Goal: Information Seeking & Learning: Learn about a topic

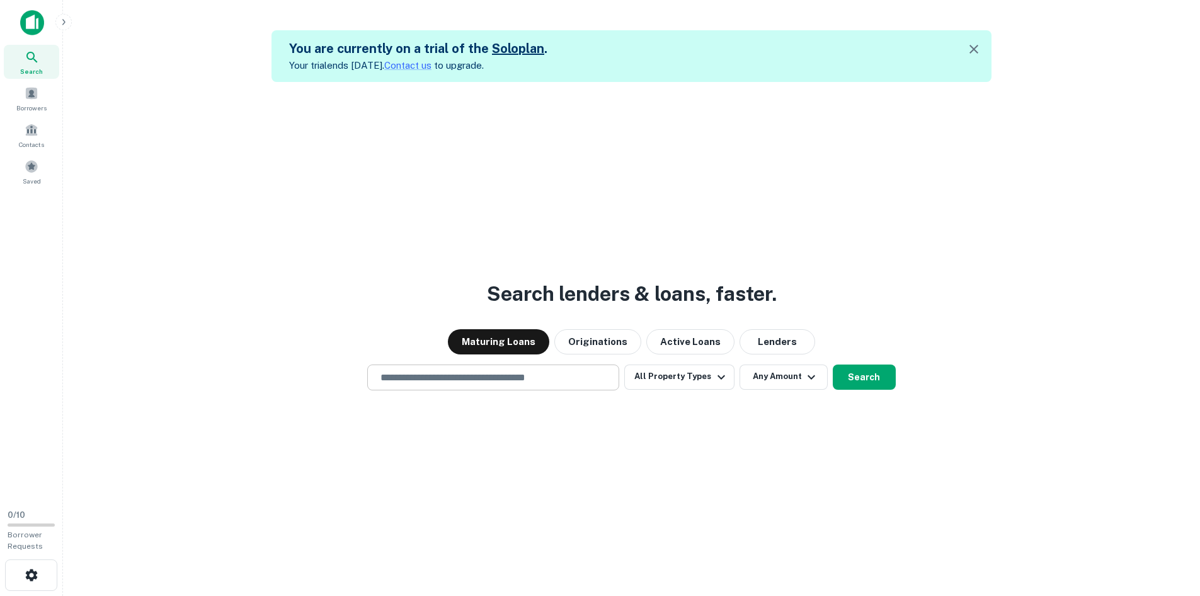
click at [551, 373] on input "text" at bounding box center [493, 377] width 241 height 14
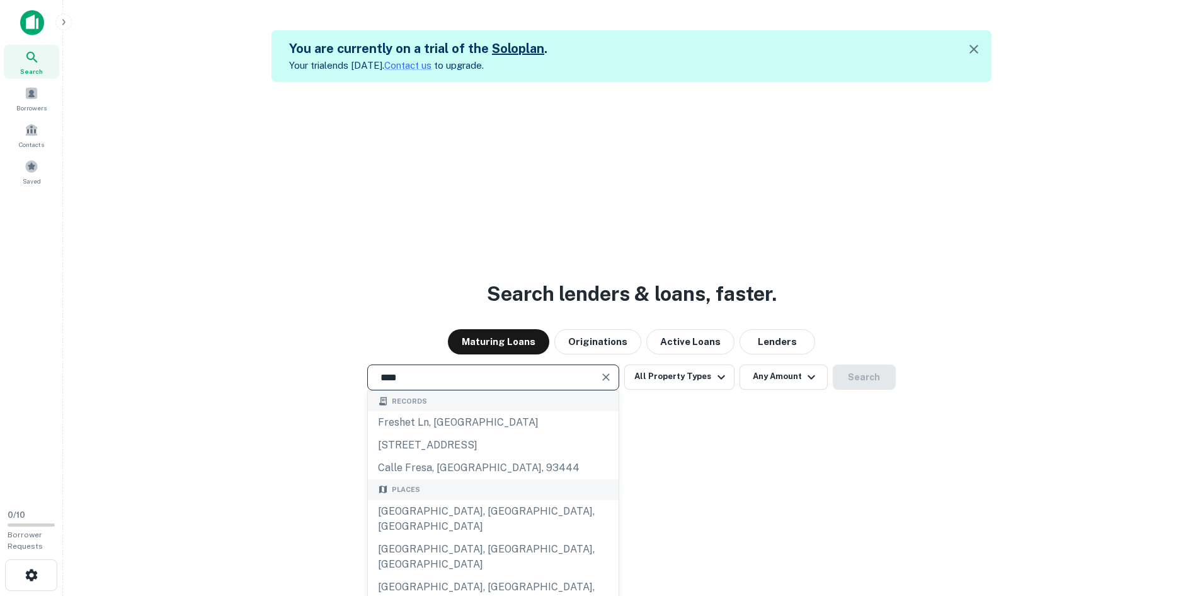
drag, startPoint x: 497, startPoint y: 382, endPoint x: 306, endPoint y: 384, distance: 191.0
click at [340, 384] on div "**** ​ Records freshet ln, oh 651 fresa, brownsville, tx, 78521 calle fresa, ar…" at bounding box center [631, 377] width 1117 height 26
drag, startPoint x: 306, startPoint y: 384, endPoint x: 278, endPoint y: 385, distance: 27.7
click at [278, 385] on div "**** ​ Records freshet ln, oh 651 fresa, brownsville, tx, 78521 calle fresa, ar…" at bounding box center [631, 377] width 1117 height 26
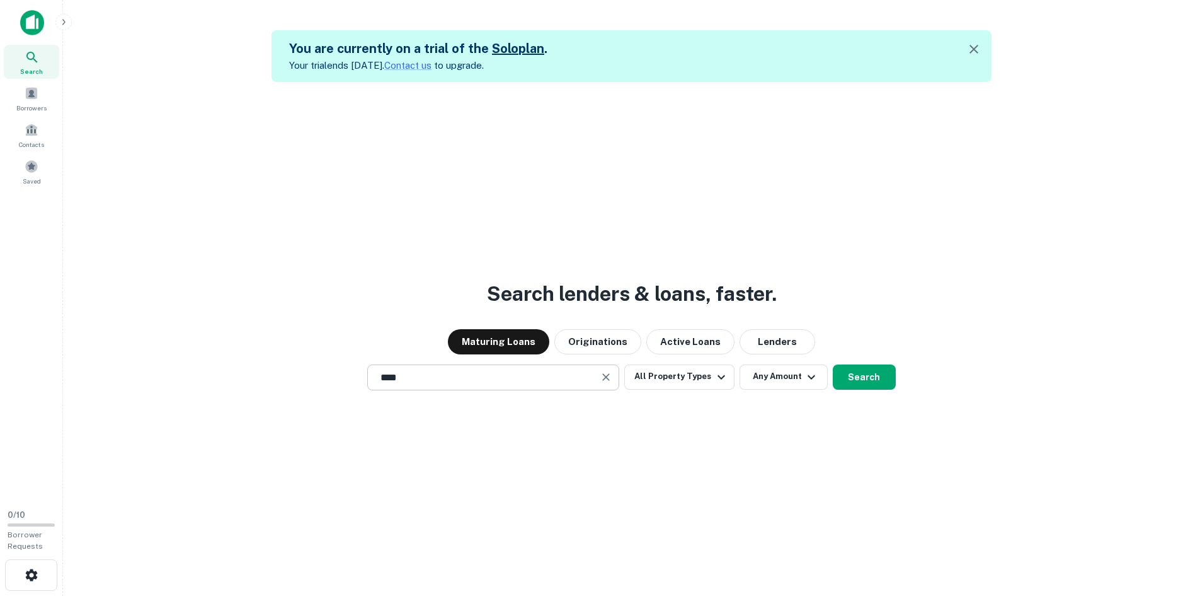
click at [429, 377] on input "****" at bounding box center [484, 377] width 222 height 14
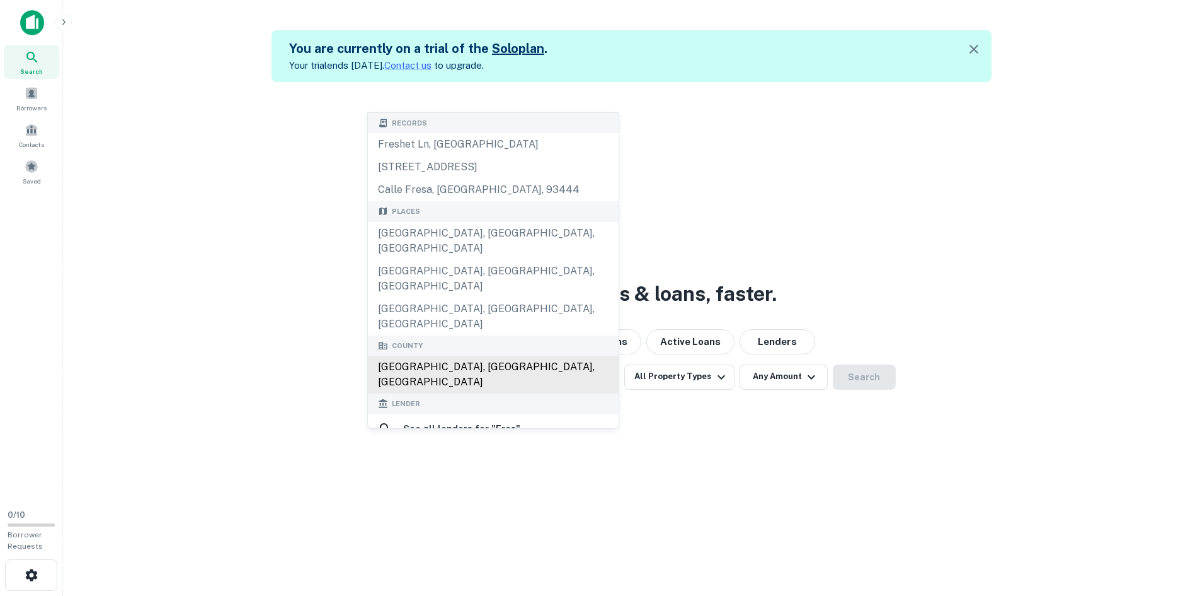
type input "**********"
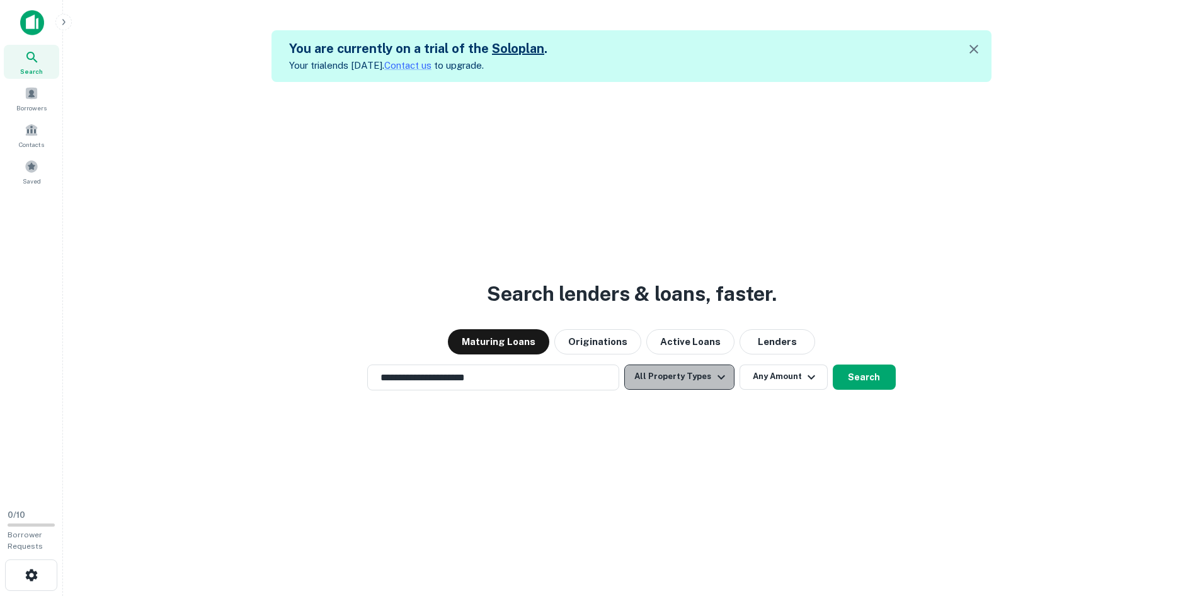
click at [711, 377] on button "All Property Types" at bounding box center [680, 376] width 110 height 25
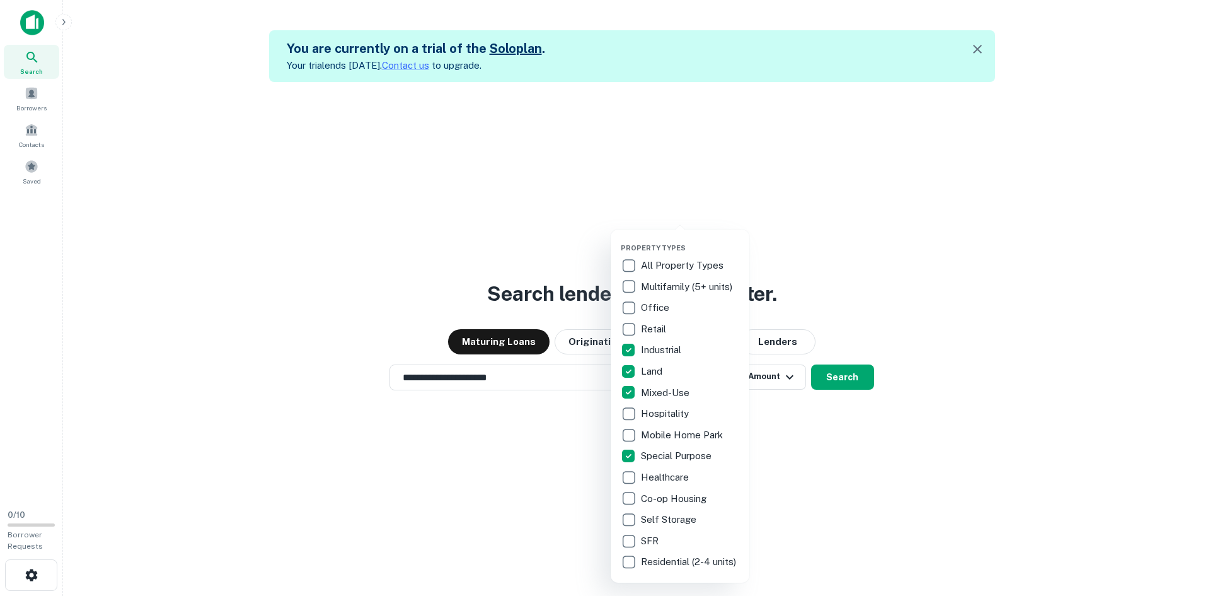
click at [810, 496] on div at bounding box center [605, 298] width 1210 height 596
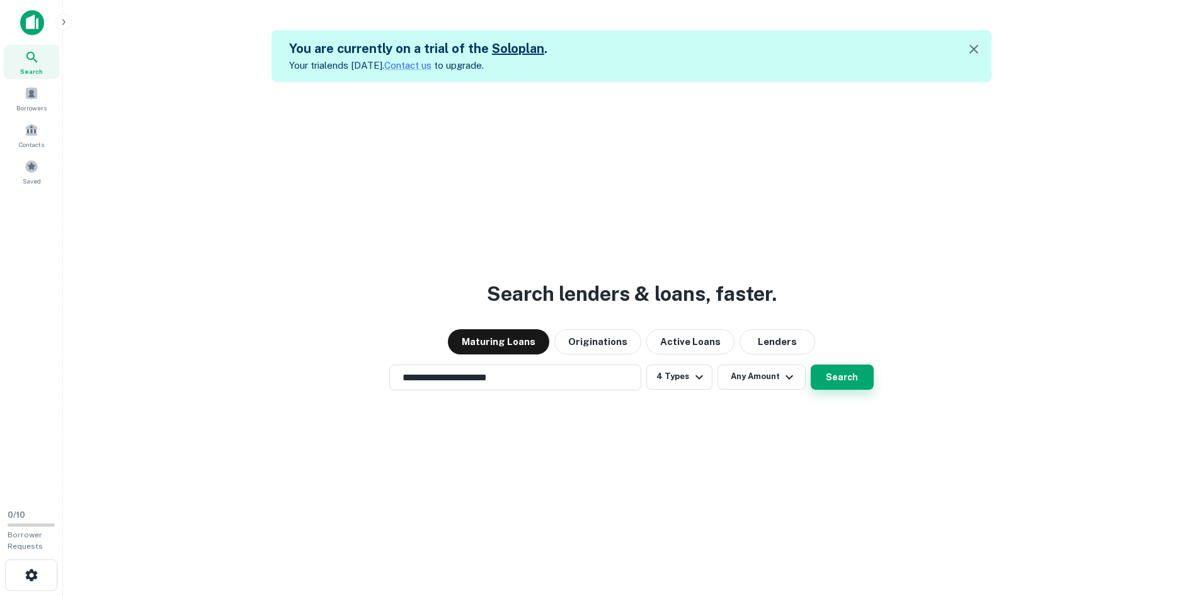
click at [831, 371] on button "Search" at bounding box center [842, 376] width 63 height 25
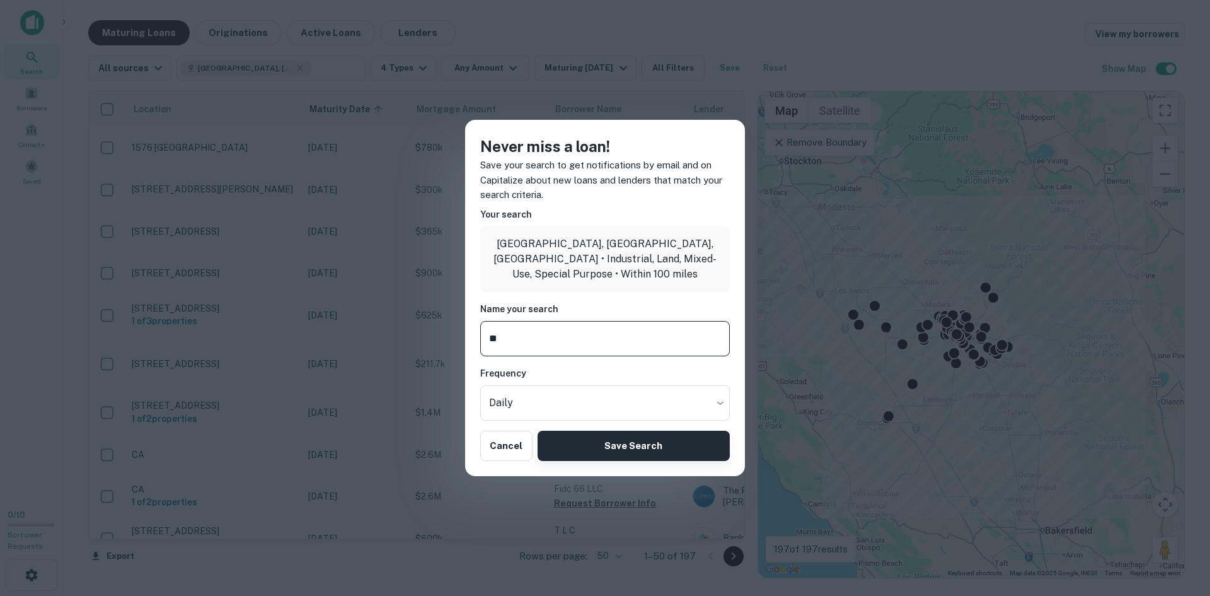
type input "**"
click at [635, 449] on button "Save Search" at bounding box center [634, 445] width 192 height 30
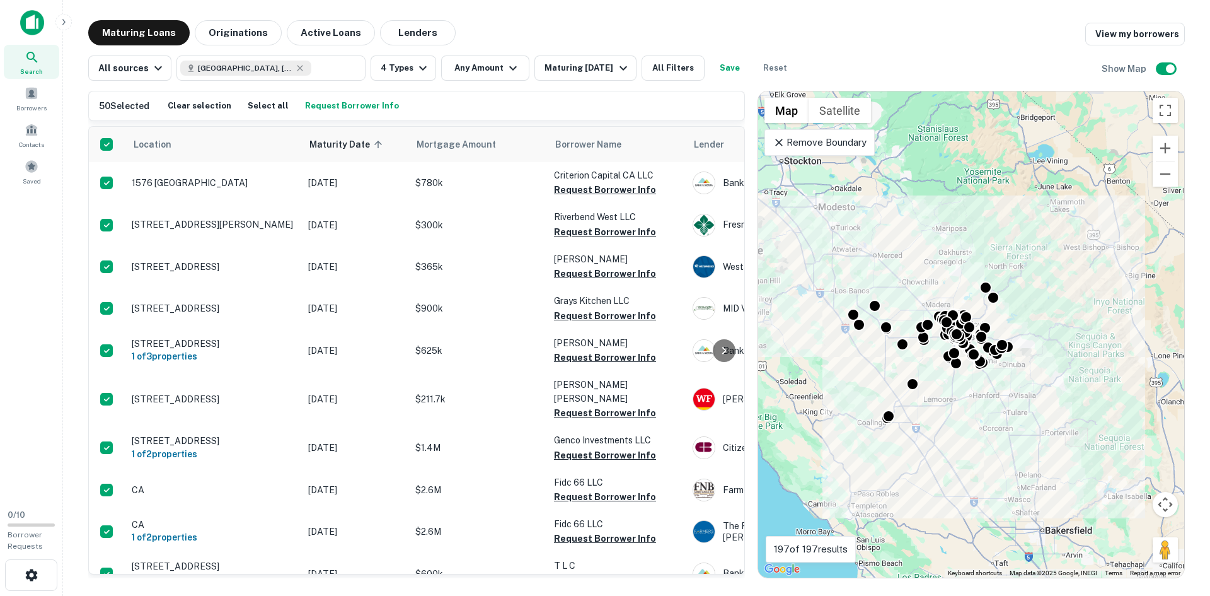
click at [358, 111] on button "Request Borrower Info" at bounding box center [352, 105] width 100 height 19
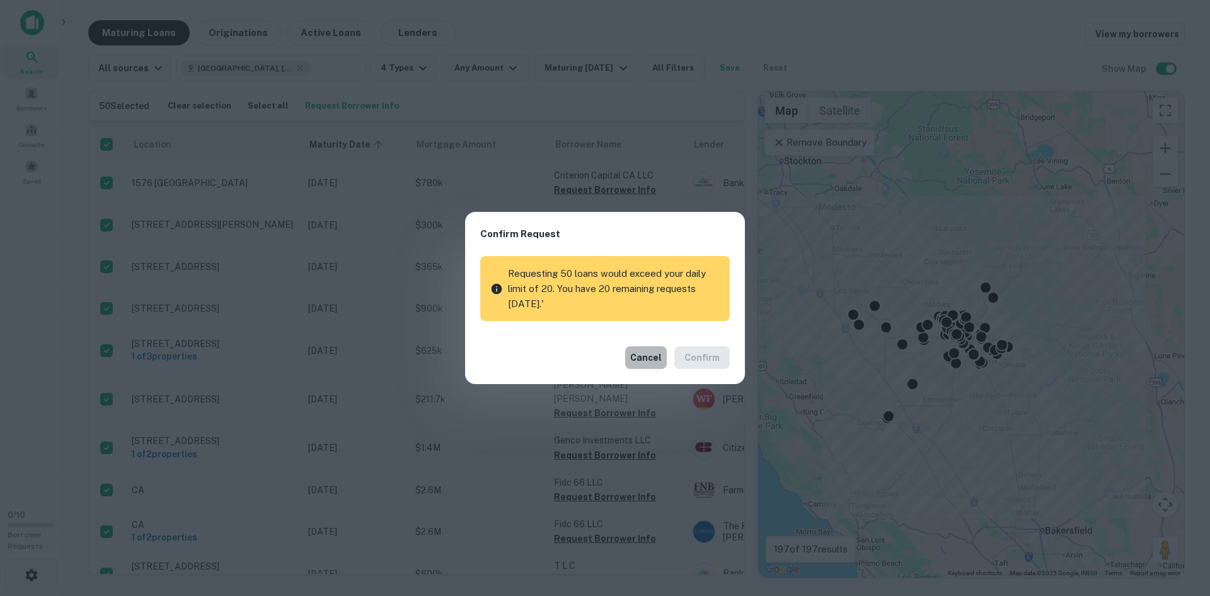
click at [645, 362] on button "Cancel" at bounding box center [646, 357] width 42 height 23
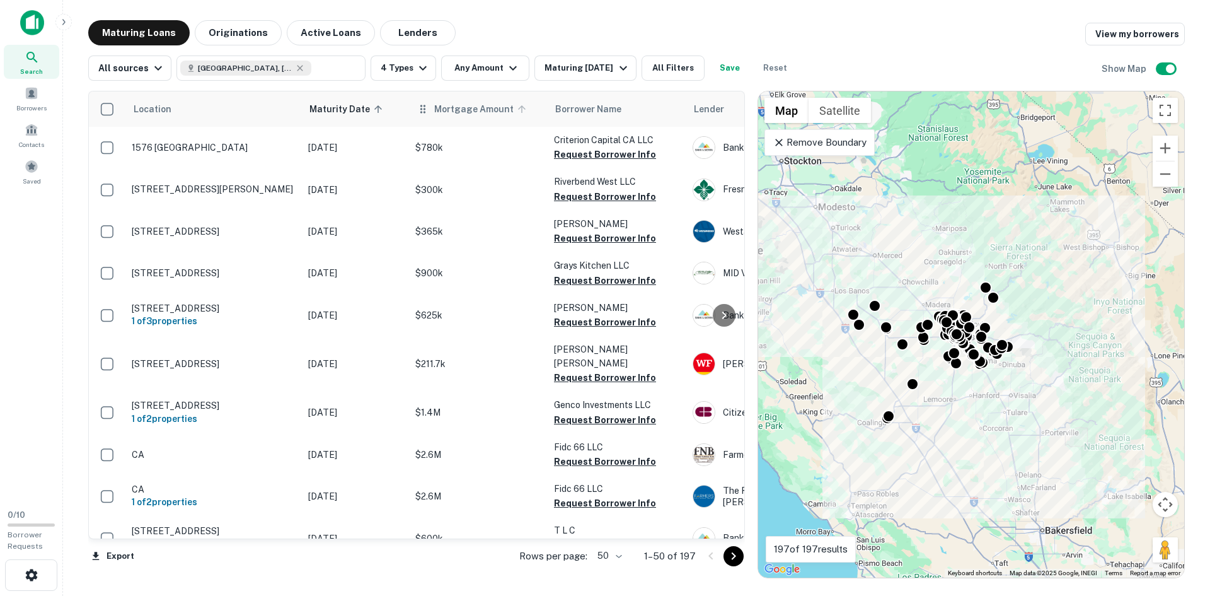
click at [461, 113] on span "Mortgage Amount" at bounding box center [482, 108] width 96 height 15
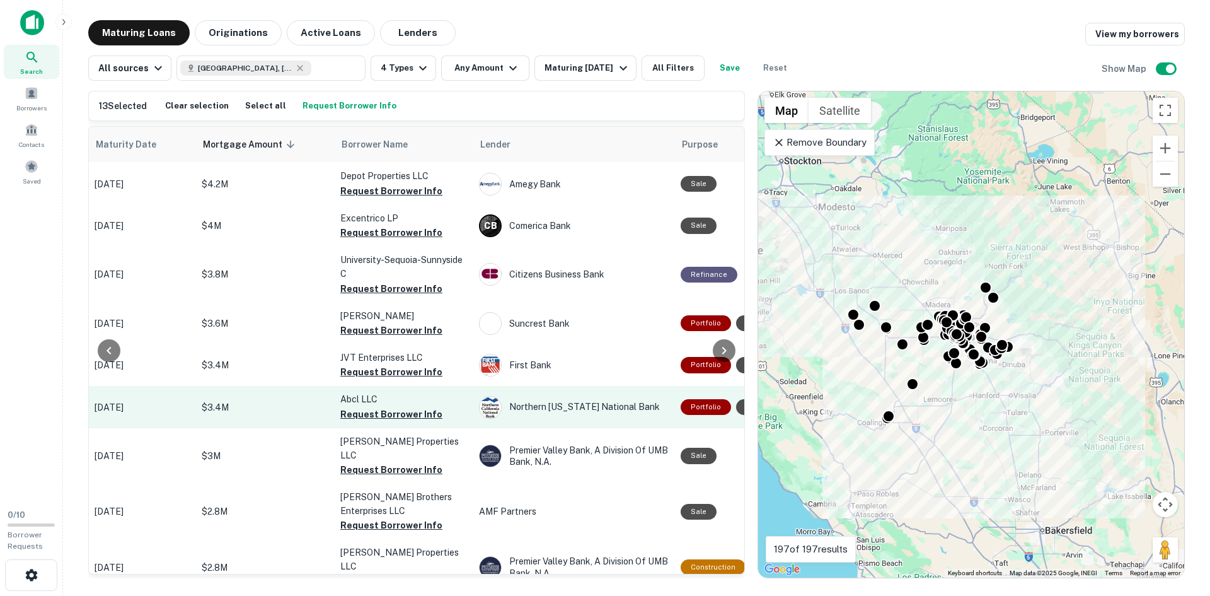
scroll to position [1512, 214]
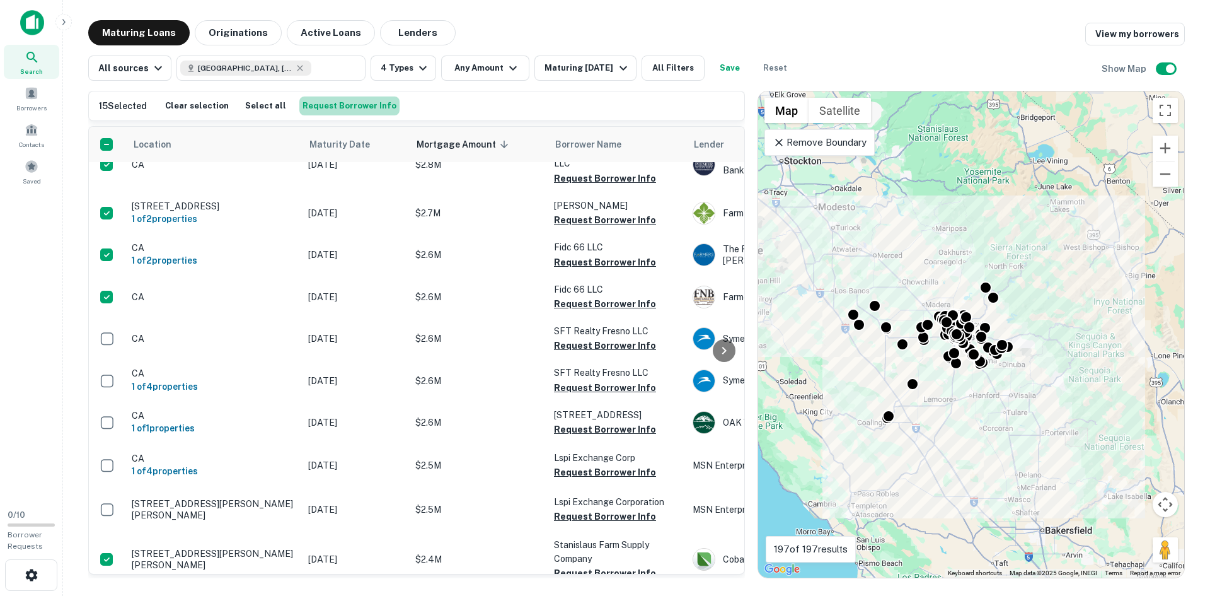
click at [347, 102] on button "Request Borrower Info" at bounding box center [349, 105] width 100 height 19
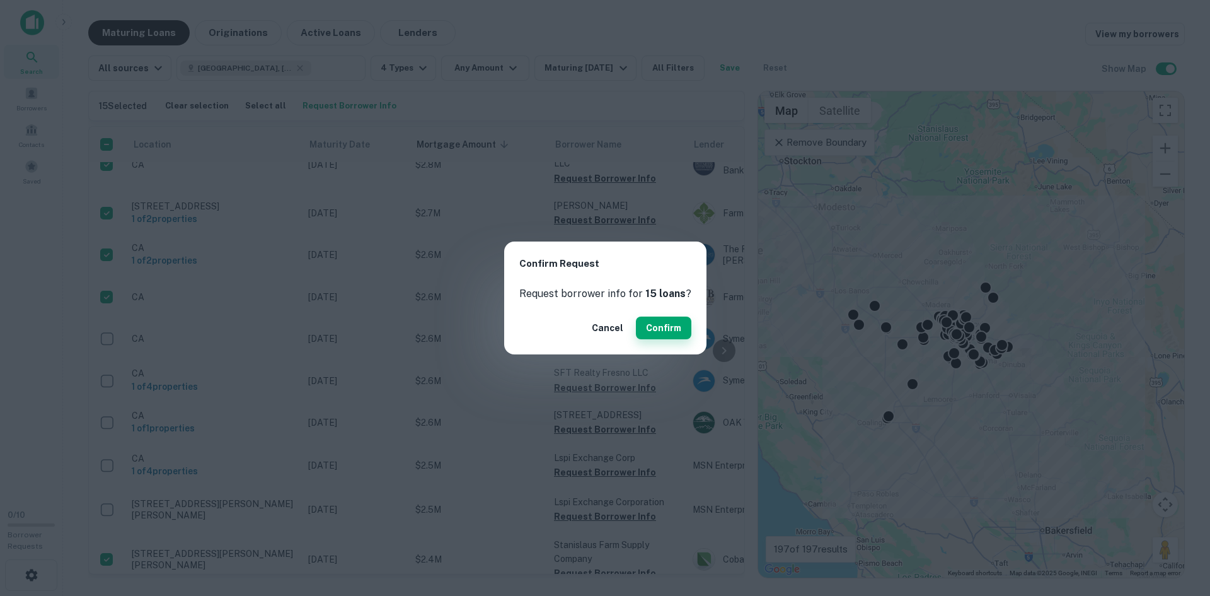
click at [668, 327] on button "Confirm" at bounding box center [663, 327] width 55 height 23
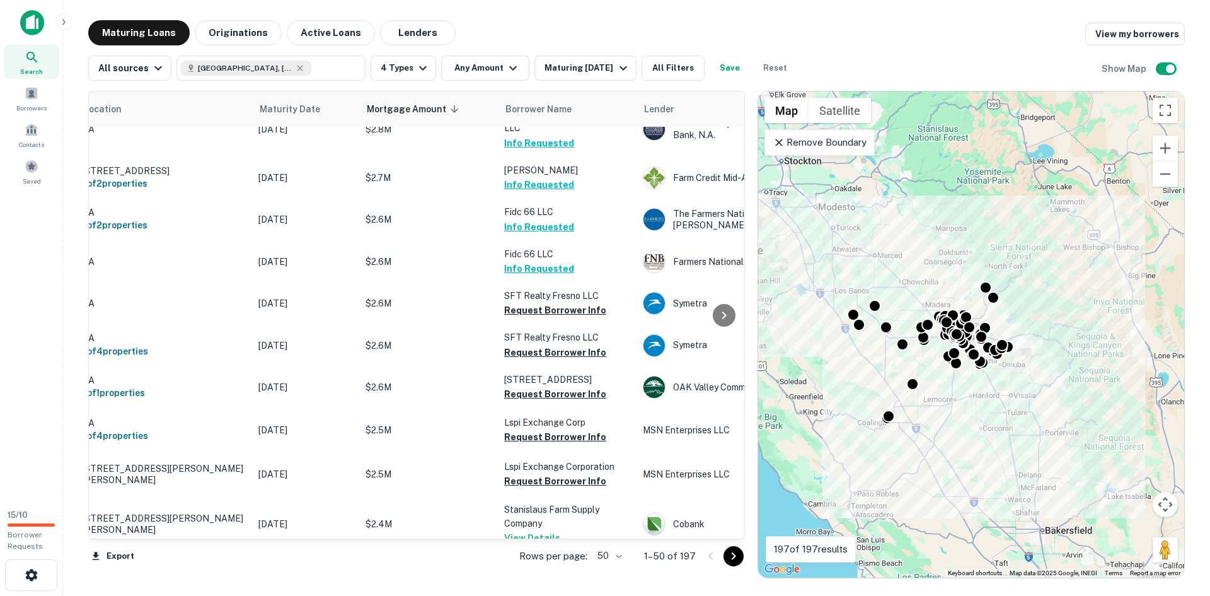
scroll to position [1845, 0]
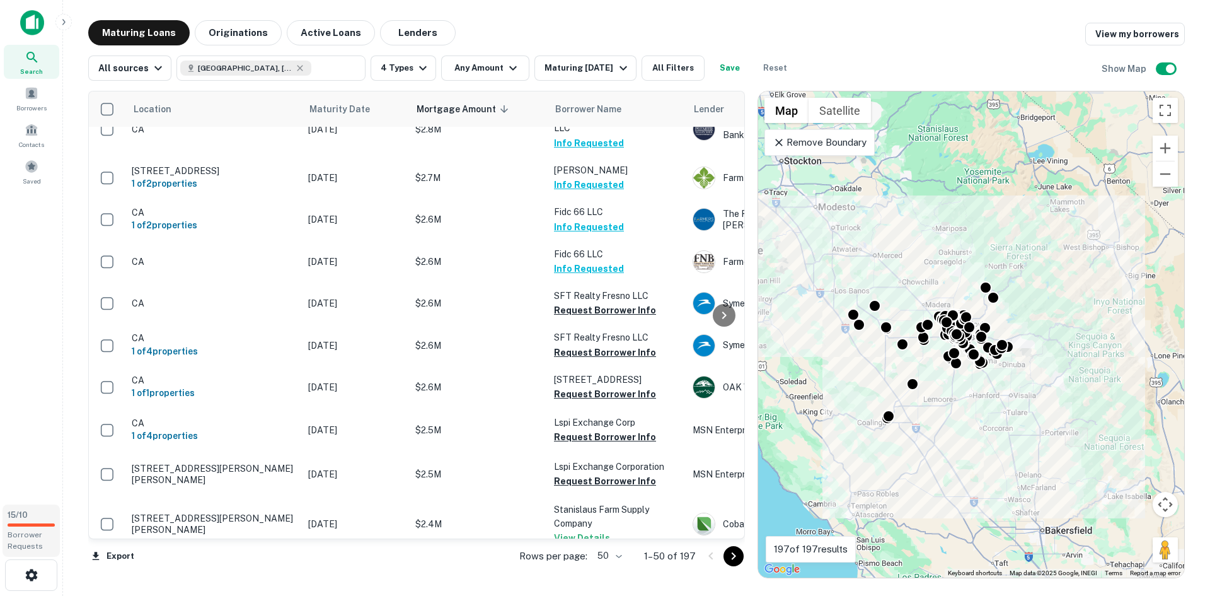
click at [15, 516] on span "15 / 10" at bounding box center [18, 514] width 20 height 9
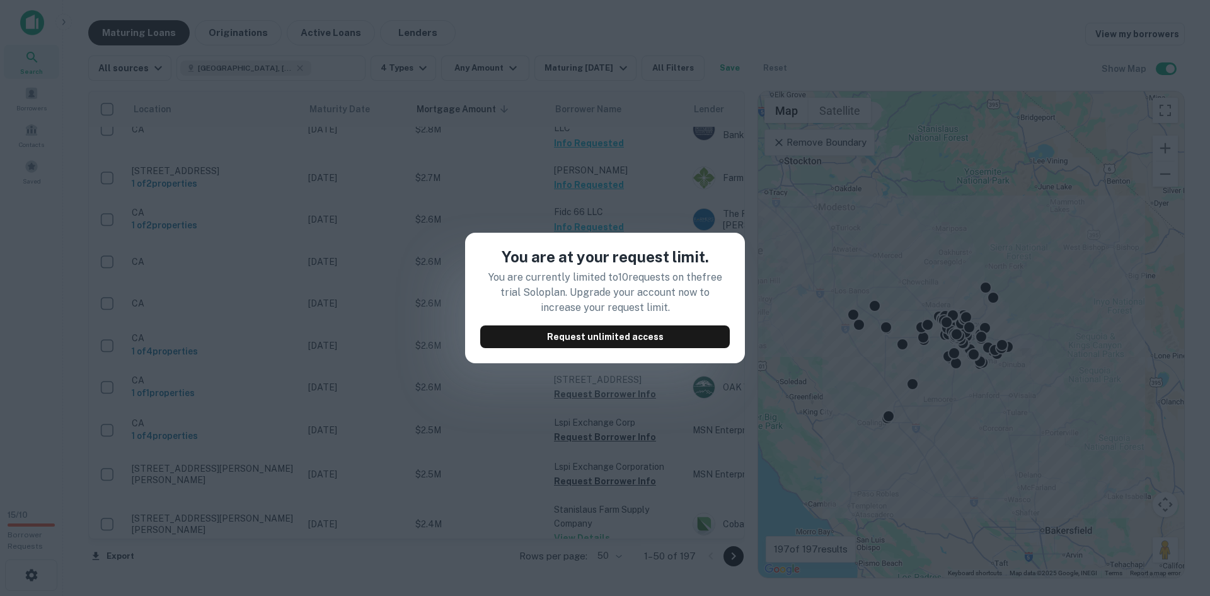
click at [339, 453] on div "You are at your request limit. You are currently limited to 10 requests on the …" at bounding box center [605, 298] width 1210 height 596
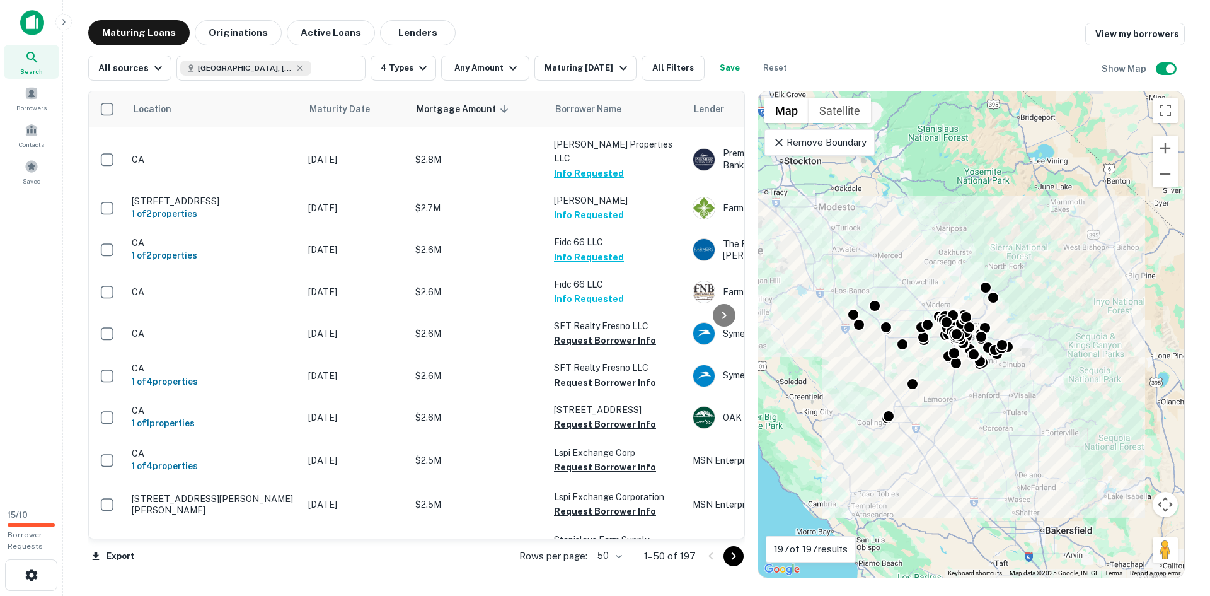
scroll to position [1828, 0]
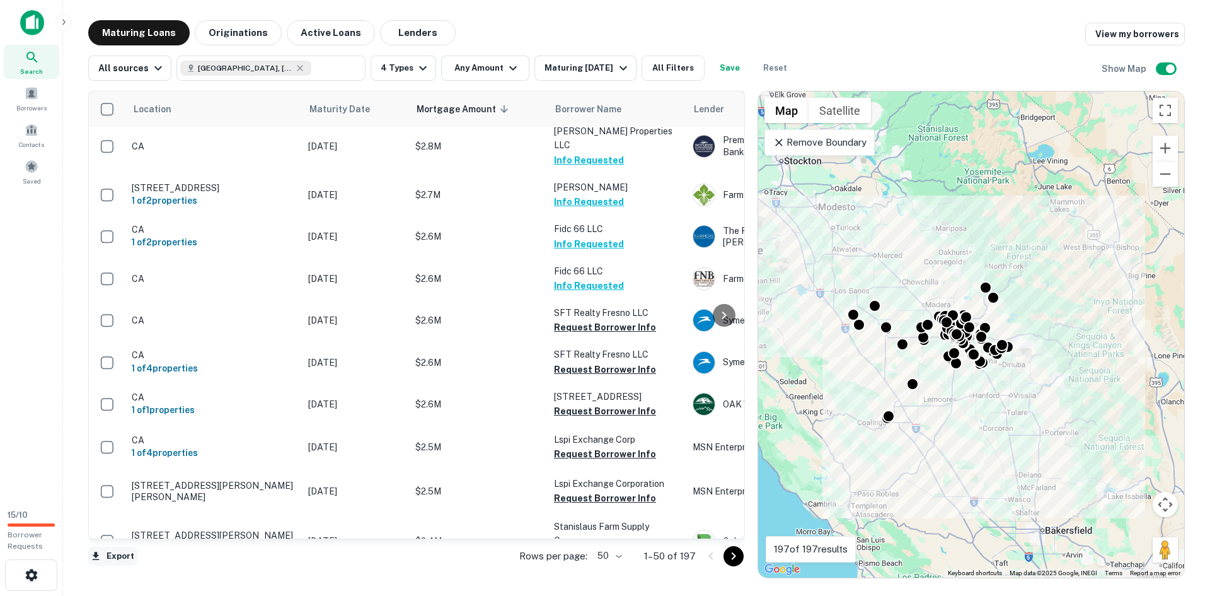
click at [101, 558] on icon "button" at bounding box center [95, 555] width 11 height 11
click at [156, 564] on li "Export as Excel (.xlsx)" at bounding box center [159, 569] width 142 height 23
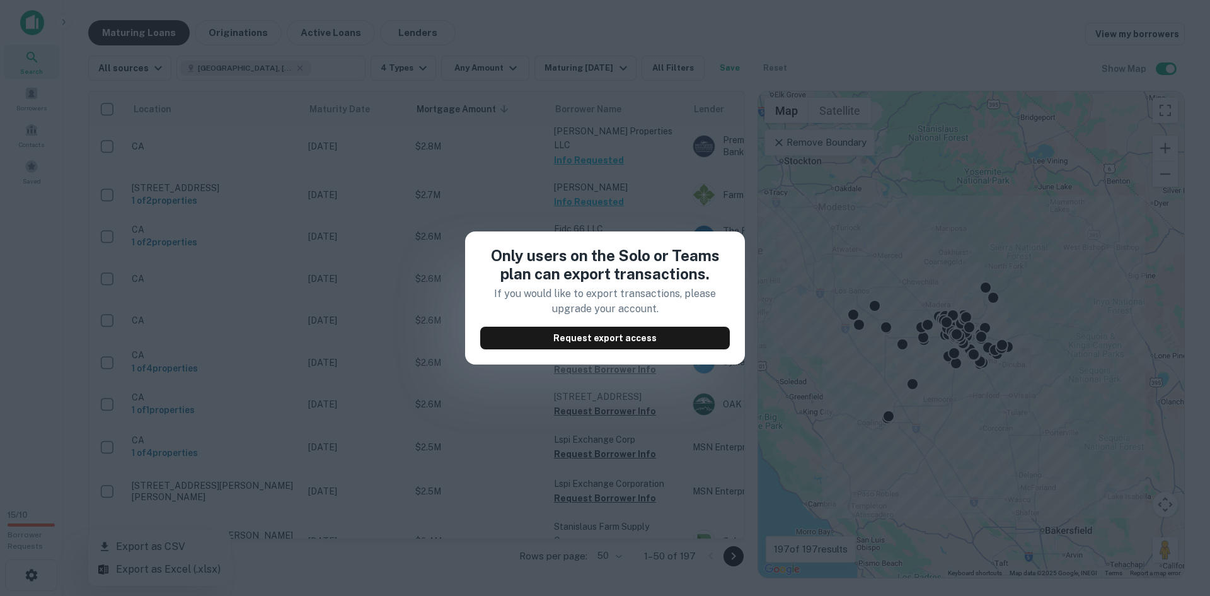
click at [533, 397] on div "Only users on the Solo or Teams plan can export transactions. If you would like…" at bounding box center [605, 298] width 1210 height 596
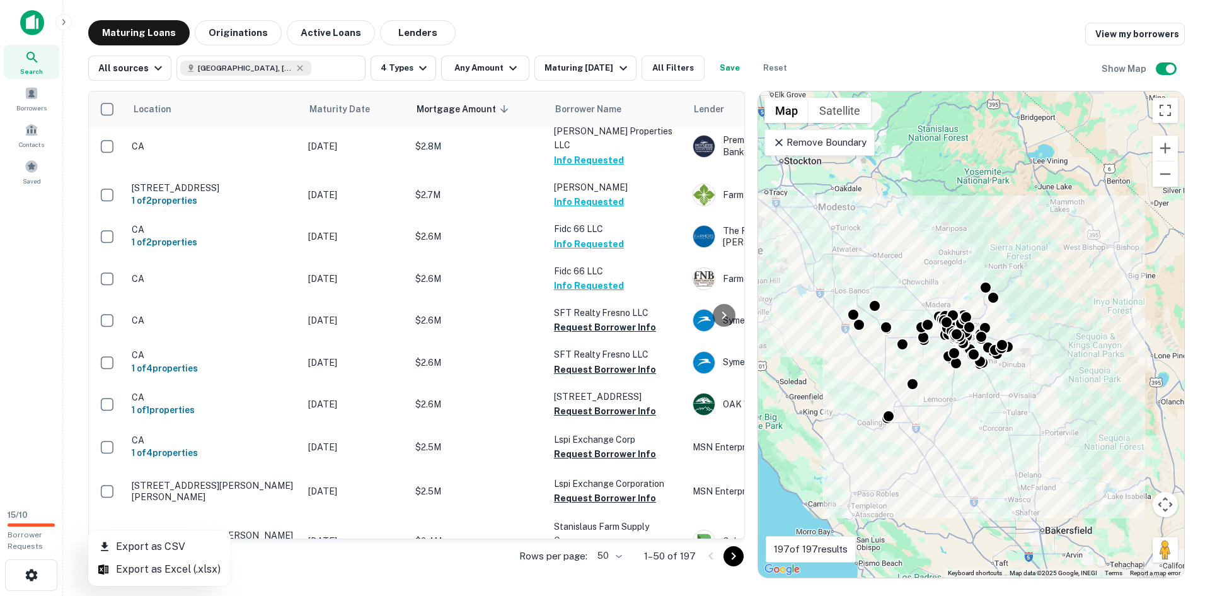
click at [38, 132] on div at bounding box center [605, 298] width 1210 height 596
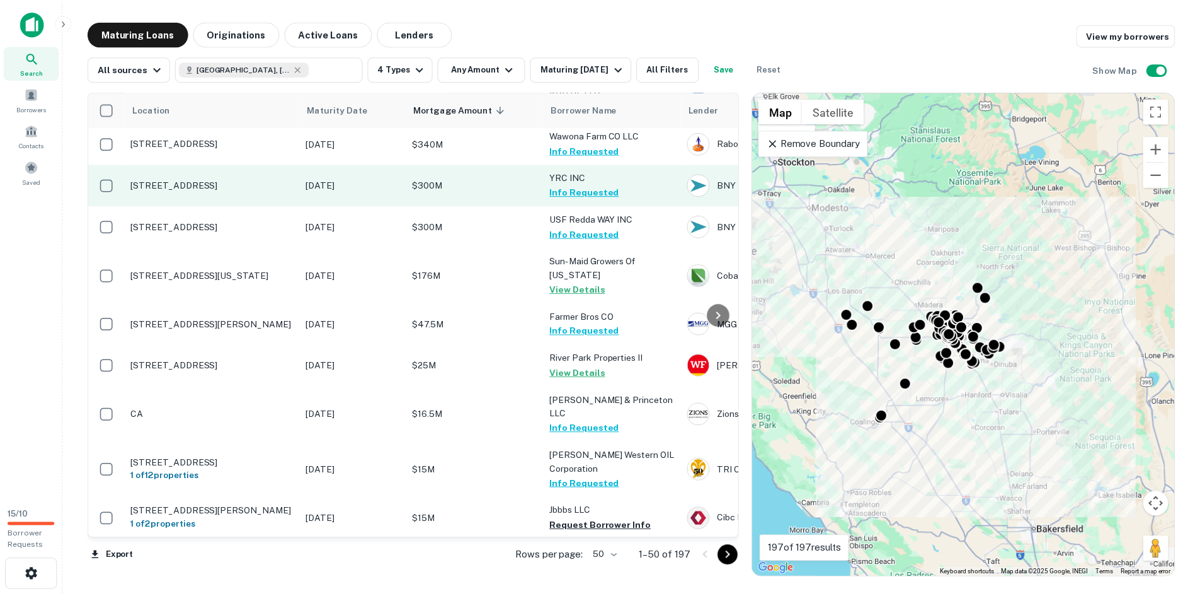
scroll to position [0, 0]
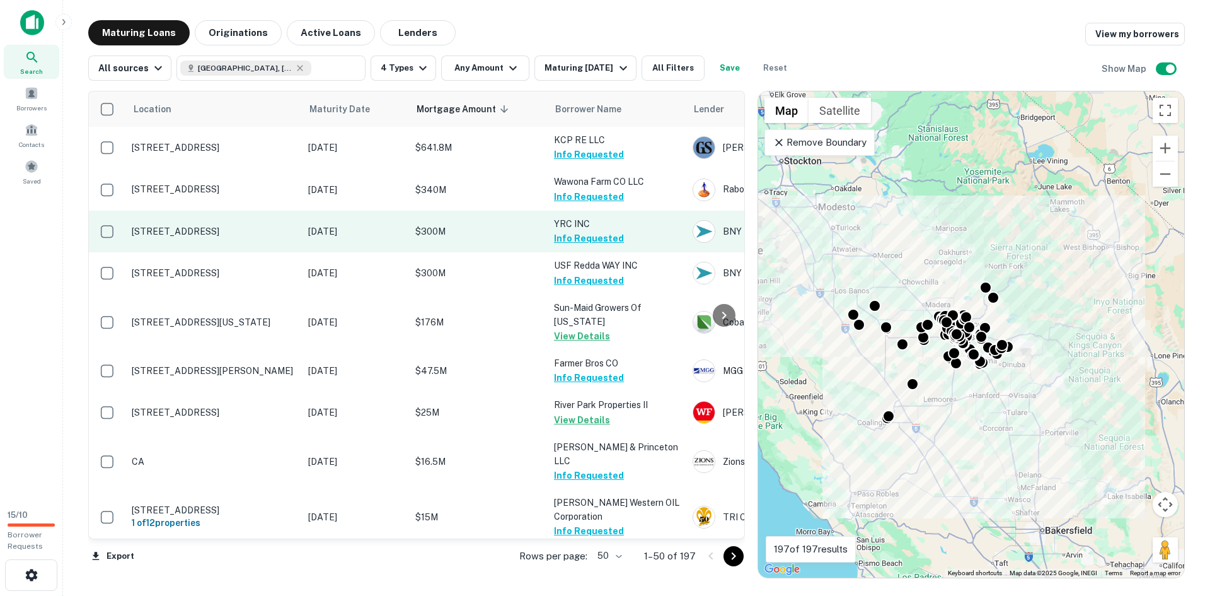
click at [600, 240] on button "Info Requested" at bounding box center [589, 238] width 70 height 15
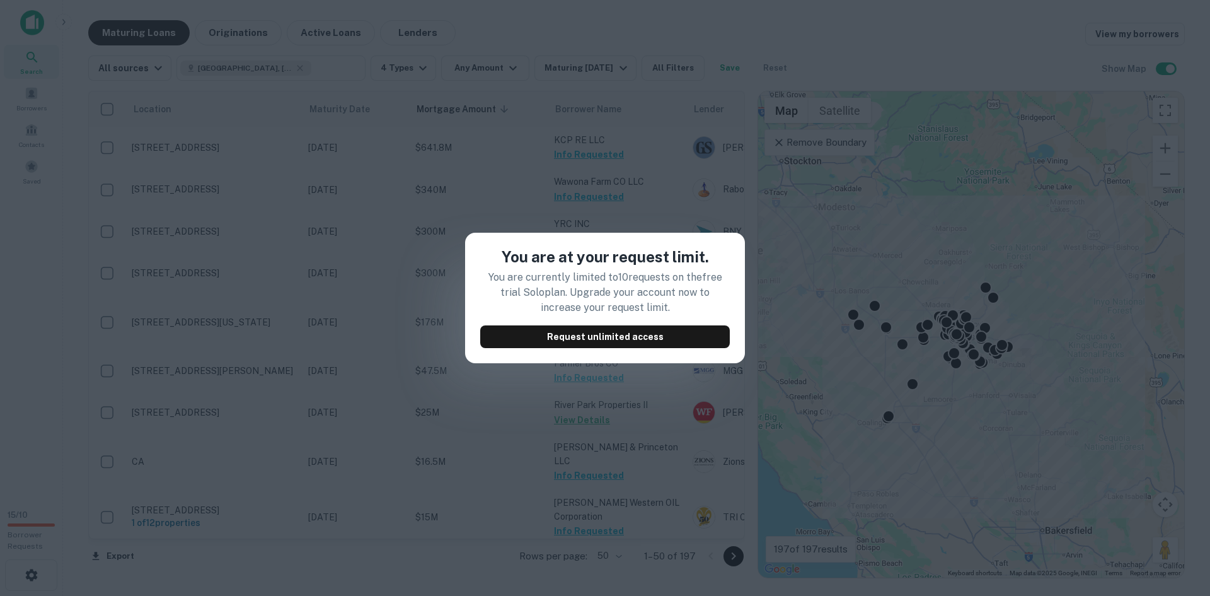
click at [601, 181] on div "You are at your request limit. You are currently limited to 10 requests on the …" at bounding box center [605, 298] width 1210 height 596
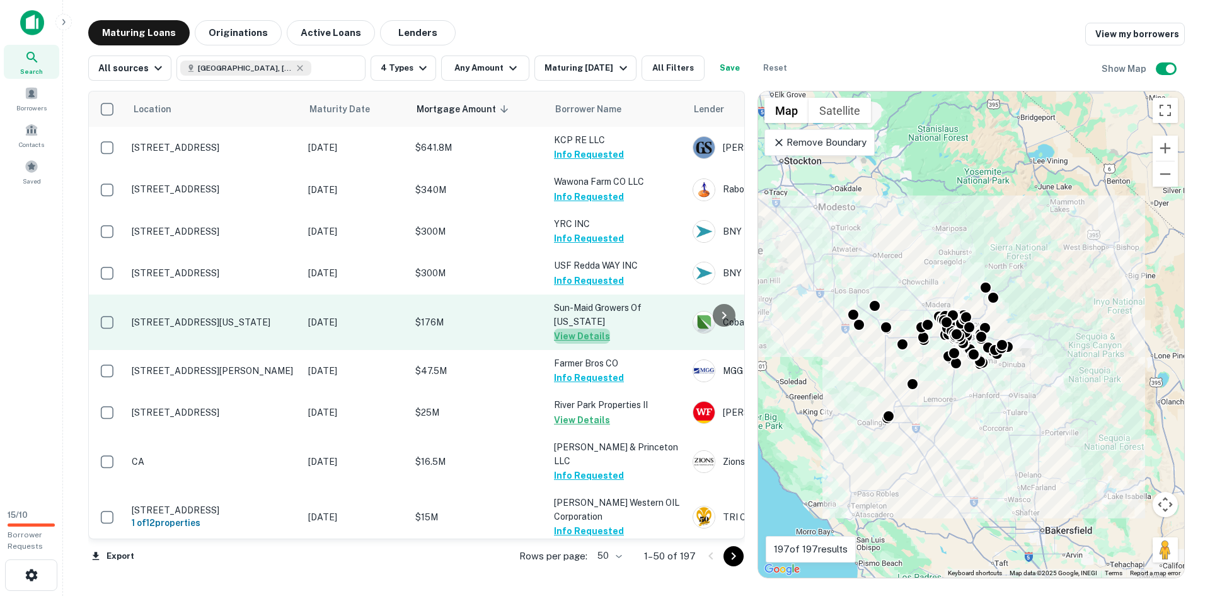
click at [594, 337] on button "View Details" at bounding box center [582, 335] width 56 height 15
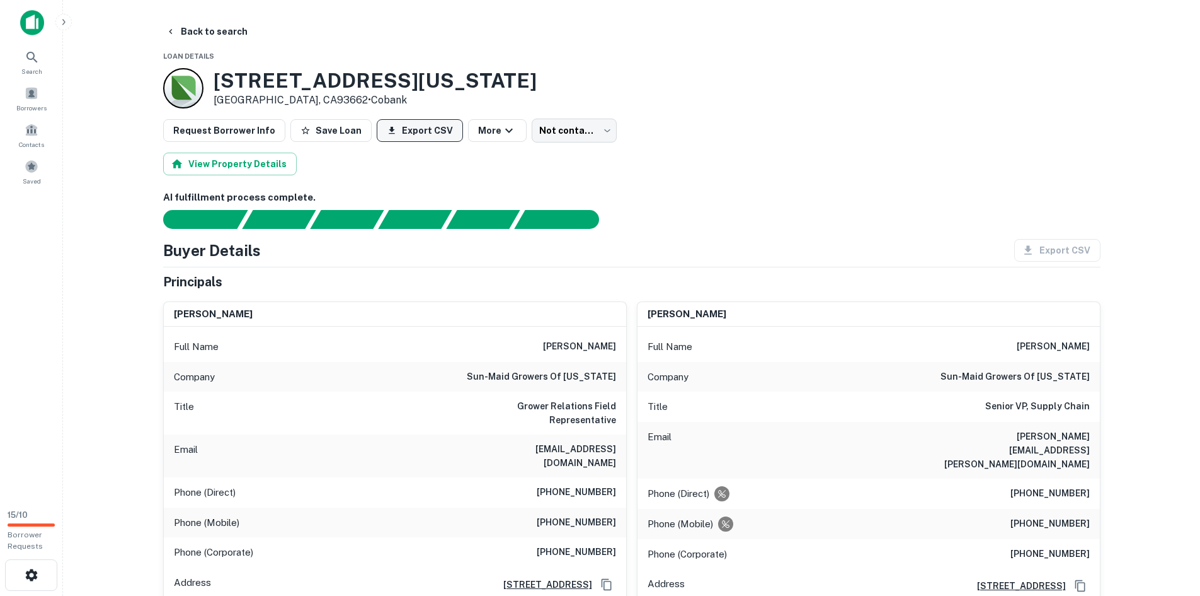
click at [417, 131] on button "Export CSV" at bounding box center [420, 130] width 86 height 23
click at [768, 174] on div "View Property Details" at bounding box center [632, 164] width 938 height 23
click at [1177, 20] on icon "close" at bounding box center [1178, 23] width 9 height 10
click at [181, 33] on button "Back to search" at bounding box center [207, 31] width 92 height 23
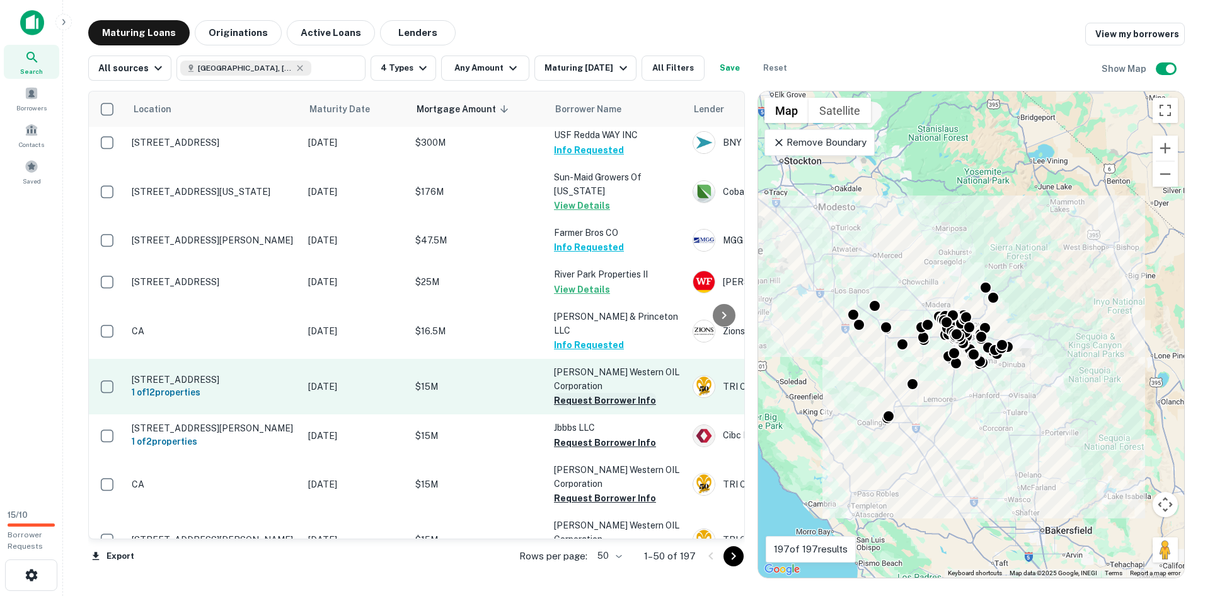
scroll to position [126, 0]
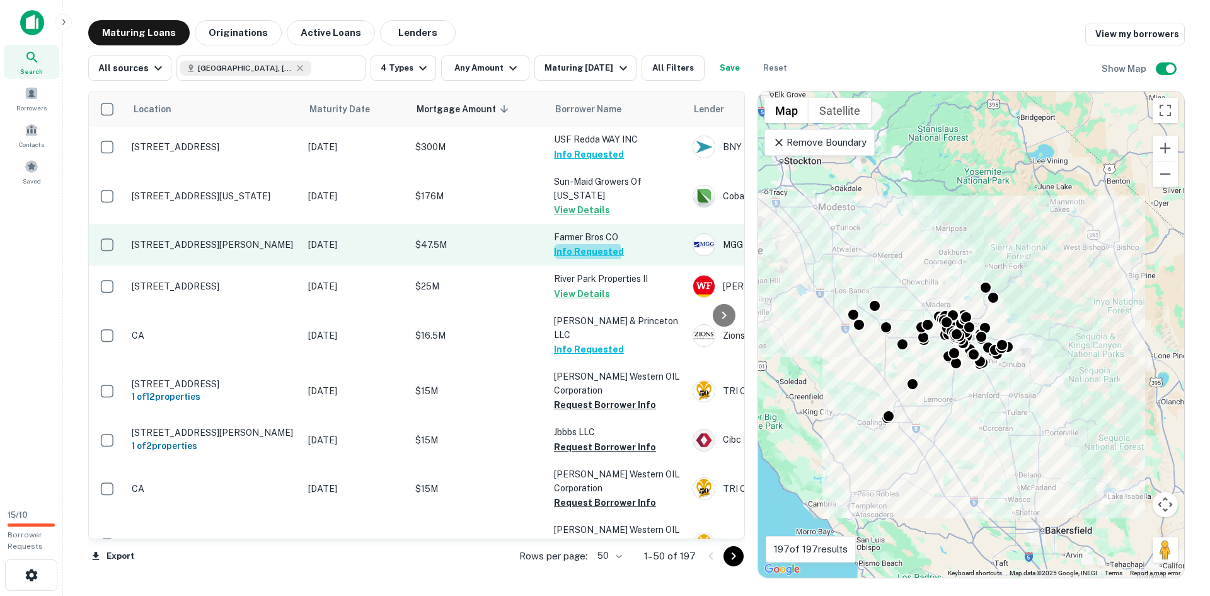
click at [587, 253] on button "Info Requested" at bounding box center [589, 251] width 70 height 15
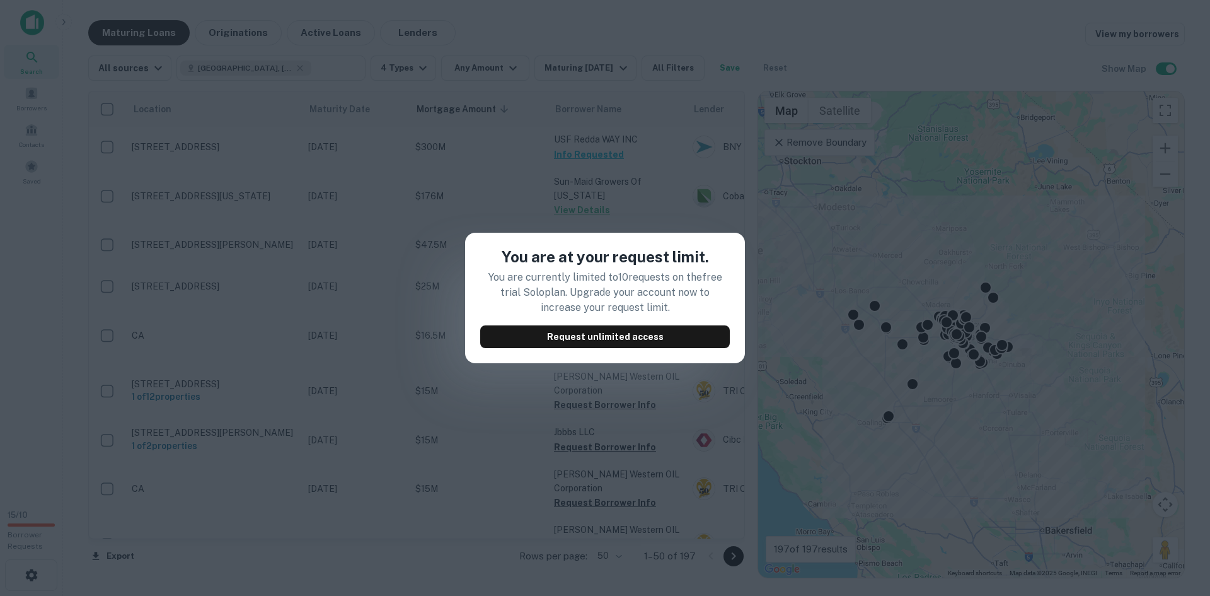
click at [348, 245] on div "You are at your request limit. You are currently limited to 10 requests on the …" at bounding box center [605, 298] width 1210 height 596
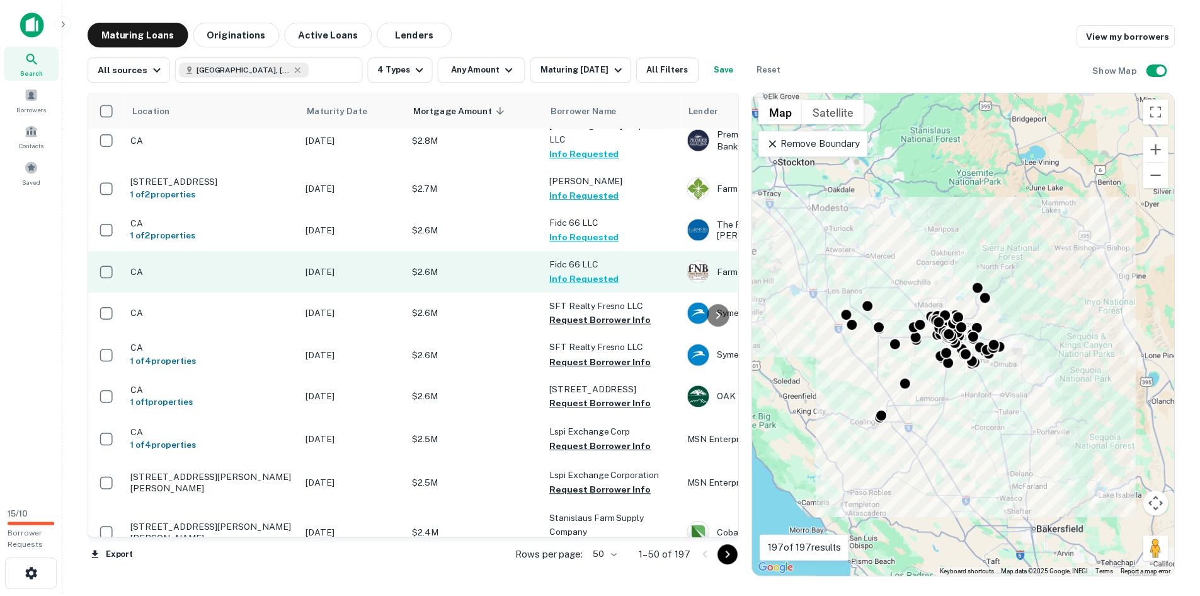
scroll to position [1845, 0]
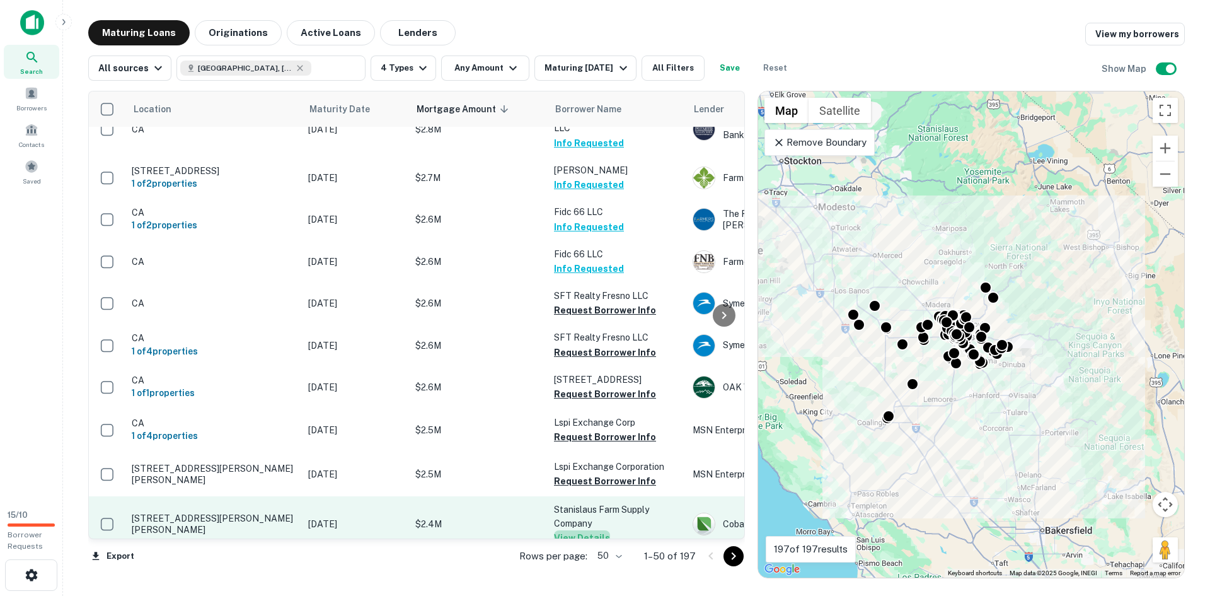
drag, startPoint x: 572, startPoint y: 289, endPoint x: 583, endPoint y: 473, distance: 184.3
click at [583, 530] on button "View Details" at bounding box center [582, 537] width 56 height 15
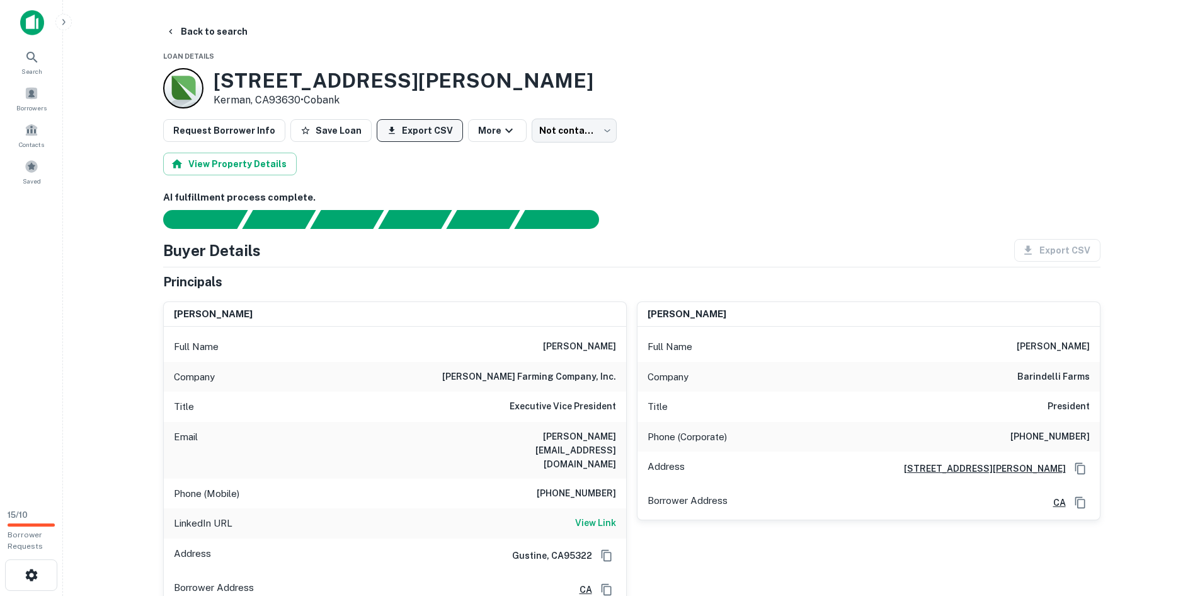
click at [410, 135] on button "Export CSV" at bounding box center [420, 130] width 86 height 23
drag, startPoint x: 253, startPoint y: 168, endPoint x: 250, endPoint y: 159, distance: 10.2
click at [250, 159] on button "View Property Details" at bounding box center [230, 164] width 134 height 23
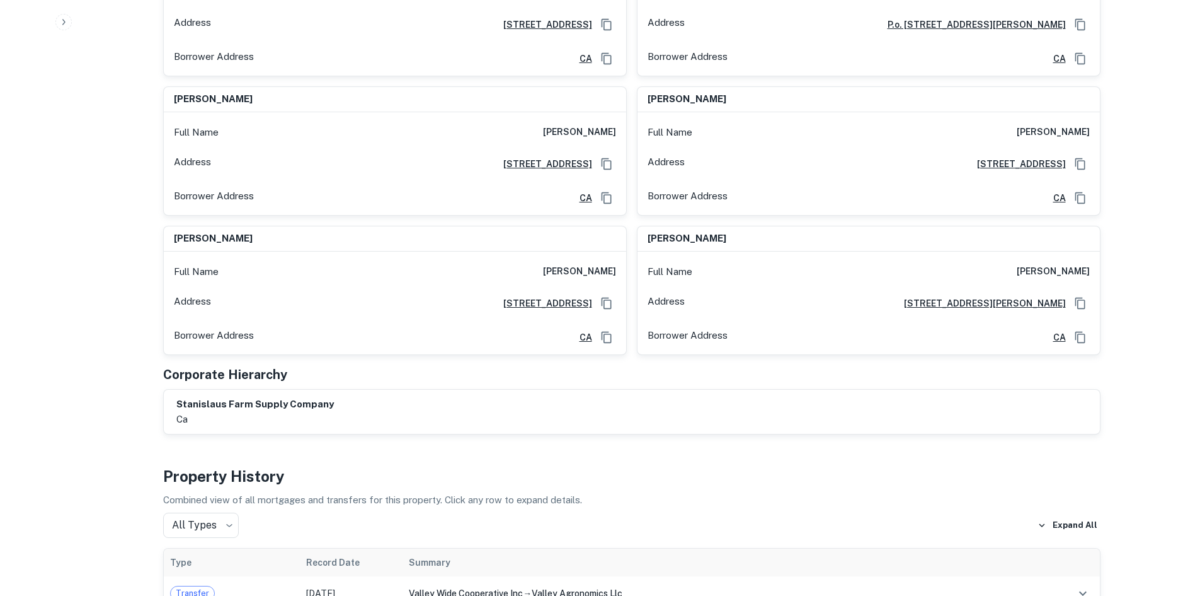
scroll to position [1008, 0]
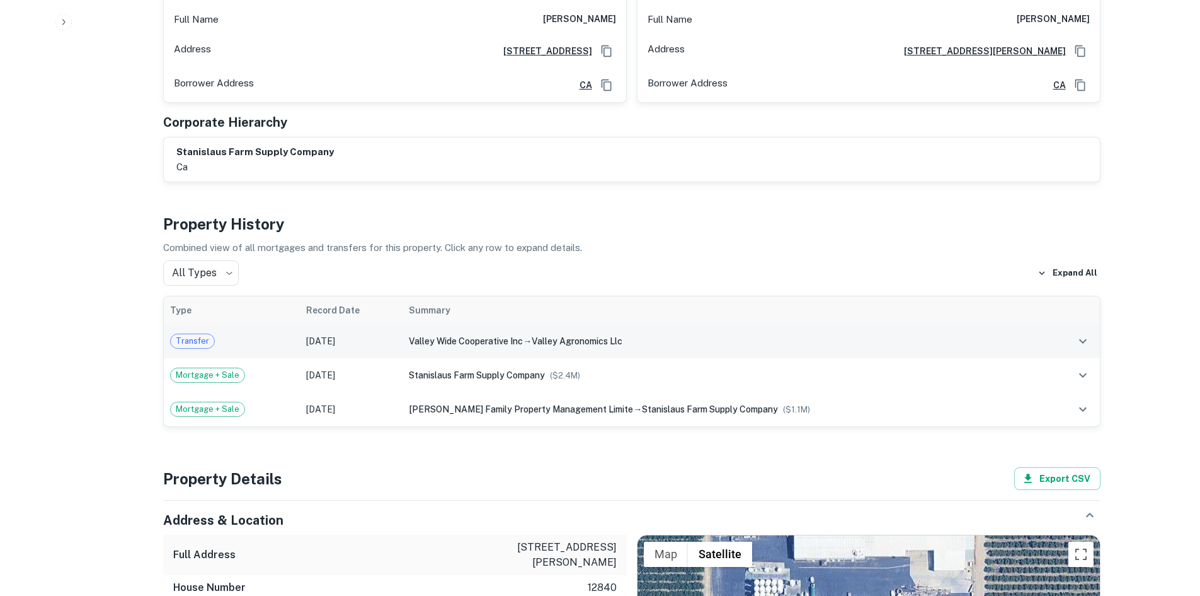
click at [731, 325] on td "valley wide cooperative inc → valley agronomics llc" at bounding box center [725, 341] width 644 height 34
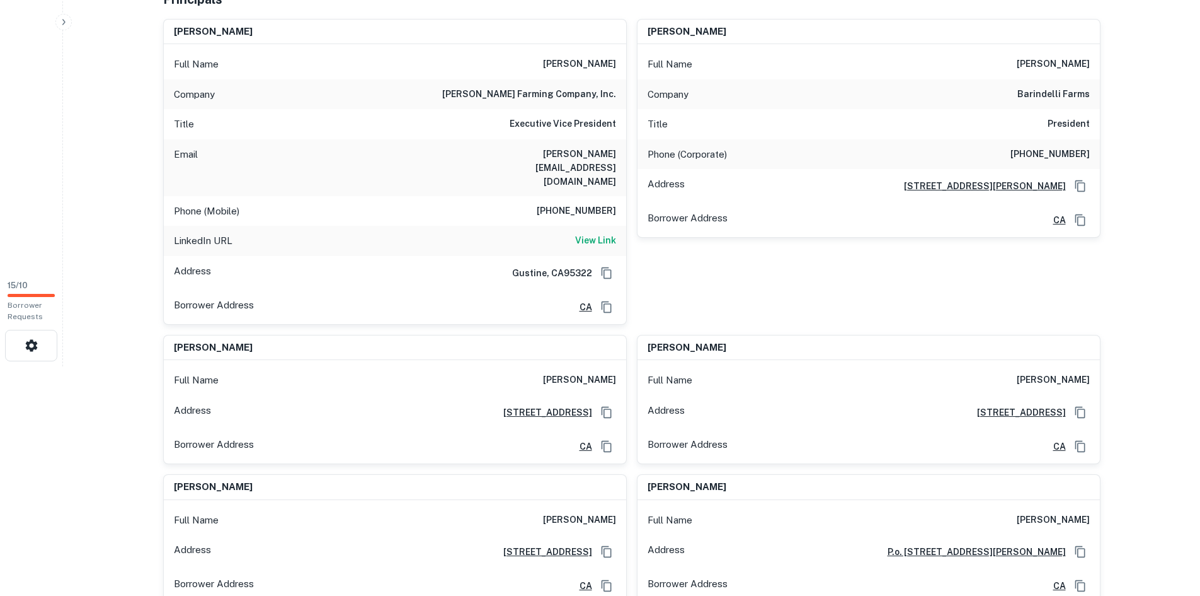
scroll to position [0, 0]
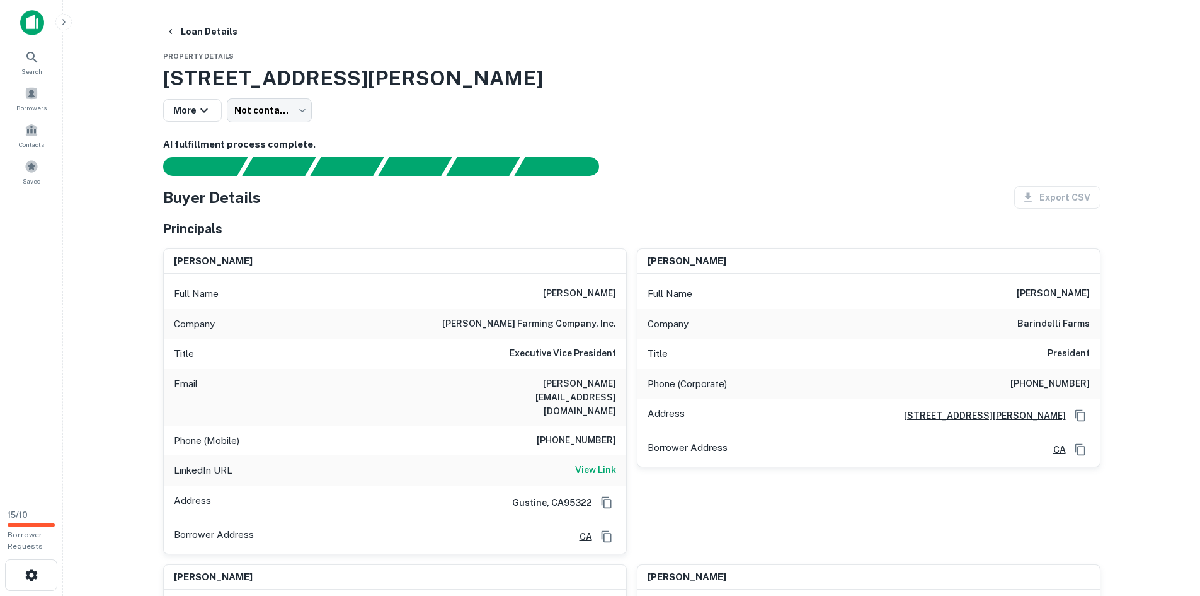
click at [37, 24] on img at bounding box center [32, 22] width 24 height 25
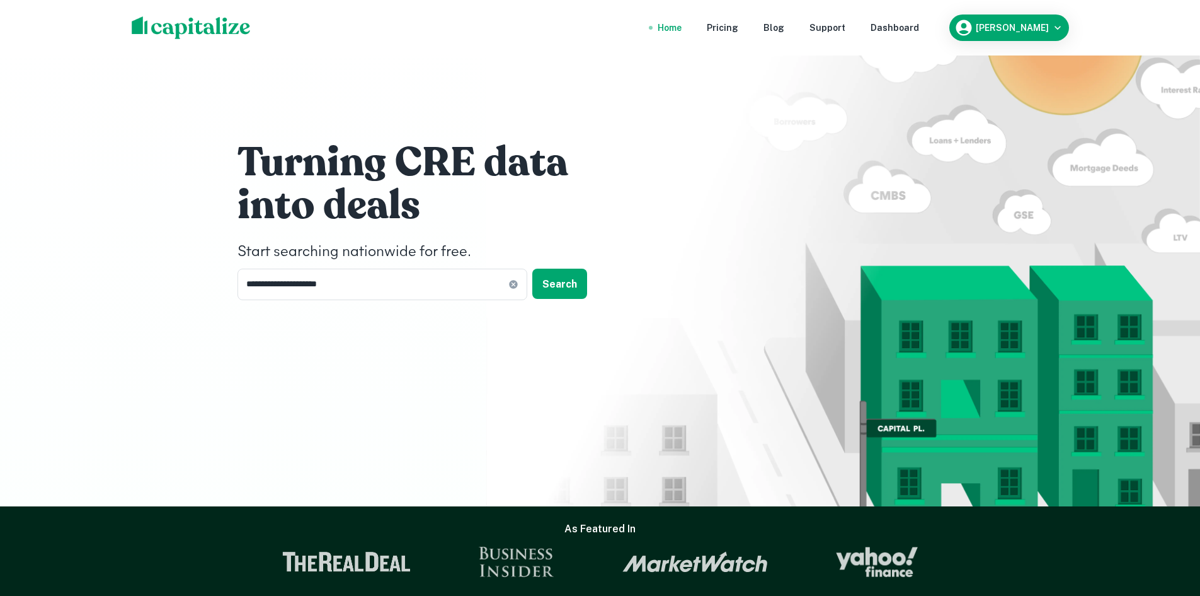
click at [693, 23] on nav "Home Pricing Blog Support Dashboard" at bounding box center [789, 28] width 302 height 28
click at [682, 26] on div "Home" at bounding box center [670, 28] width 24 height 14
click at [200, 20] on img at bounding box center [191, 27] width 119 height 23
click at [933, 16] on nav "Home Pricing Blog Support Dashboard" at bounding box center [789, 28] width 302 height 28
click at [919, 21] on div "Dashboard" at bounding box center [895, 28] width 49 height 14
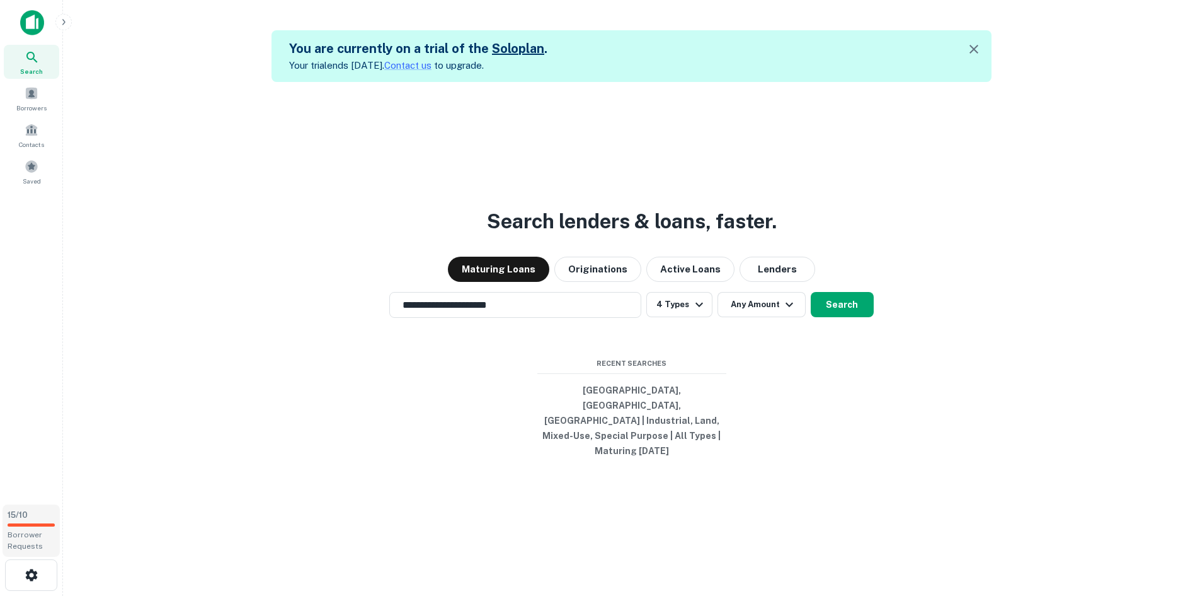
click at [37, 522] on div "15 / 10 Borrower Requests" at bounding box center [31, 530] width 57 height 52
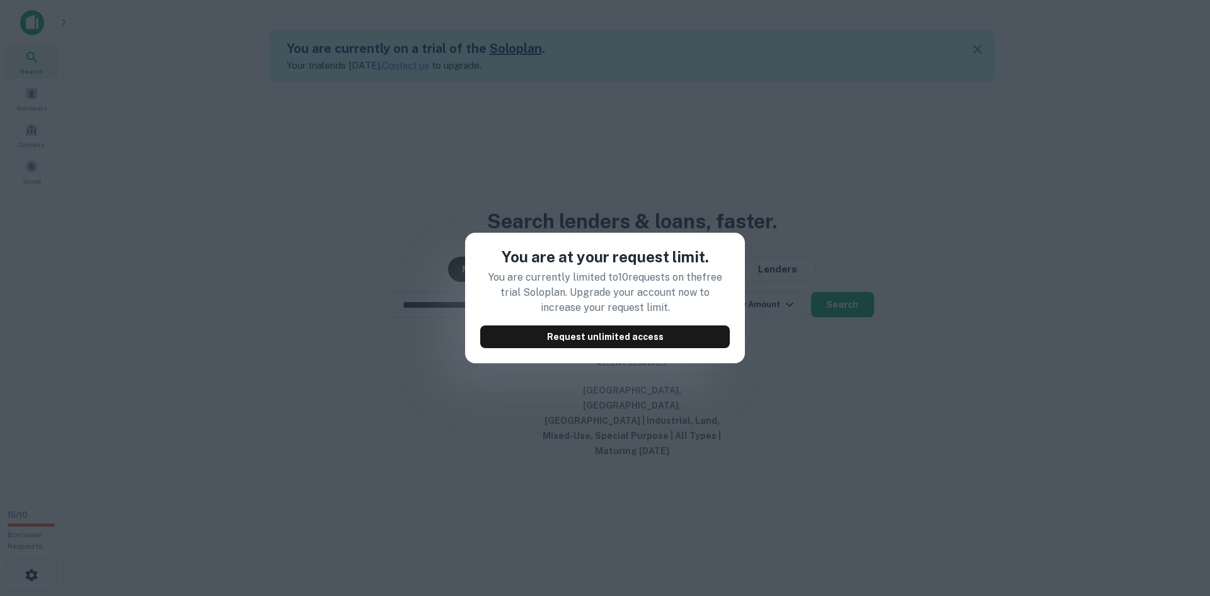
click at [362, 340] on div "You are at your request limit. You are currently limited to 10 requests on the …" at bounding box center [605, 298] width 1210 height 596
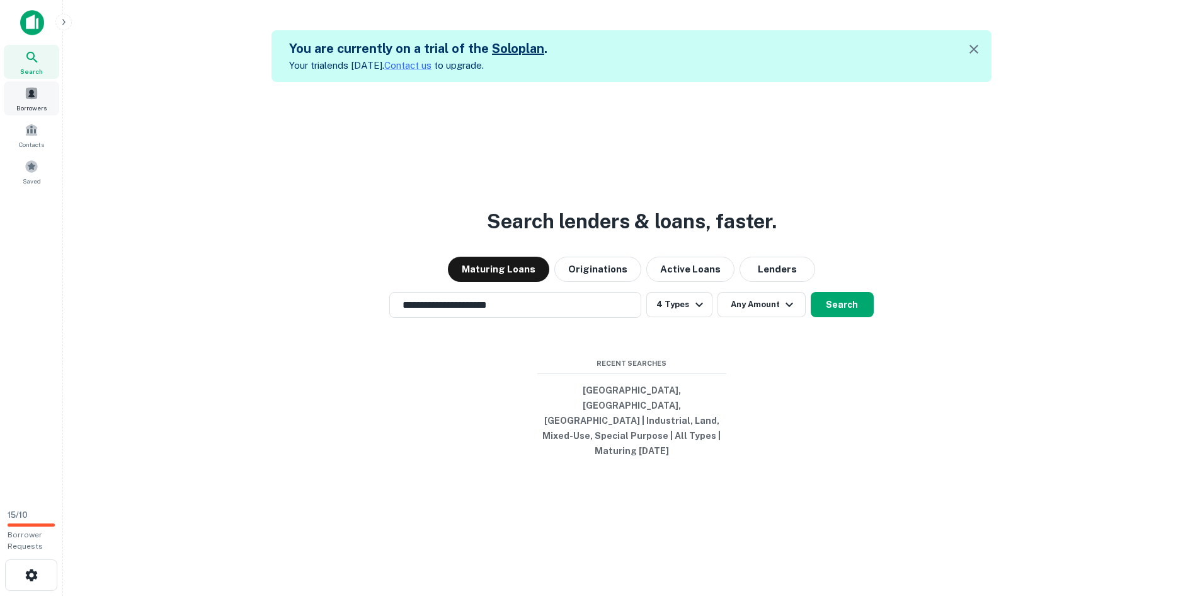
click at [48, 93] on div "Borrowers" at bounding box center [31, 98] width 55 height 34
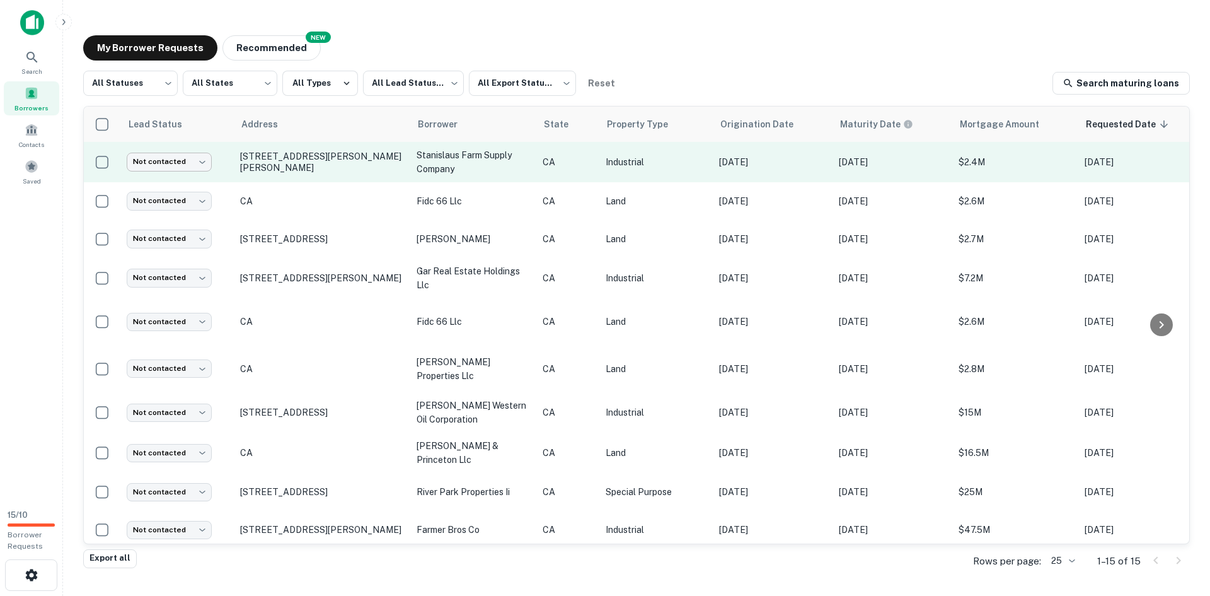
click at [180, 164] on body "Search Borrowers Contacts Saved 15 / 10 Borrower Requests My Borrower Requests …" at bounding box center [605, 298] width 1210 height 596
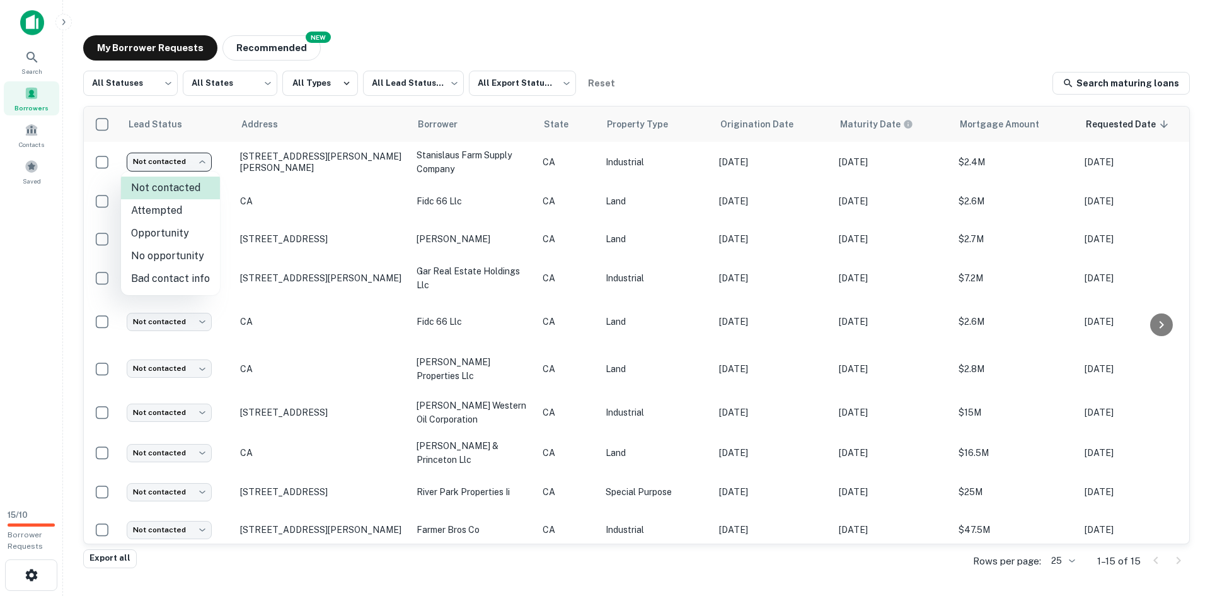
click at [175, 161] on div at bounding box center [605, 298] width 1210 height 596
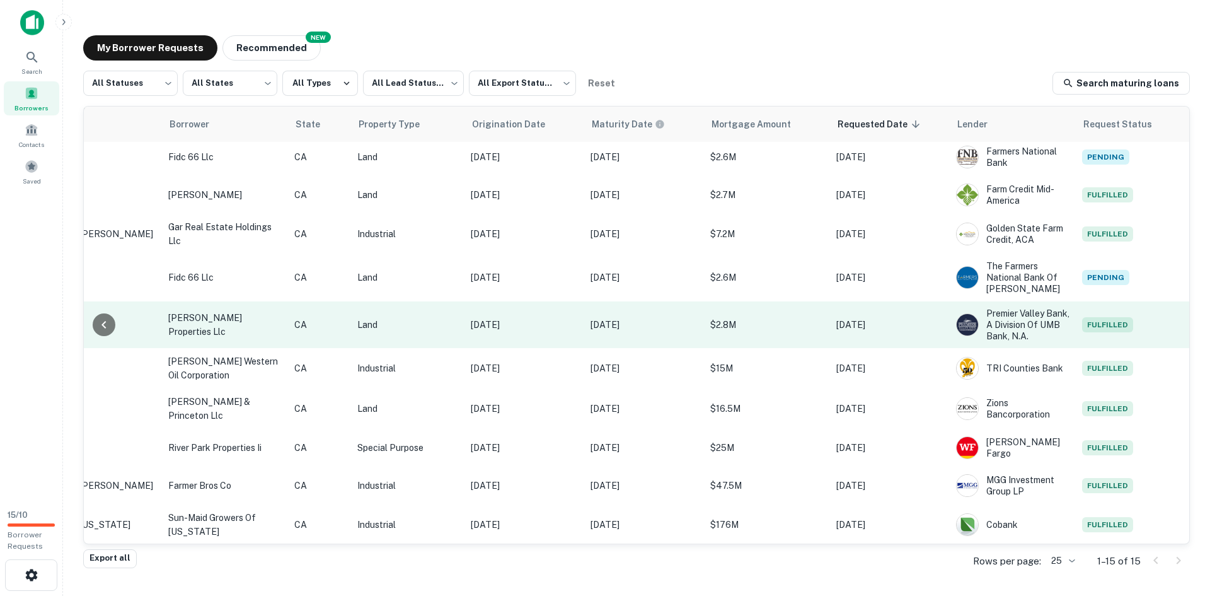
scroll to position [204, 258]
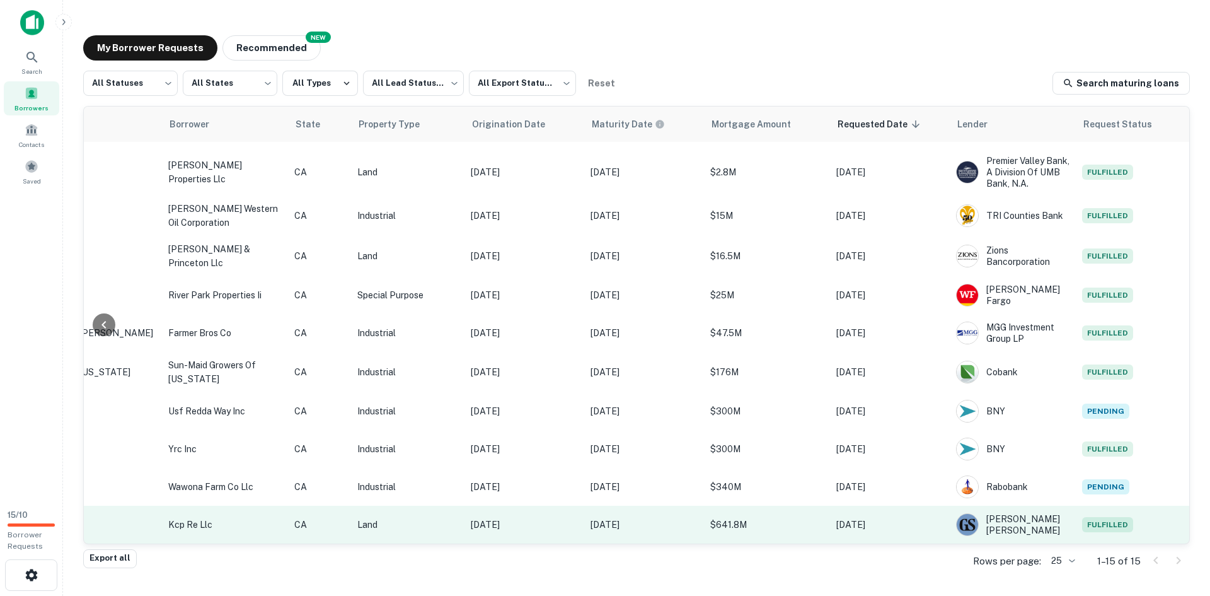
click at [1105, 517] on span "Fulfilled" at bounding box center [1107, 524] width 51 height 15
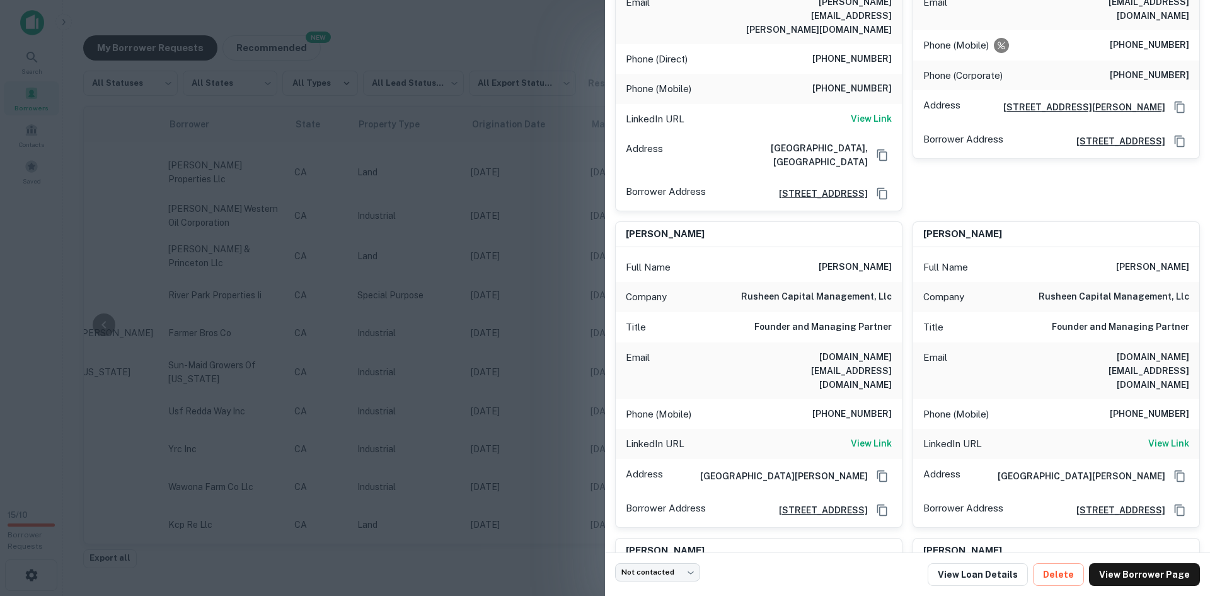
scroll to position [315, 0]
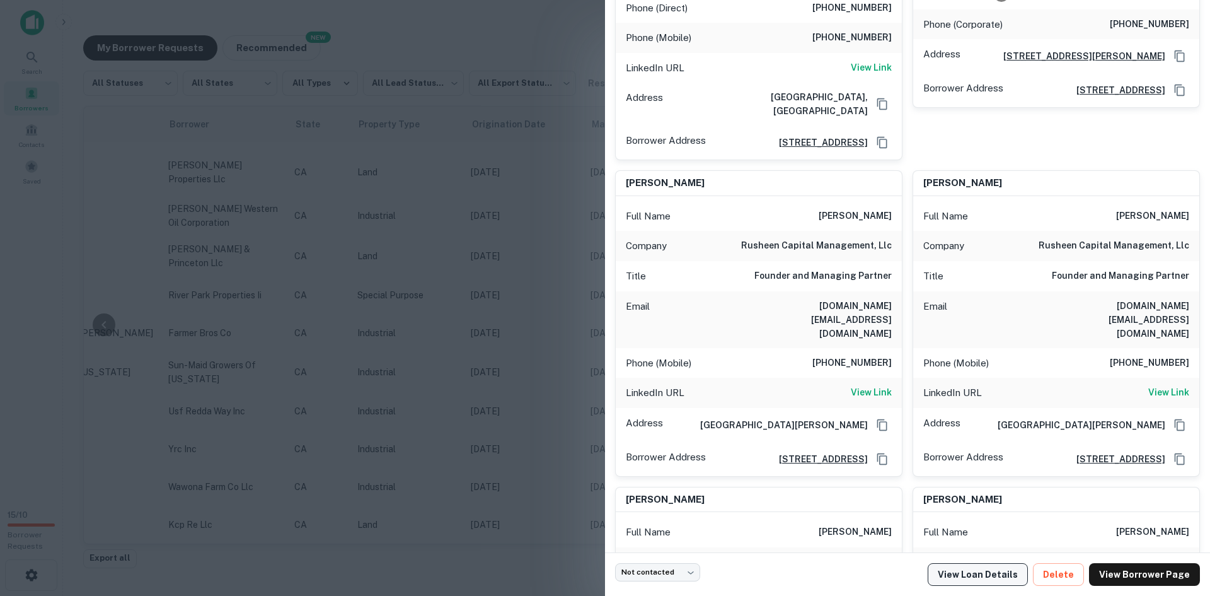
click at [978, 579] on link "View Loan Details" at bounding box center [978, 574] width 100 height 23
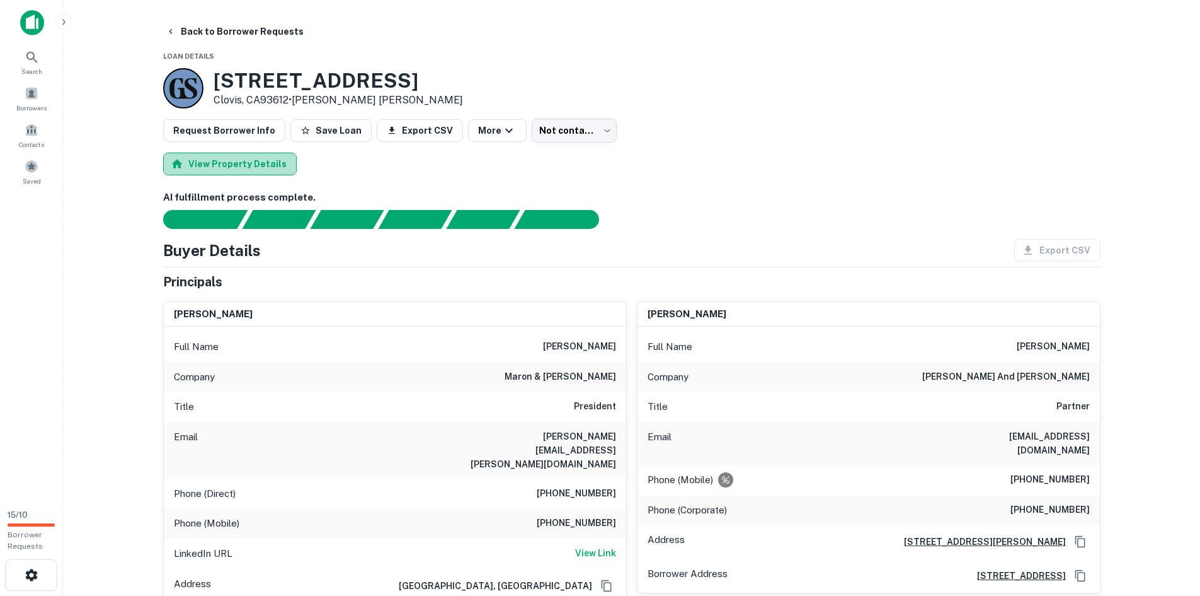
click at [246, 156] on button "View Property Details" at bounding box center [230, 164] width 134 height 23
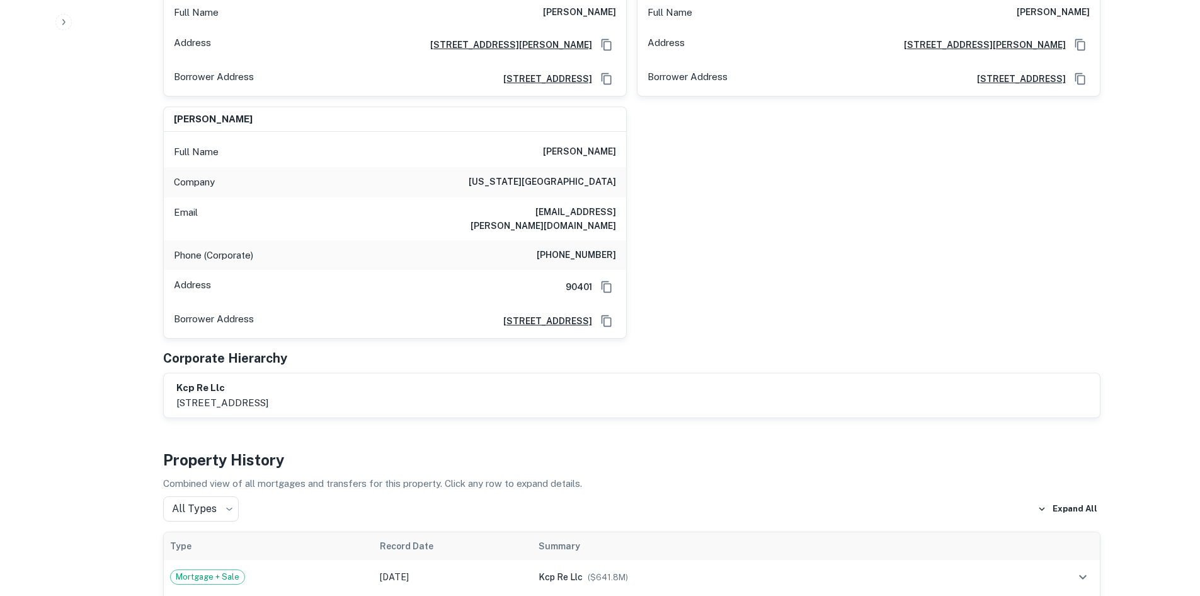
scroll to position [2521, 0]
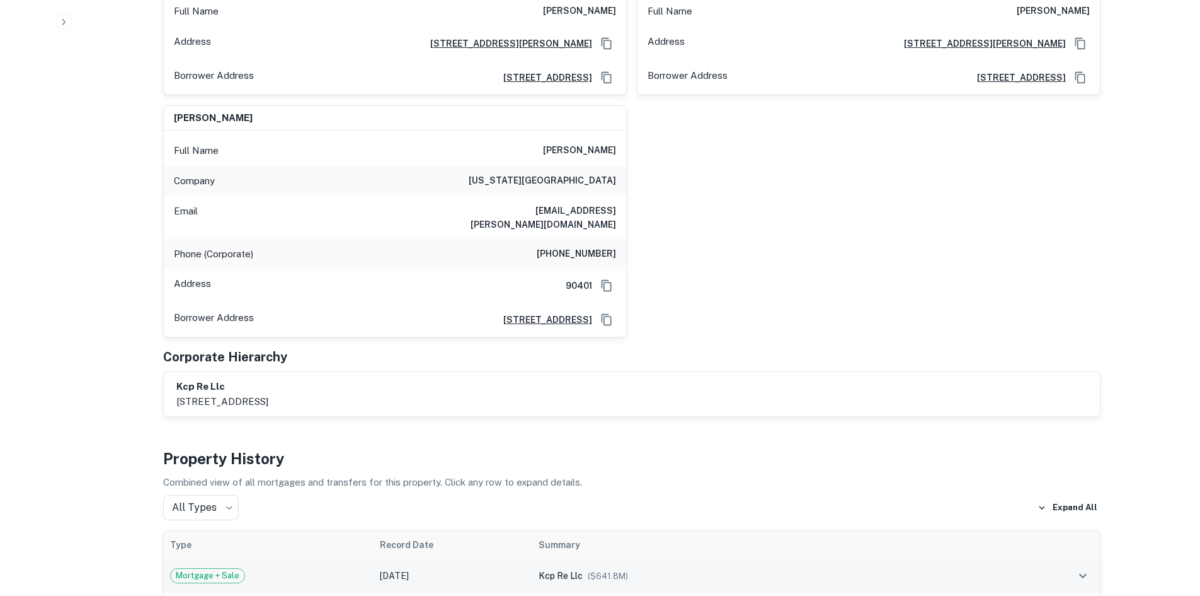
click at [865, 568] on div "kcp re llc ($ 641.8M )" at bounding box center [775, 575] width 473 height 14
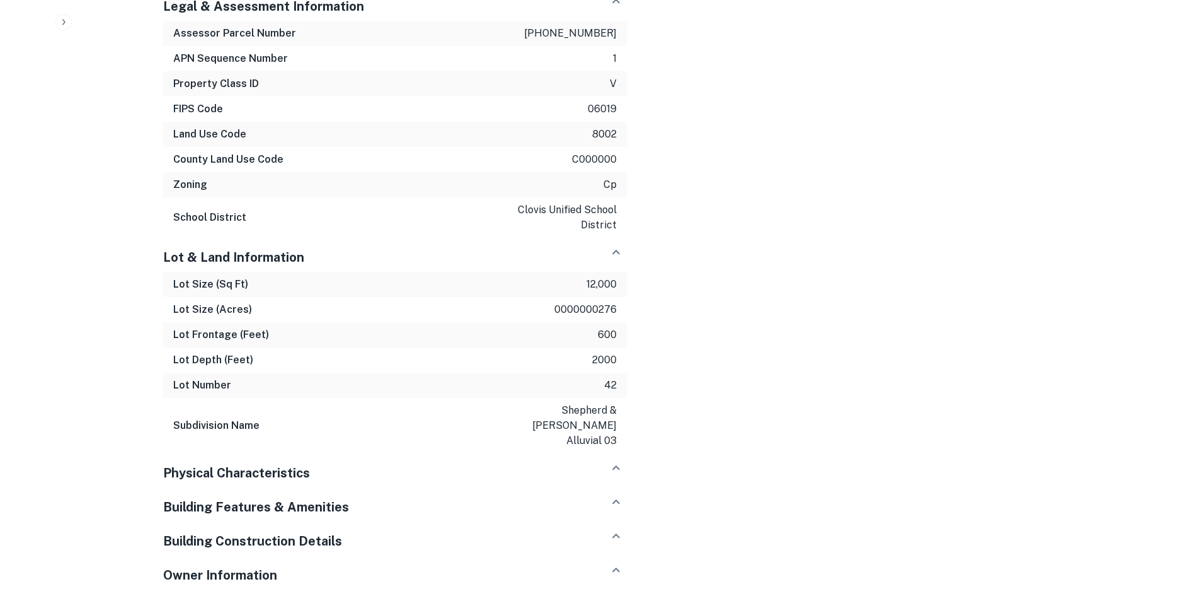
scroll to position [3564, 0]
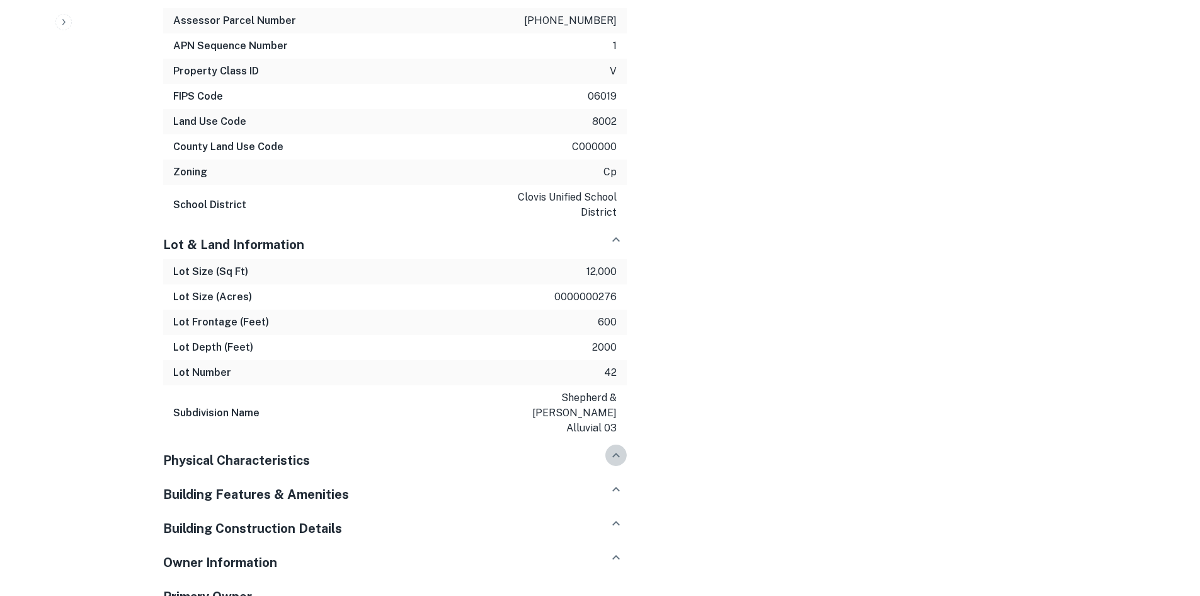
click at [609, 447] on icon "button" at bounding box center [616, 454] width 15 height 15
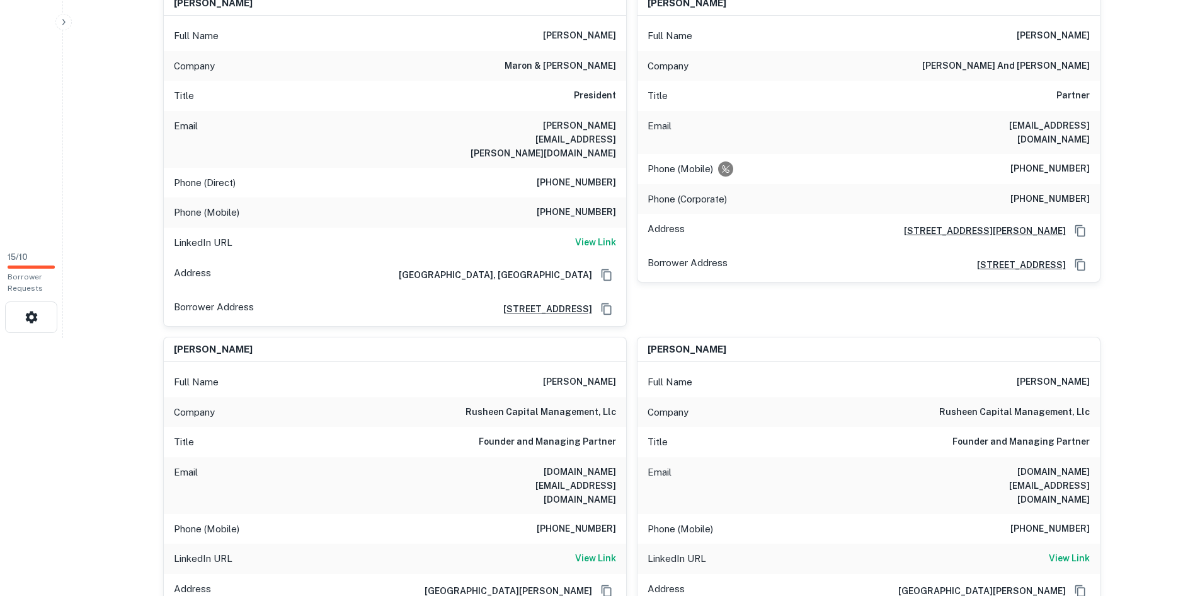
scroll to position [35, 0]
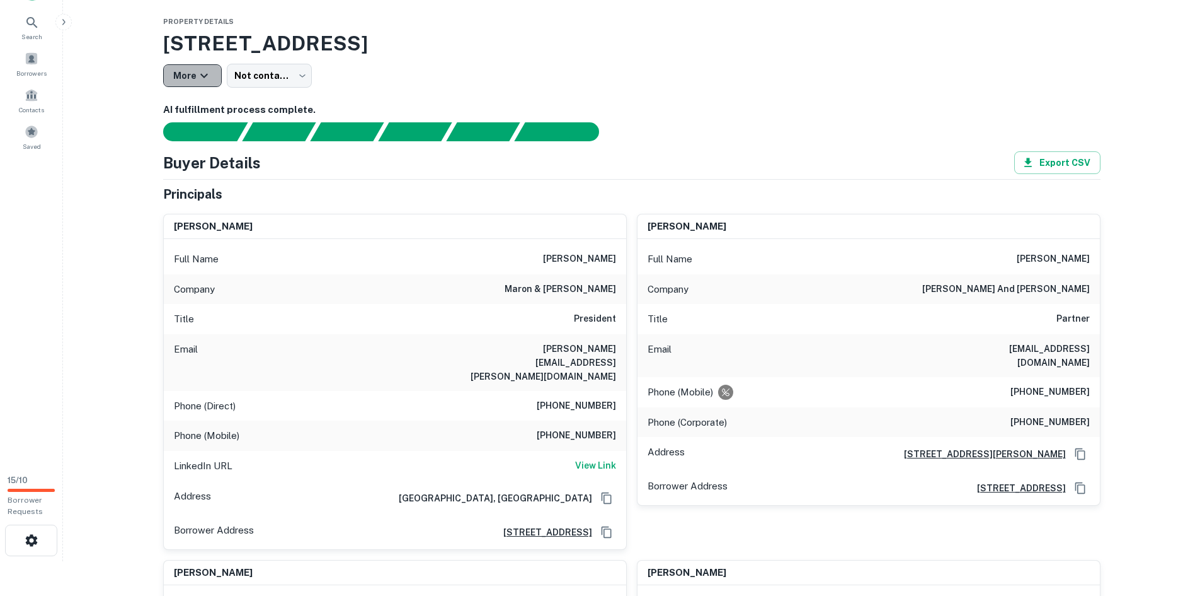
click at [197, 77] on icon "button" at bounding box center [204, 75] width 15 height 15
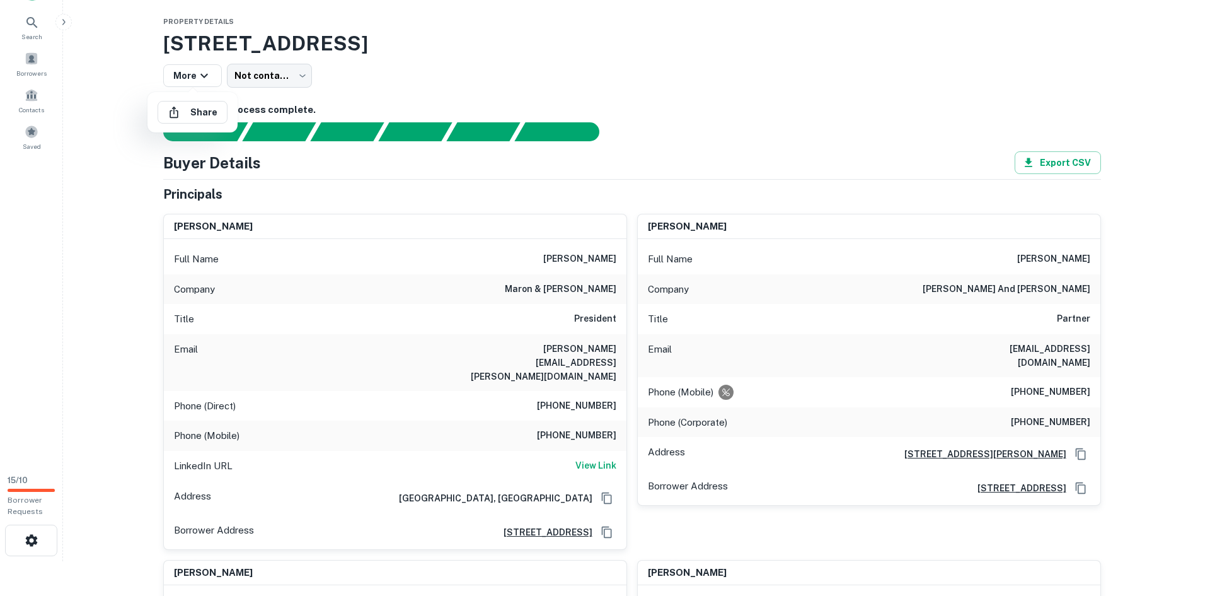
click at [449, 107] on div at bounding box center [605, 298] width 1210 height 596
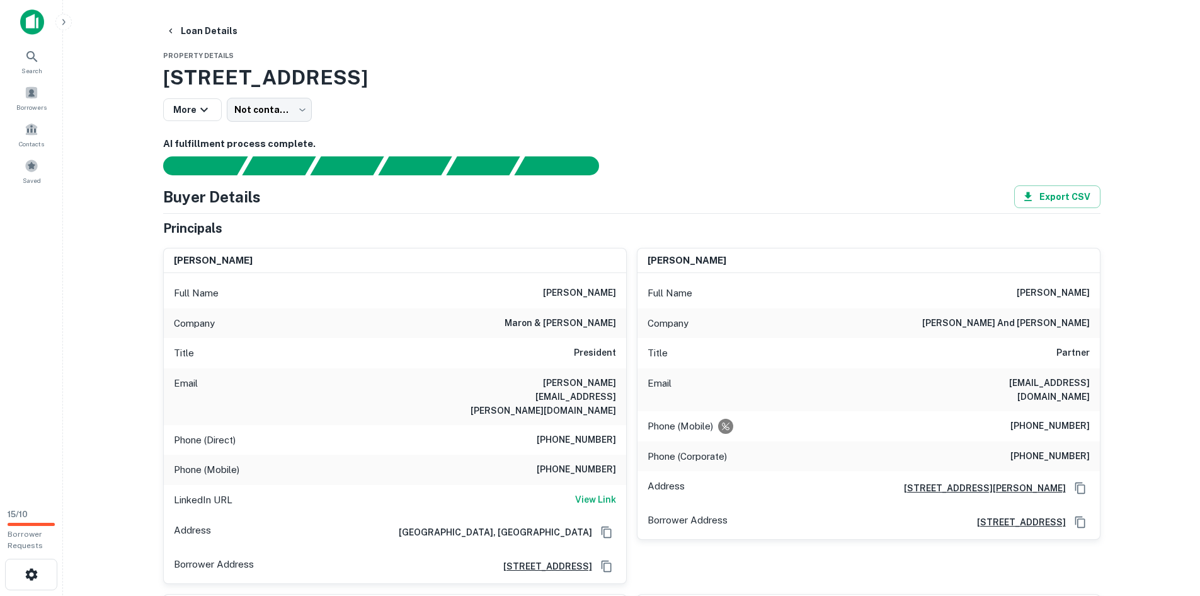
scroll to position [0, 0]
click at [196, 35] on button "Loan Details" at bounding box center [202, 31] width 82 height 23
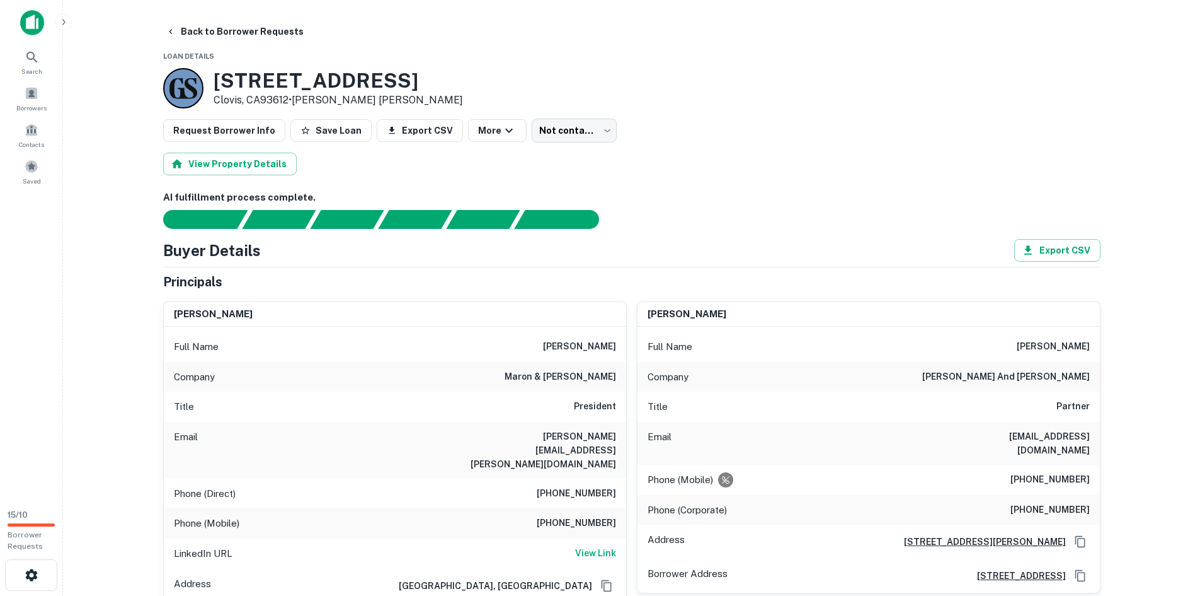
click at [195, 35] on button "Back to Borrower Requests" at bounding box center [235, 31] width 148 height 23
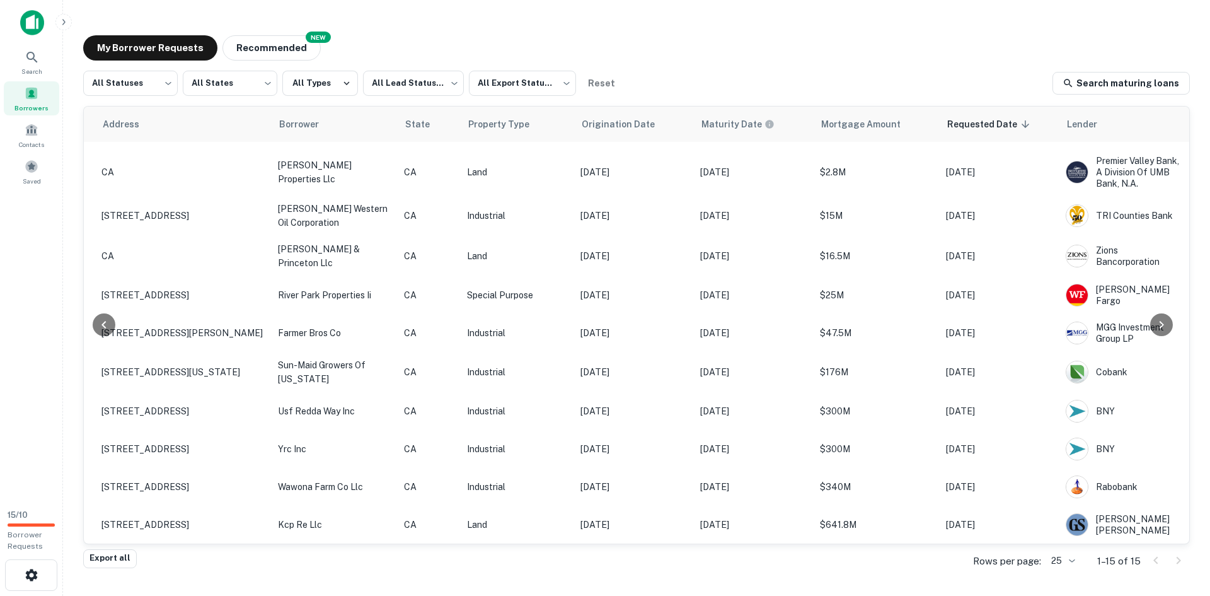
scroll to position [204, 258]
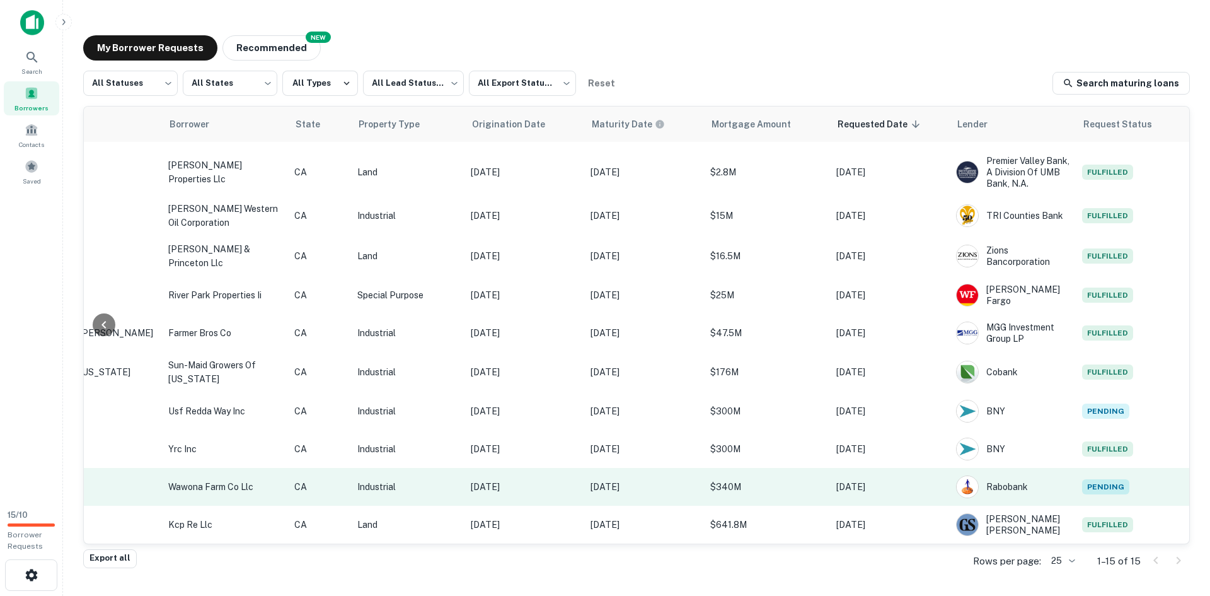
drag, startPoint x: 762, startPoint y: 524, endPoint x: 340, endPoint y: 490, distance: 423.6
click at [347, 495] on tbody "Not contacted **** ​ [STREET_ADDRESS][PERSON_NAME][PERSON_NAME] stanislaus farm…" at bounding box center [513, 244] width 1354 height 598
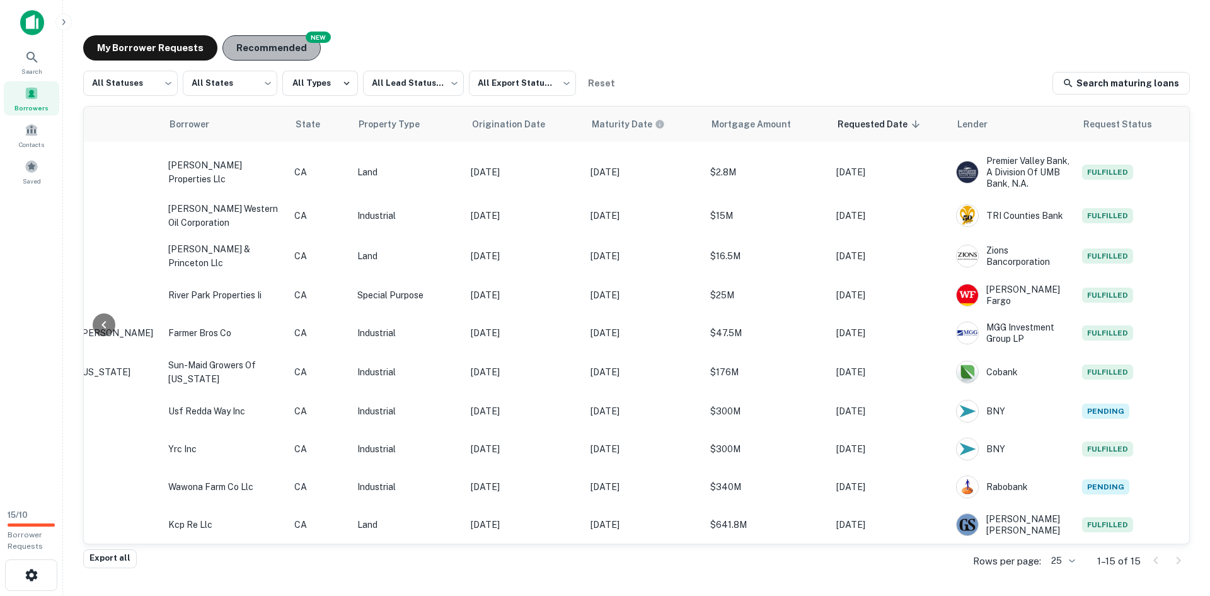
click at [263, 55] on button "Recommended" at bounding box center [271, 47] width 98 height 25
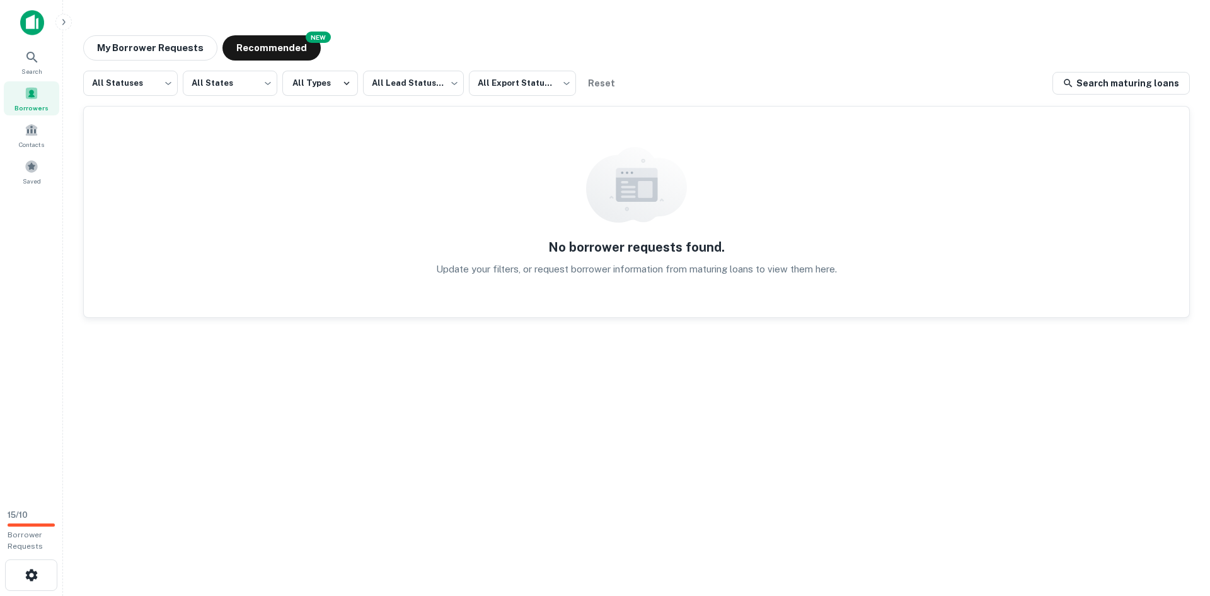
click at [172, 35] on div "My Borrower Requests NEW Recommended All Statuses *** ​ All States *** ​ All Ty…" at bounding box center [636, 293] width 1127 height 536
click at [162, 42] on button "My Borrower Requests" at bounding box center [150, 47] width 134 height 25
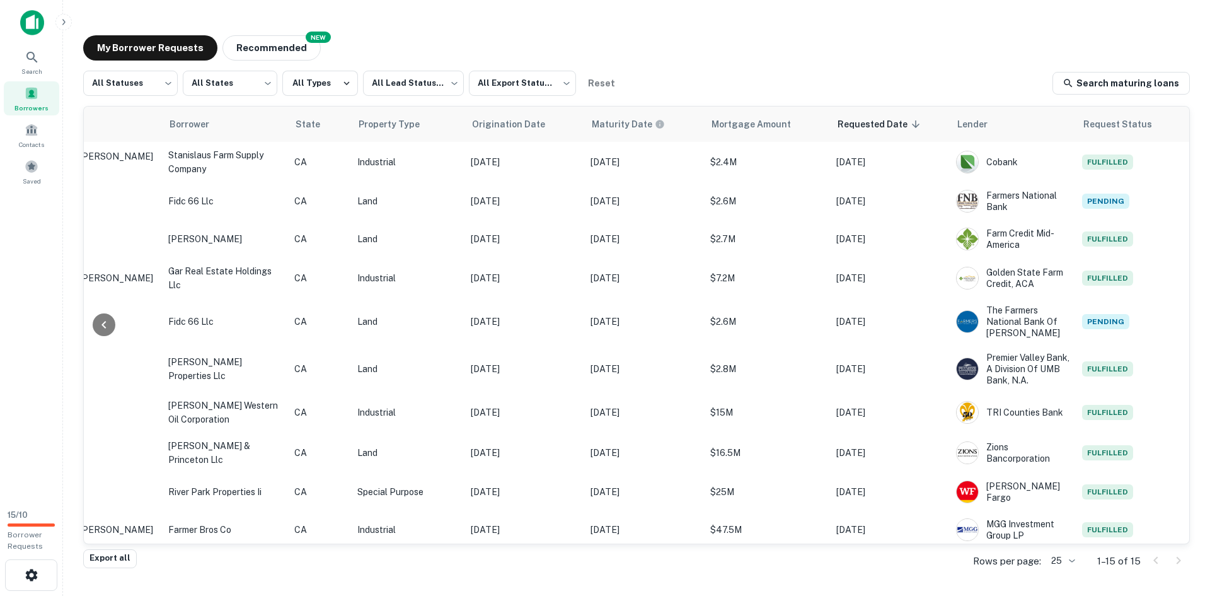
scroll to position [0, 250]
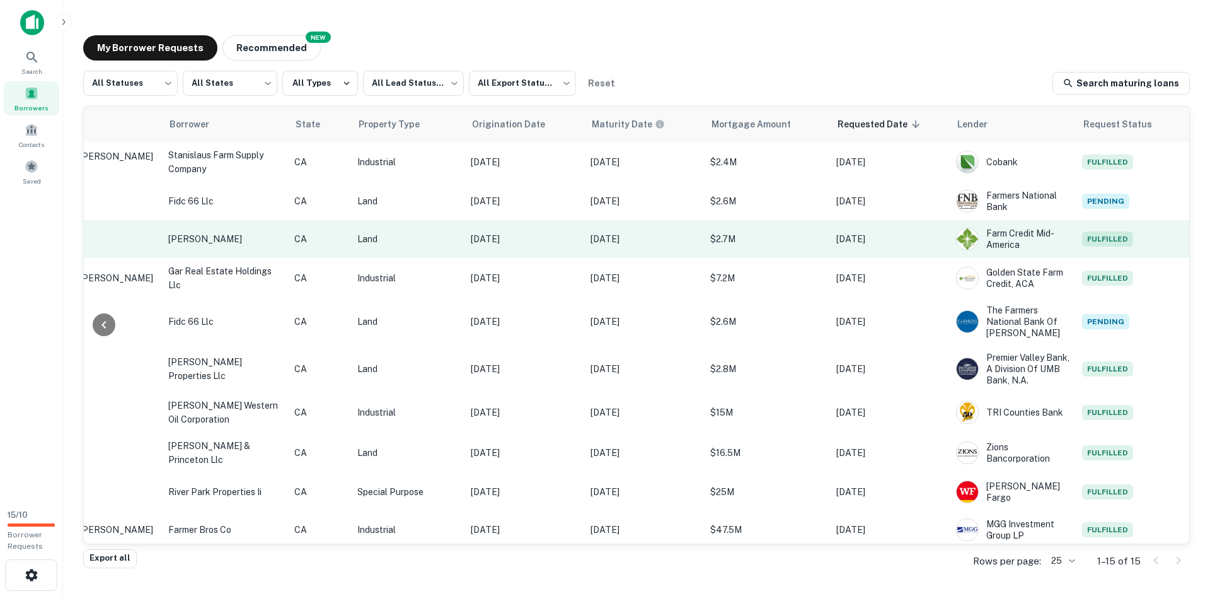
click at [921, 242] on p "Sep 04, 2025" at bounding box center [889, 239] width 107 height 14
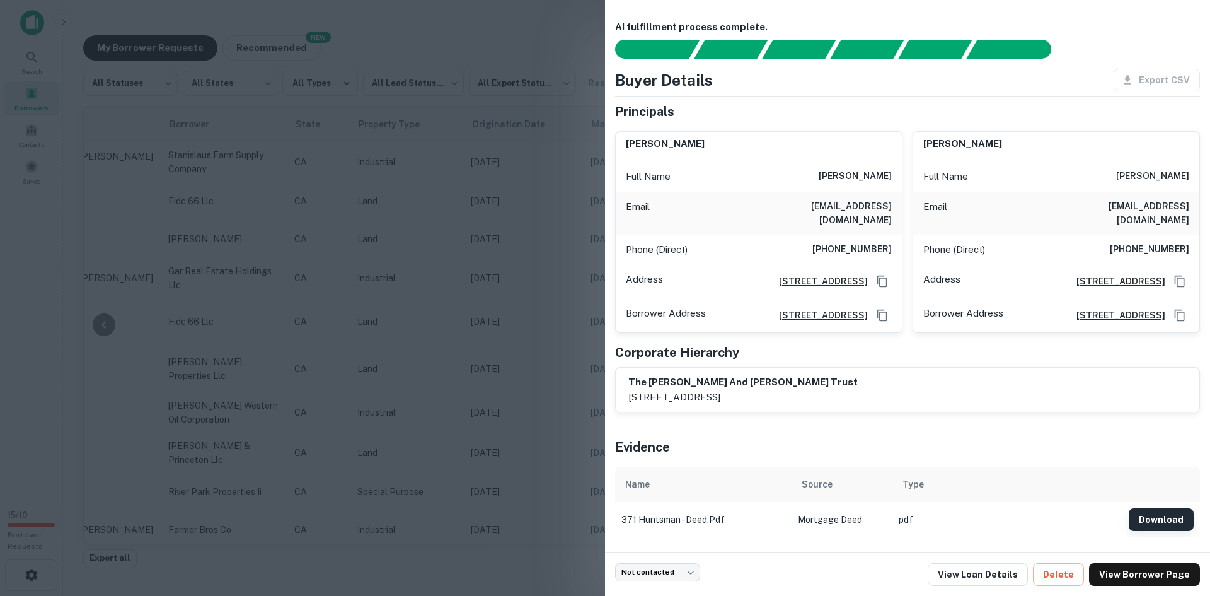
click at [1139, 514] on button "Download" at bounding box center [1161, 519] width 65 height 23
click at [1144, 513] on button "Download" at bounding box center [1161, 519] width 65 height 23
click at [951, 360] on div "Principals susan l markarian Full Name susan l markarian Email smarkarian54@gma…" at bounding box center [907, 257] width 585 height 311
click at [1001, 578] on link "View Loan Details" at bounding box center [978, 574] width 100 height 23
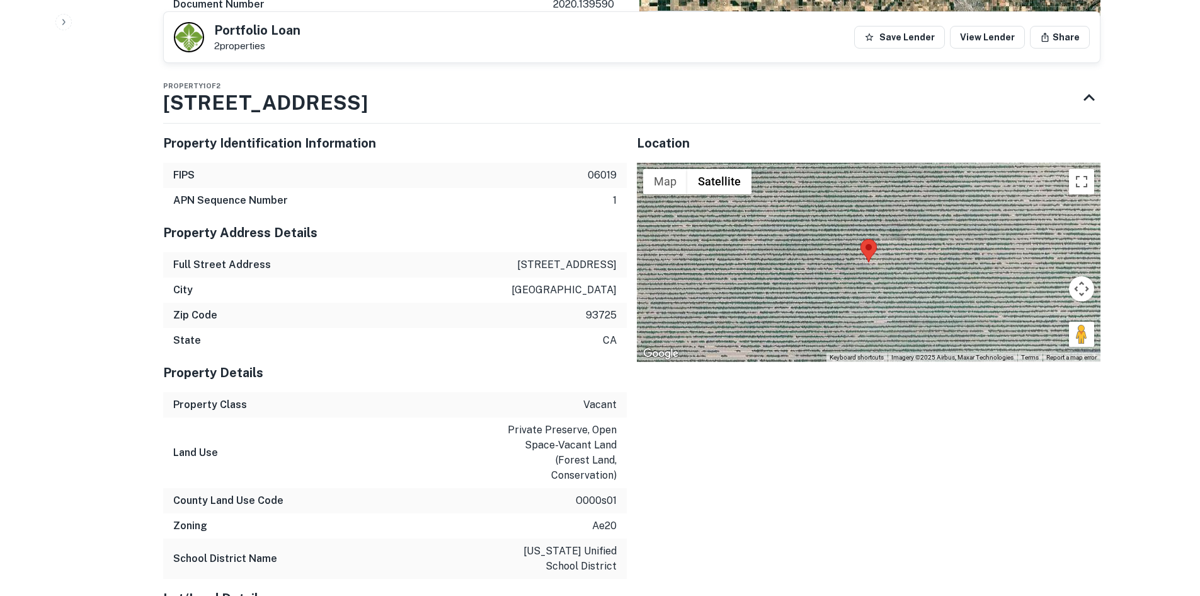
scroll to position [1157, 0]
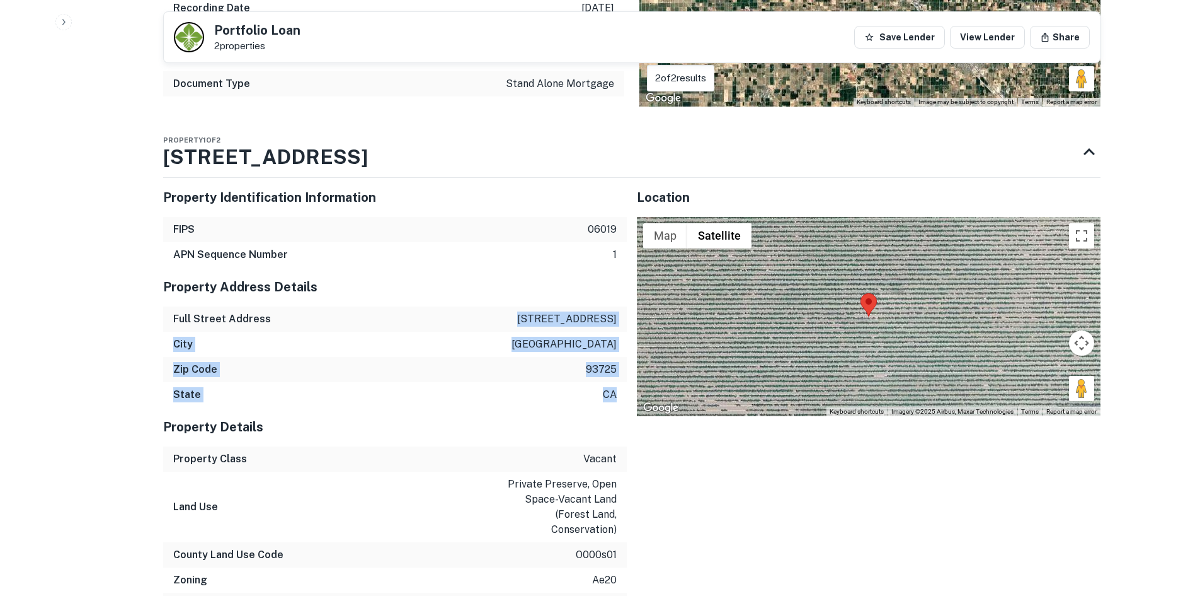
drag, startPoint x: 521, startPoint y: 300, endPoint x: 619, endPoint y: 383, distance: 128.9
click at [619, 383] on div "Property Address Details Full Street Address [STREET_ADDRESS][US_STATE]" at bounding box center [395, 337] width 464 height 140
copy div "[STREET_ADDRESS][US_STATE]"
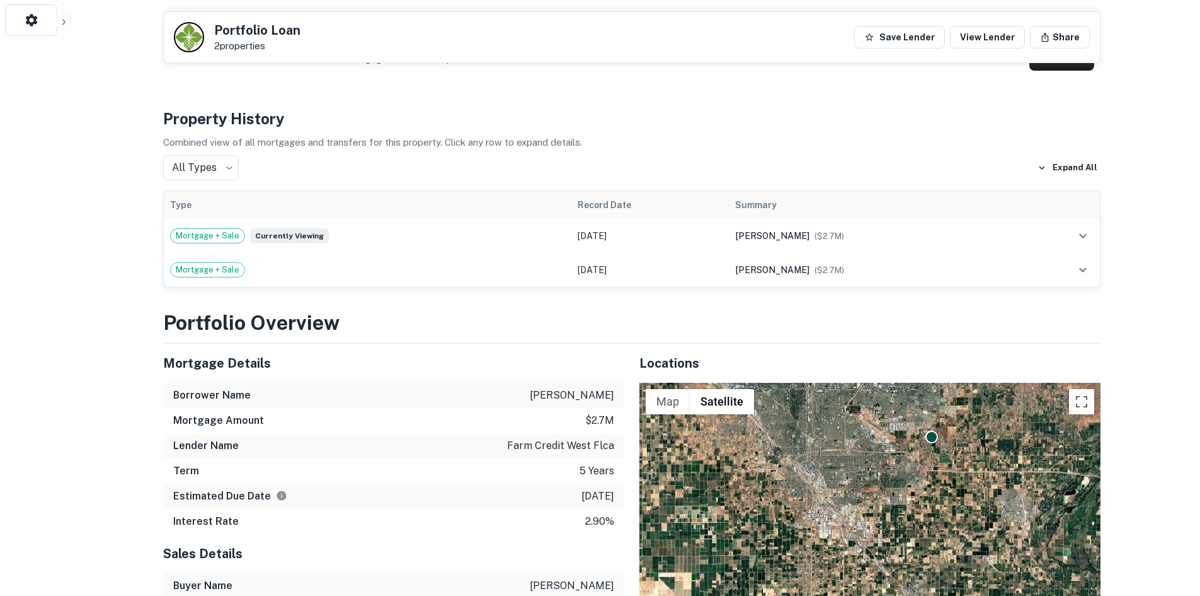
scroll to position [630, 0]
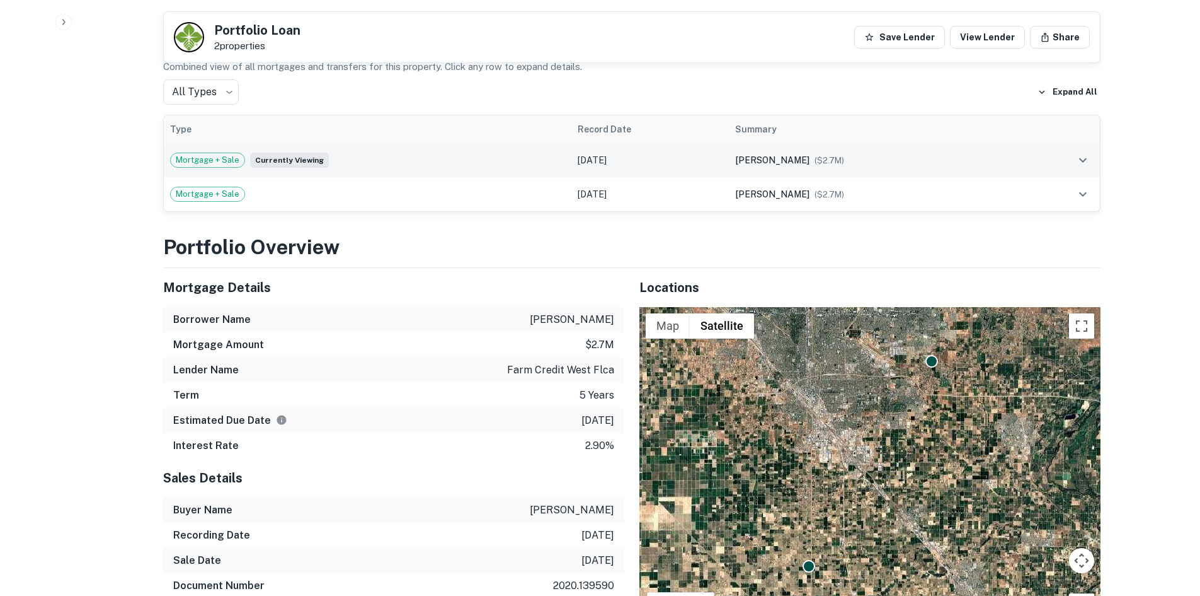
click at [994, 154] on td "[PERSON_NAME] ($ 2.7M )" at bounding box center [874, 160] width 290 height 34
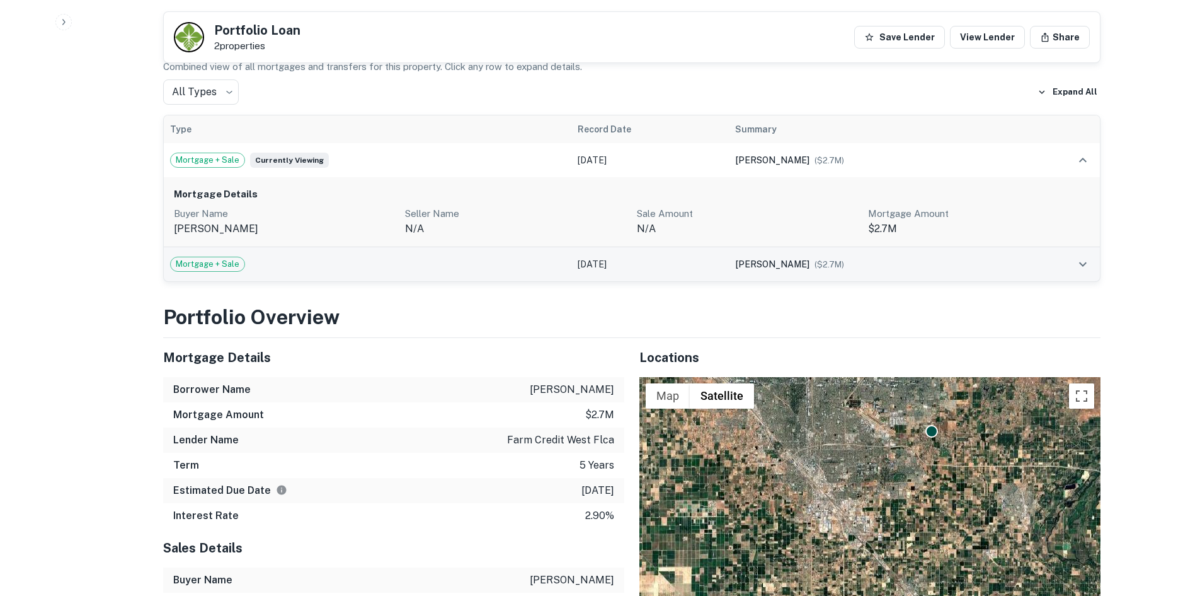
click at [911, 259] on td "[PERSON_NAME] ($ 2.7M )" at bounding box center [874, 264] width 290 height 34
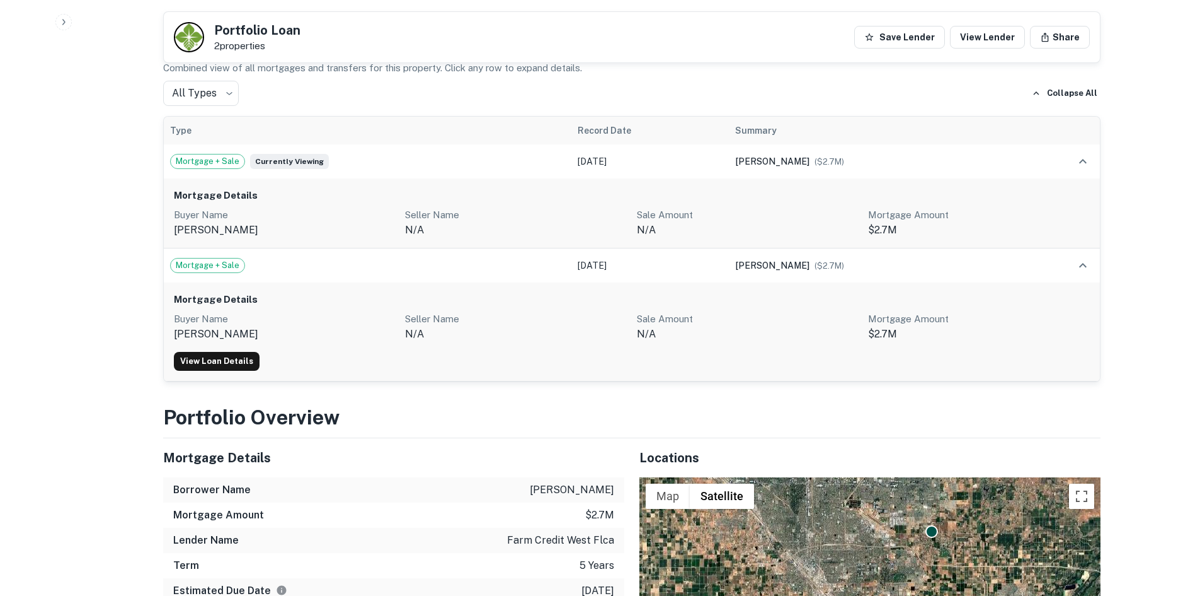
scroll to position [570, 0]
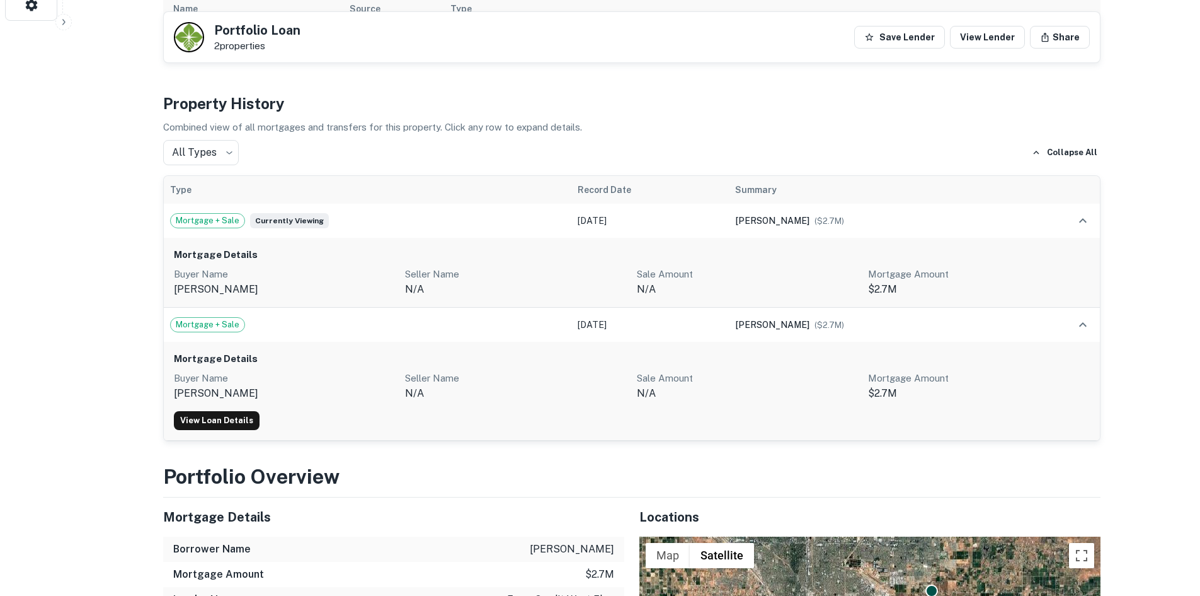
drag, startPoint x: 760, startPoint y: 154, endPoint x: 78, endPoint y: 196, distance: 683.8
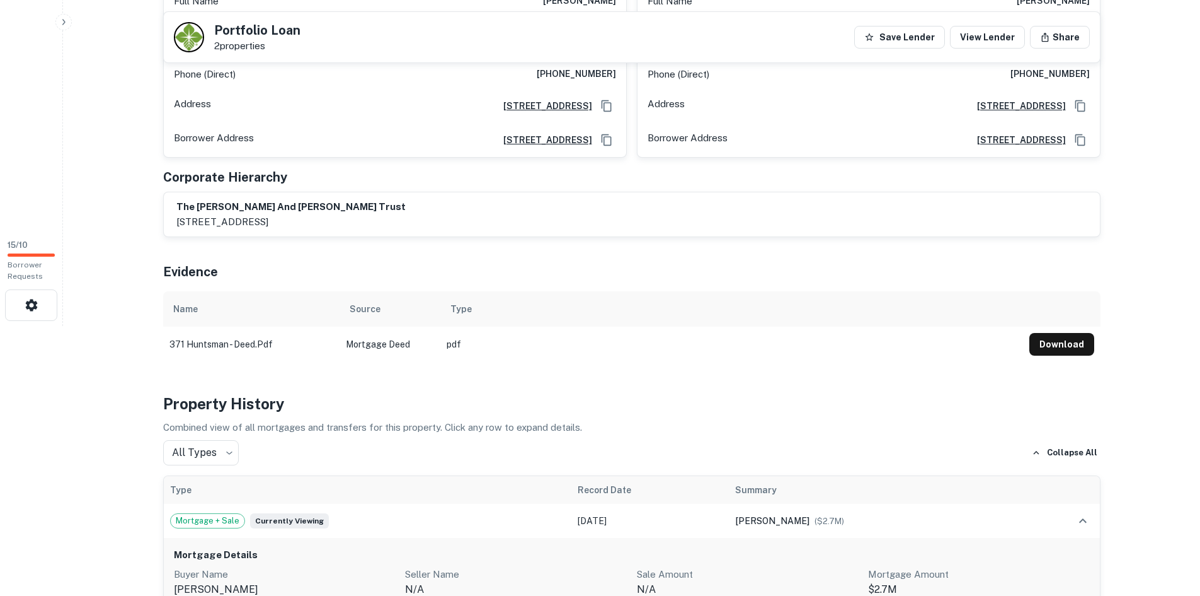
scroll to position [255, 0]
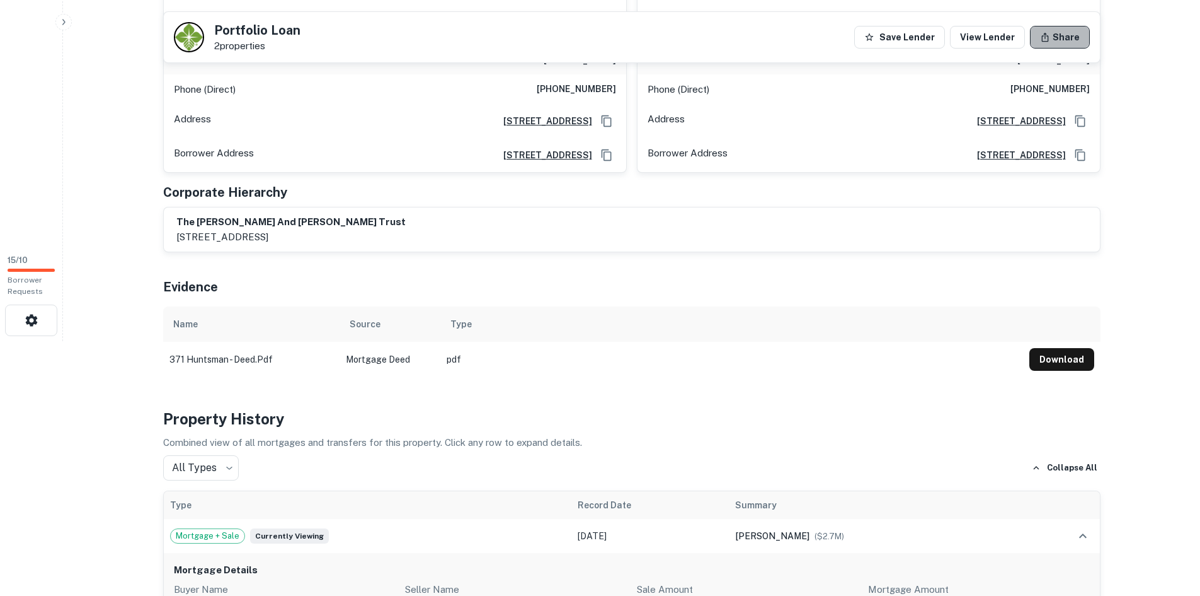
click at [1071, 39] on button "Share" at bounding box center [1060, 37] width 60 height 23
click at [1128, 168] on main "Back to Borrower Requests Portfolio Loan 2 properties Save Lender View Lender S…" at bounding box center [631, 43] width 1137 height 596
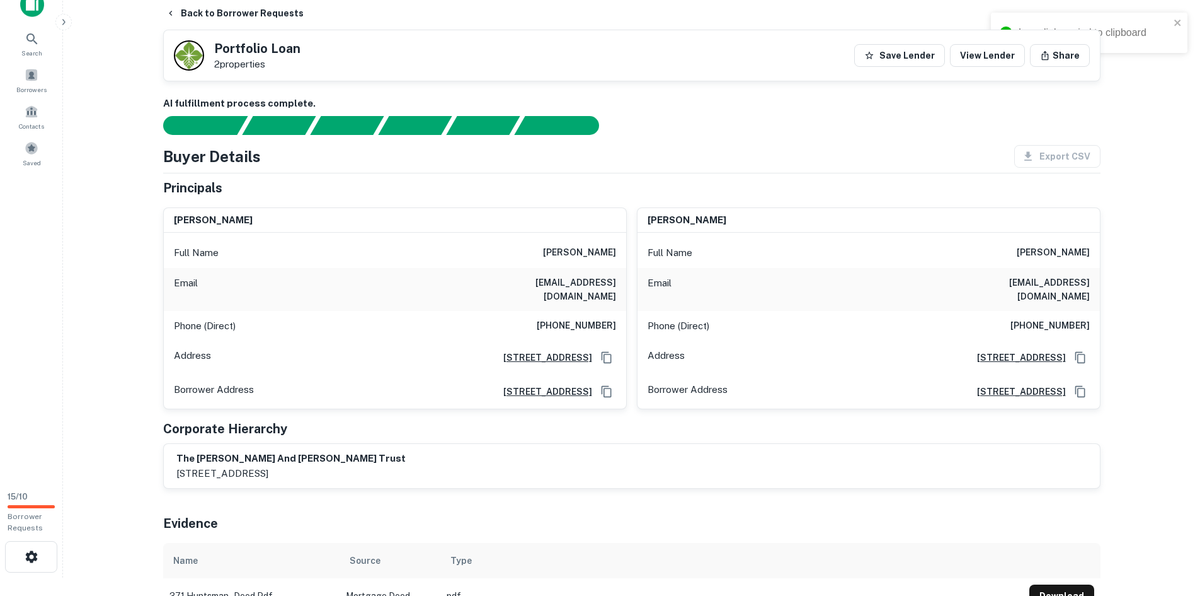
scroll to position [0, 0]
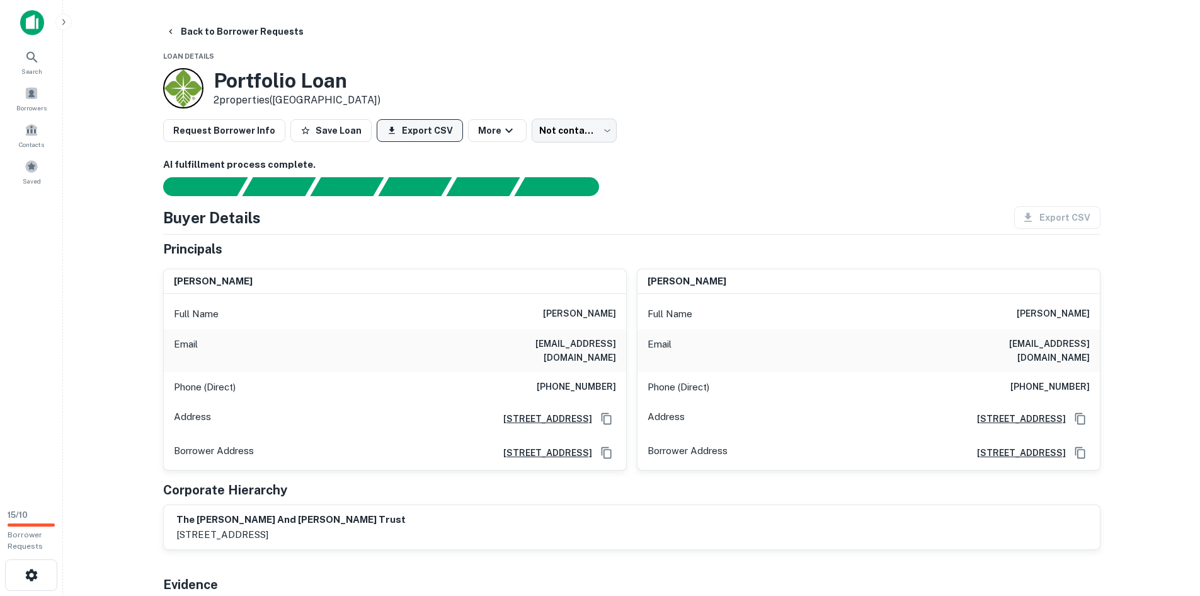
click at [392, 134] on button "Export CSV" at bounding box center [420, 130] width 86 height 23
click at [401, 134] on button "Export CSV" at bounding box center [420, 130] width 86 height 23
click at [171, 33] on icon "button" at bounding box center [171, 31] width 10 height 10
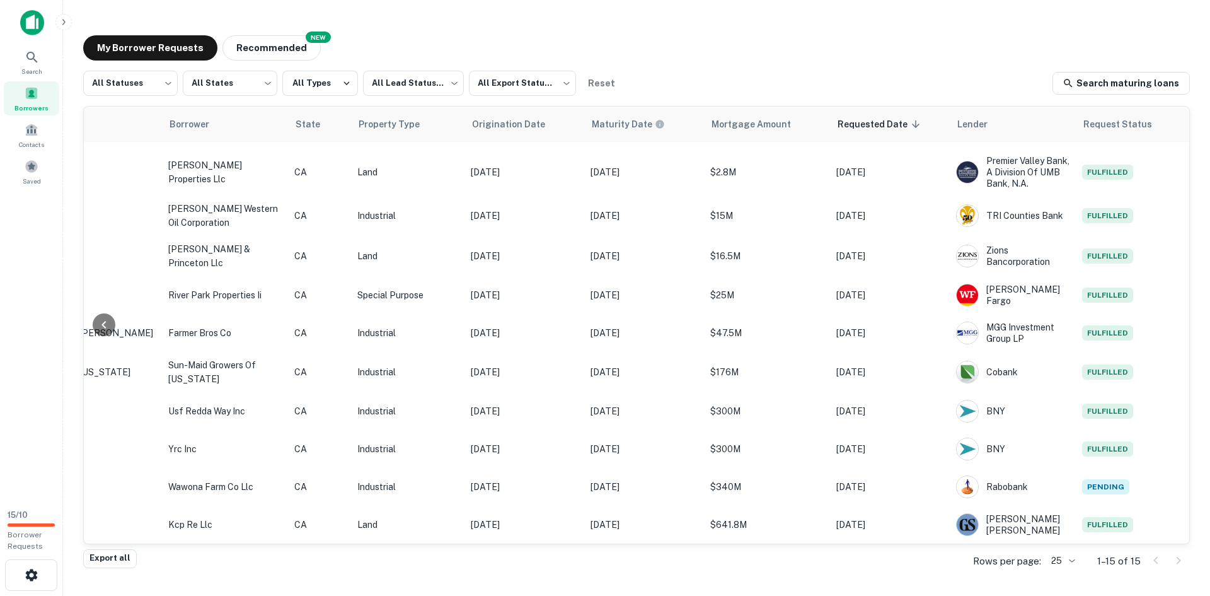
scroll to position [204, 258]
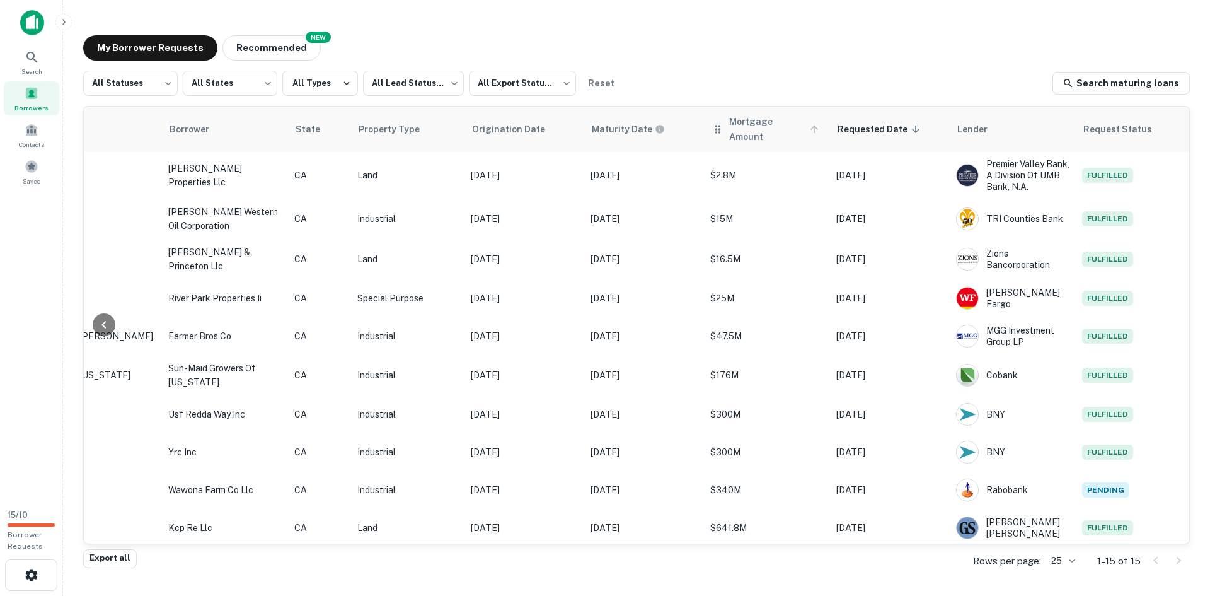
click at [737, 127] on span "Mortgage Amount" at bounding box center [775, 129] width 93 height 30
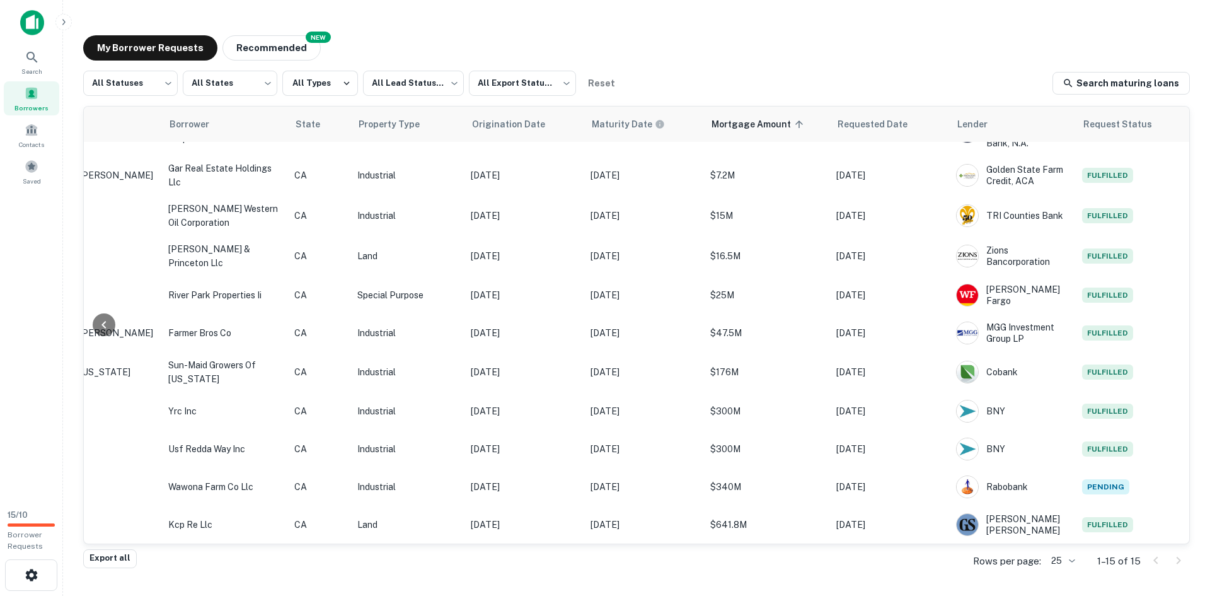
scroll to position [204, 258]
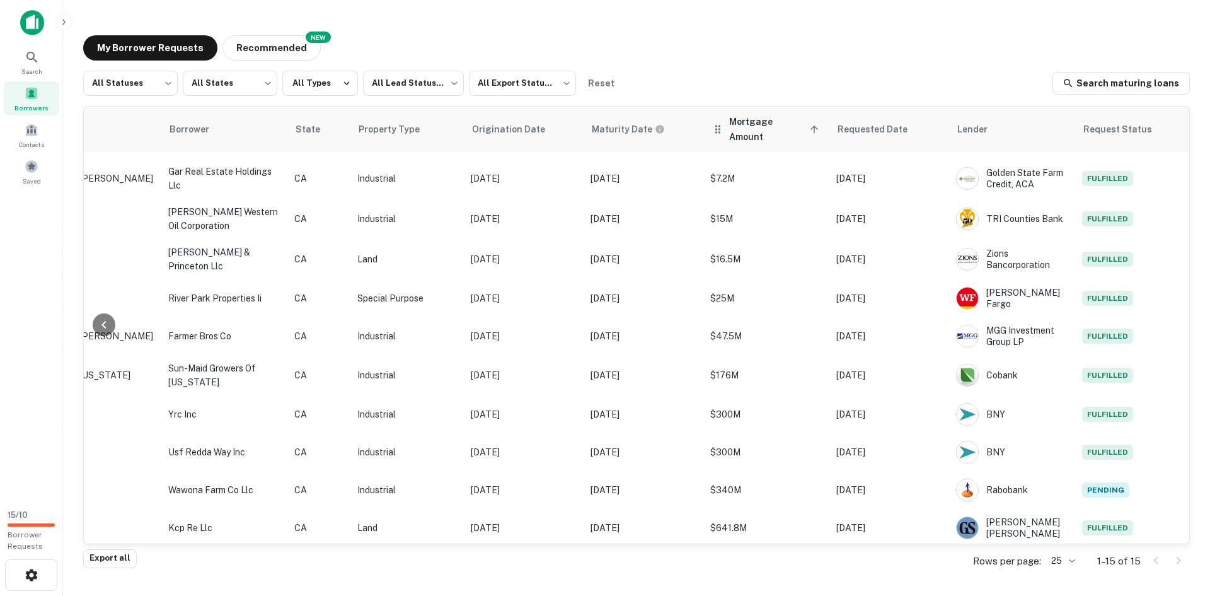
click at [766, 120] on span "Mortgage Amount sorted ascending" at bounding box center [775, 129] width 93 height 30
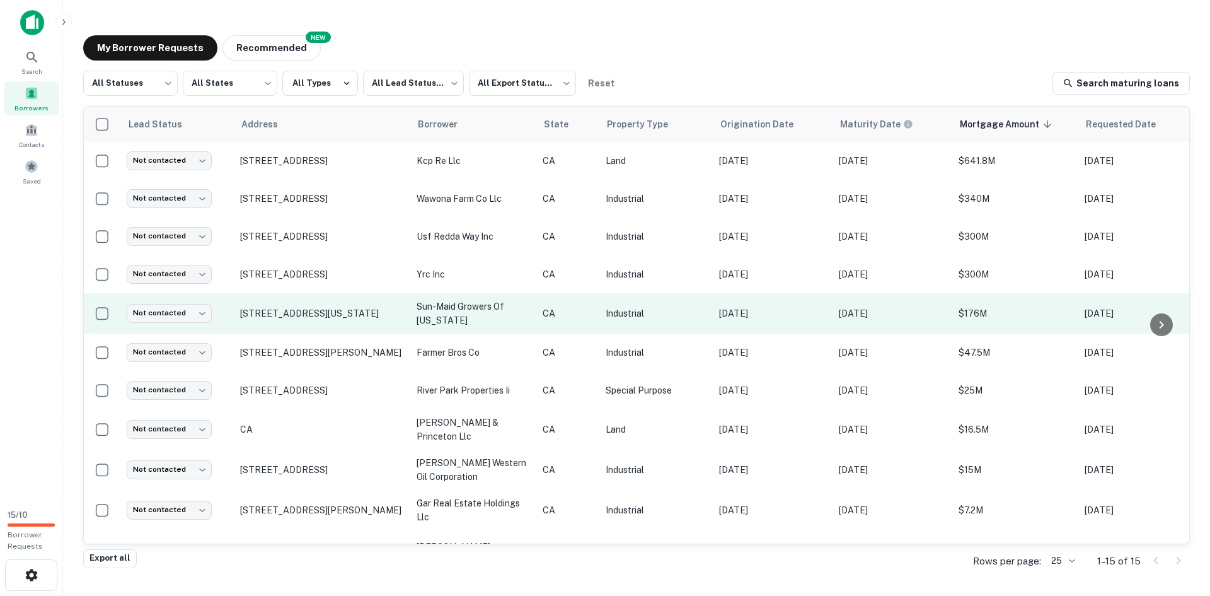
drag, startPoint x: 268, startPoint y: 307, endPoint x: 227, endPoint y: 299, distance: 41.2
click at [227, 299] on td "Not contacted **** ​" at bounding box center [176, 313] width 113 height 40
drag, startPoint x: 239, startPoint y: 309, endPoint x: 301, endPoint y: 323, distance: 62.8
click at [301, 323] on td "1345 1/2 Nebraska Ave Selma, CA93662" at bounding box center [322, 313] width 176 height 40
copy p "1345 1/2 Nebraska Ave Selma, CA93662"
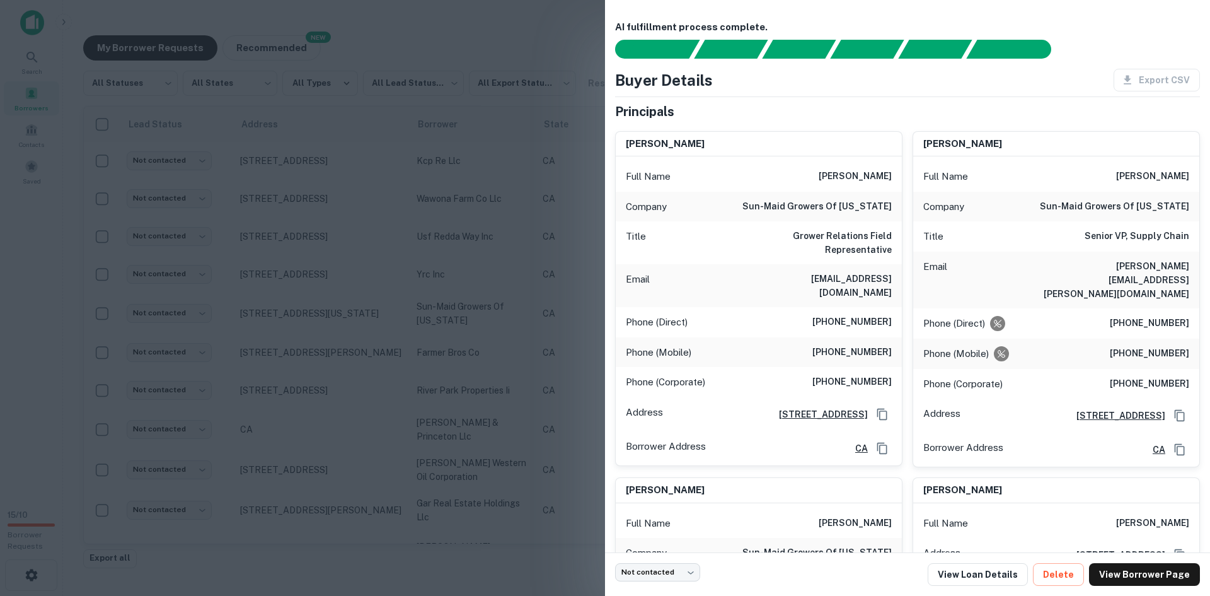
click at [466, 166] on div at bounding box center [605, 298] width 1210 height 596
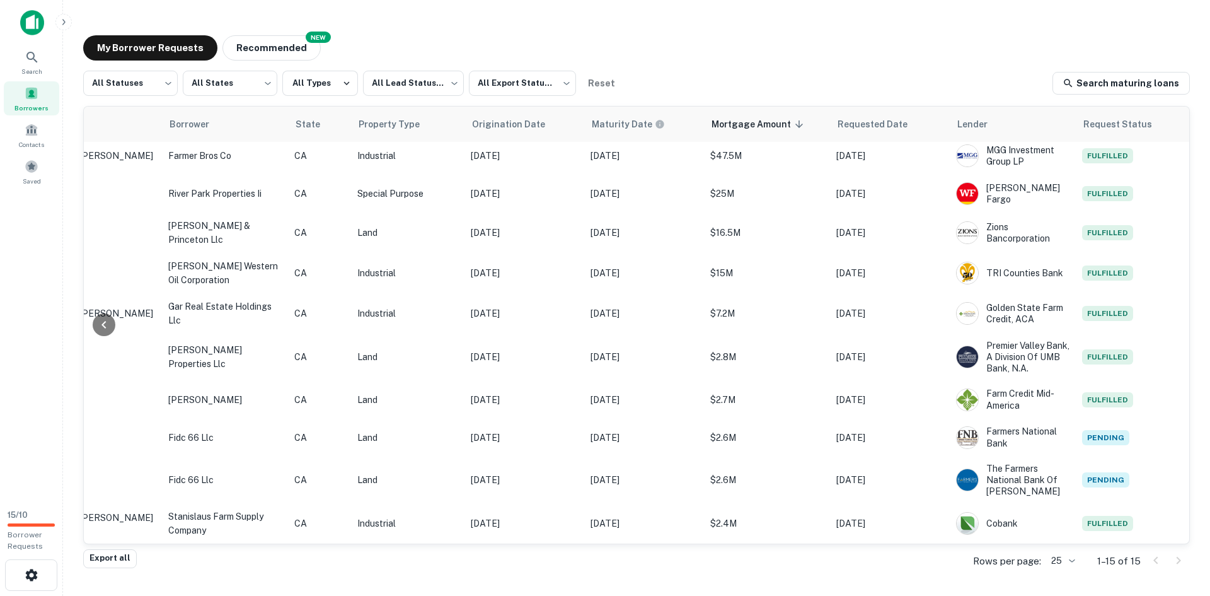
scroll to position [204, 198]
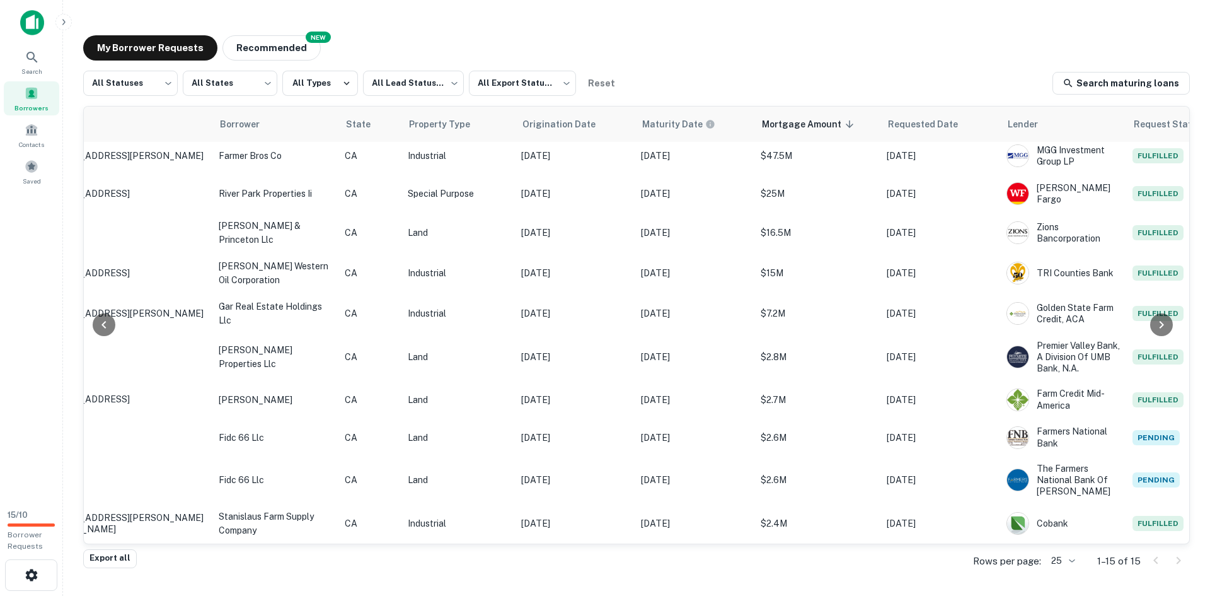
drag, startPoint x: 538, startPoint y: 531, endPoint x: 491, endPoint y: 551, distance: 51.1
click at [491, 549] on div "All Statuses *** ​ All States *** ​ All Types All Lead Statuses *** ​ All Expor…" at bounding box center [636, 310] width 1107 height 478
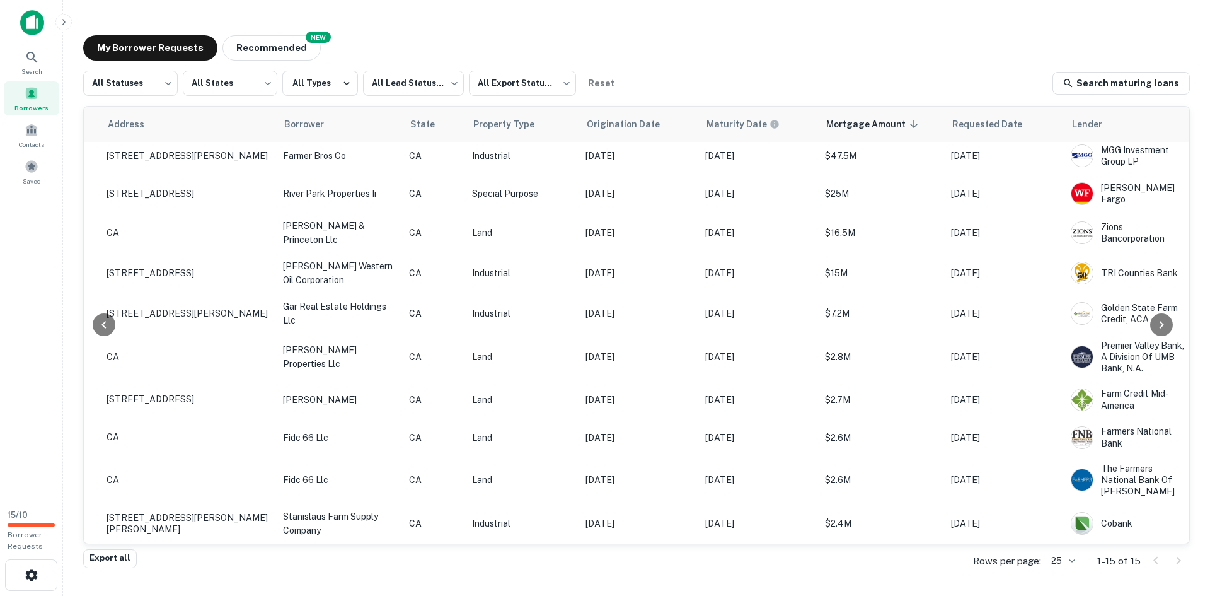
scroll to position [204, 0]
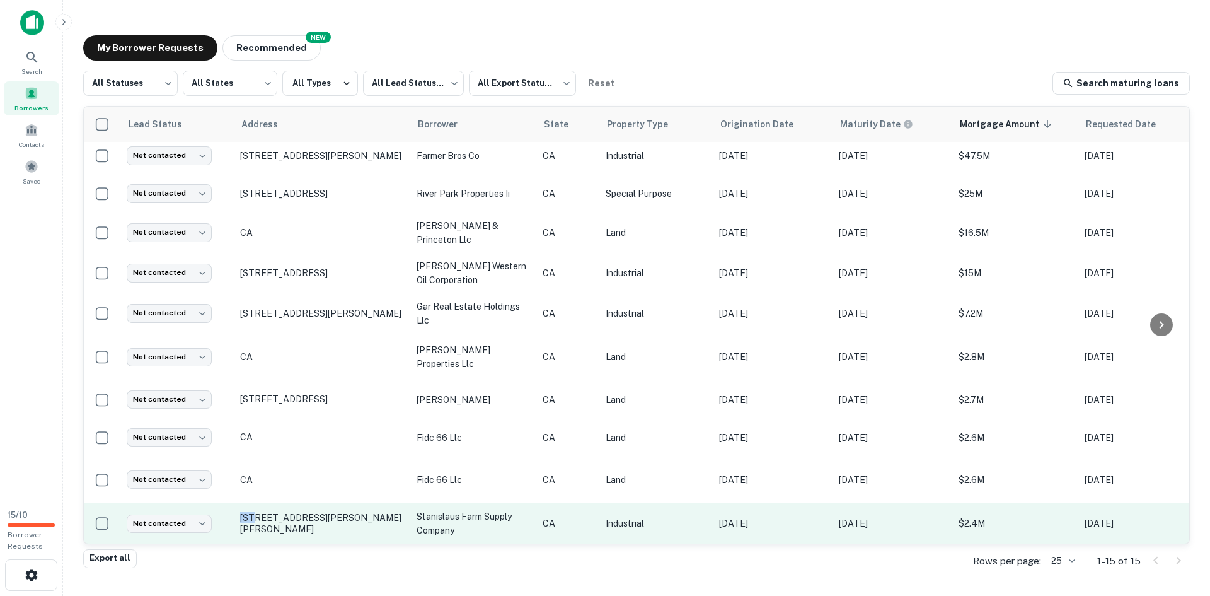
drag, startPoint x: 252, startPoint y: 525, endPoint x: 241, endPoint y: 524, distance: 11.4
click at [241, 524] on td "12840 W Shields Ave Kerman, CA93630" at bounding box center [322, 523] width 176 height 40
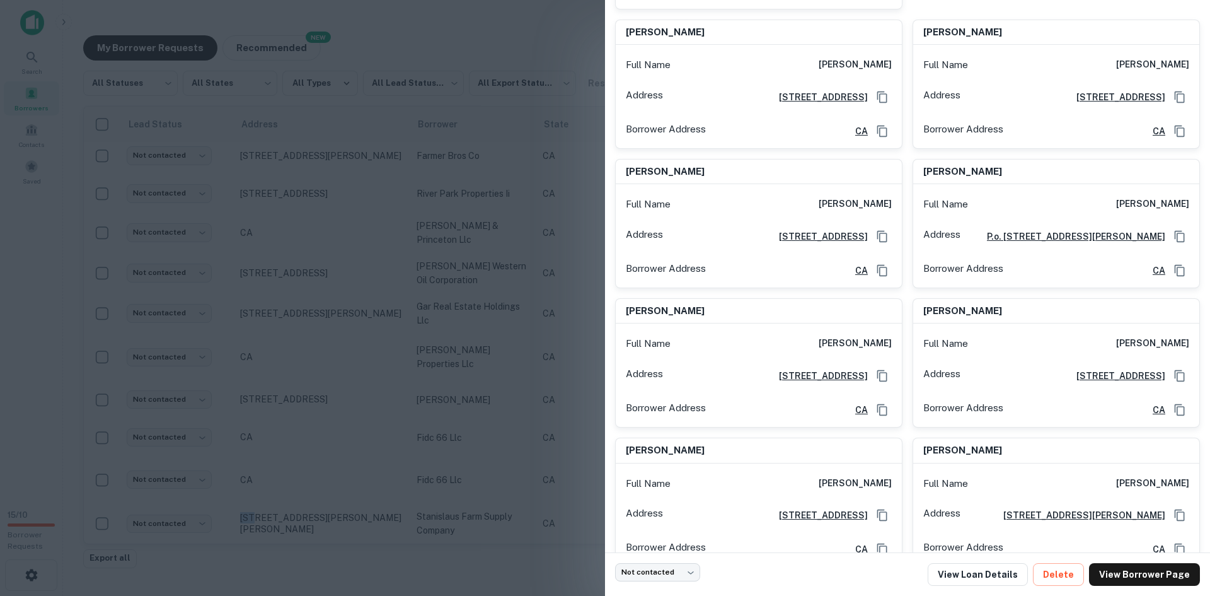
scroll to position [524, 0]
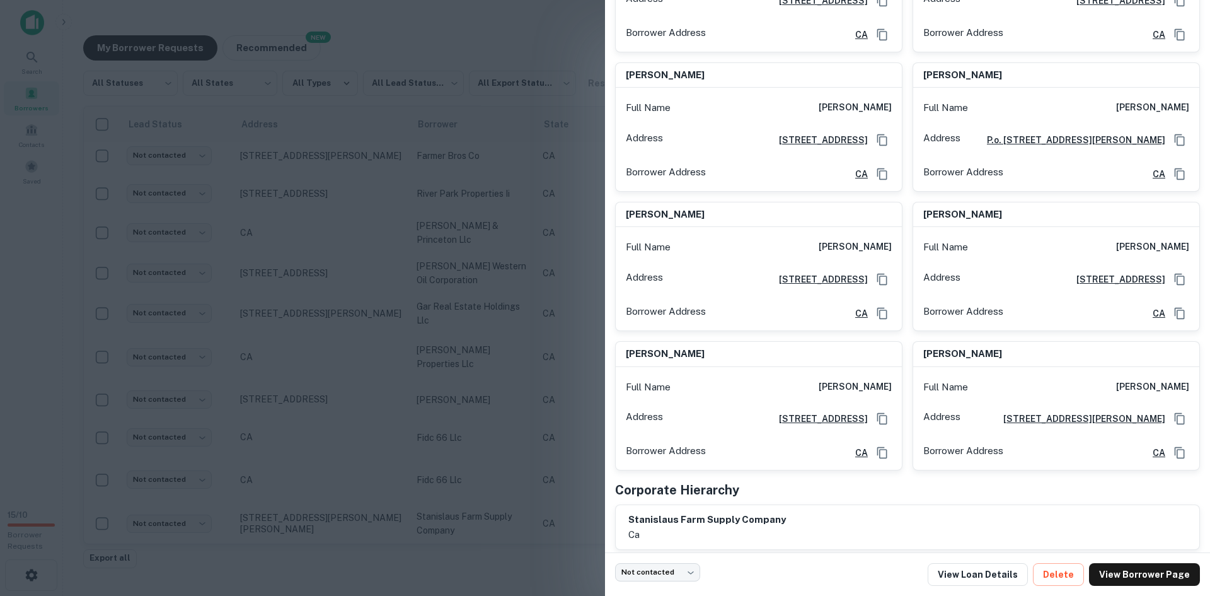
click at [514, 456] on div at bounding box center [605, 298] width 1210 height 596
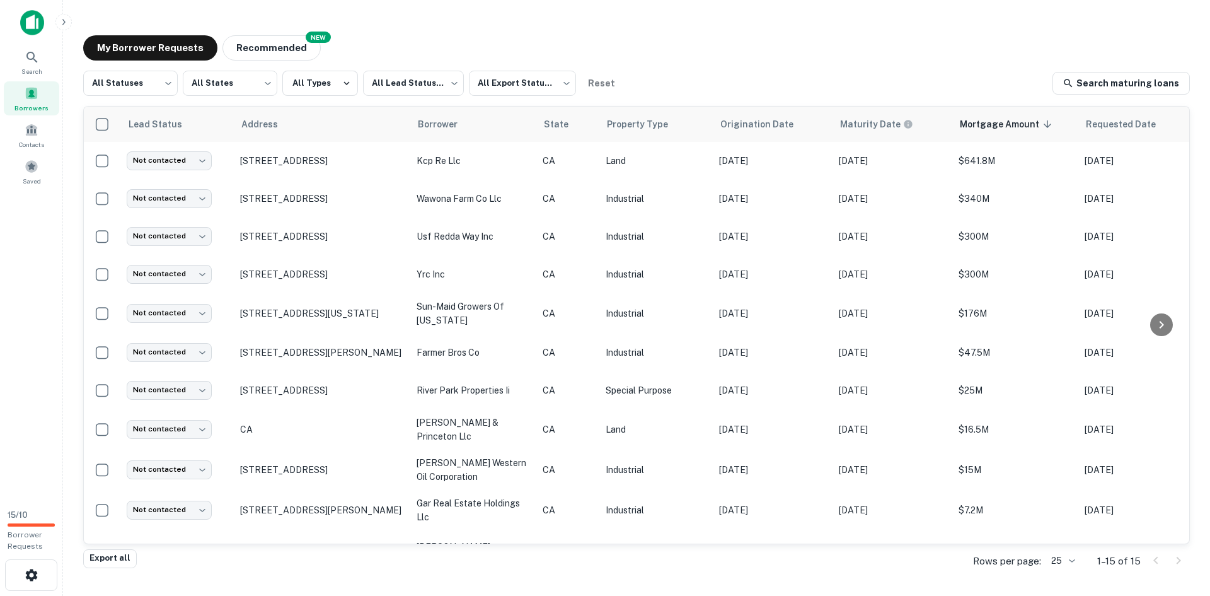
scroll to position [0, 258]
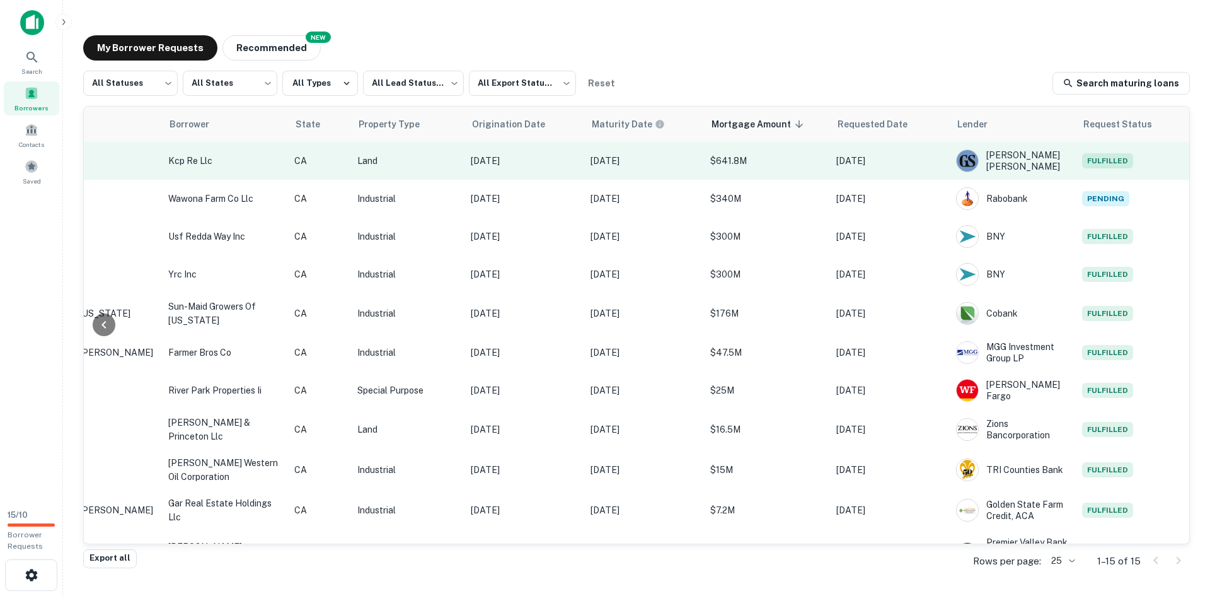
click at [555, 167] on p "Jul 21, 2021" at bounding box center [524, 161] width 107 height 14
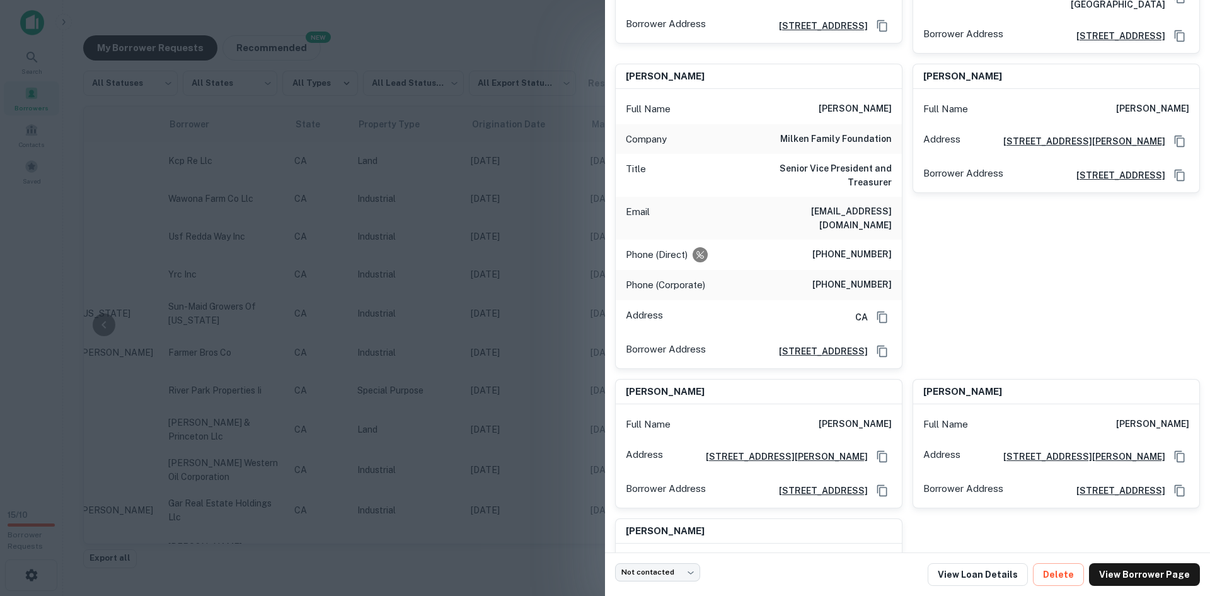
scroll to position [2198, 0]
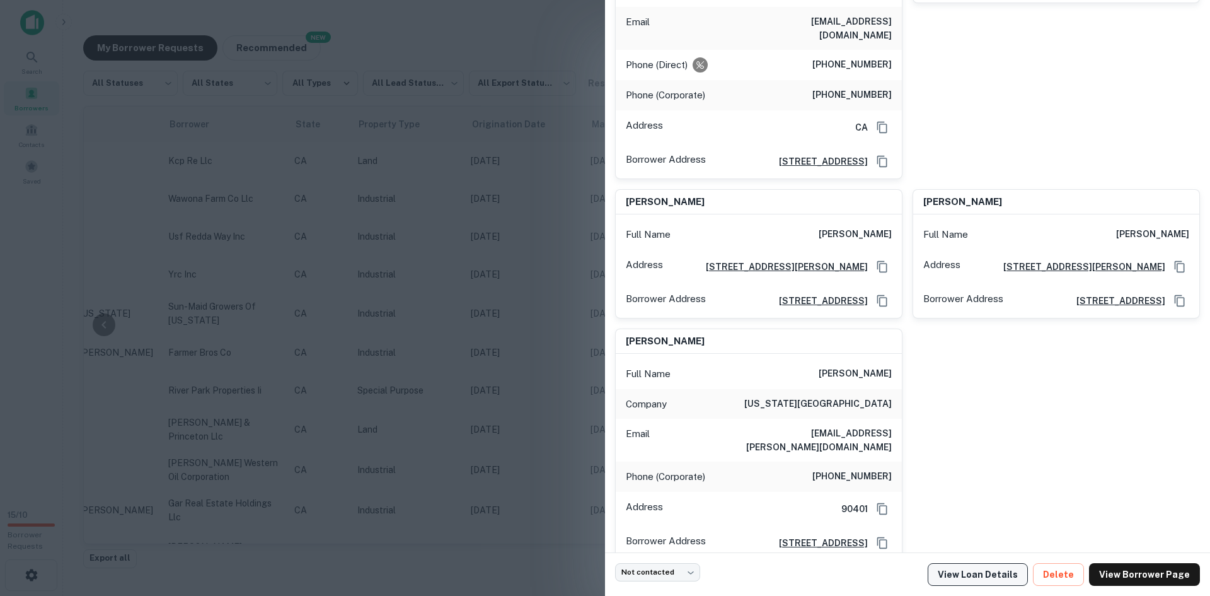
click at [962, 575] on link "View Loan Details" at bounding box center [978, 574] width 100 height 23
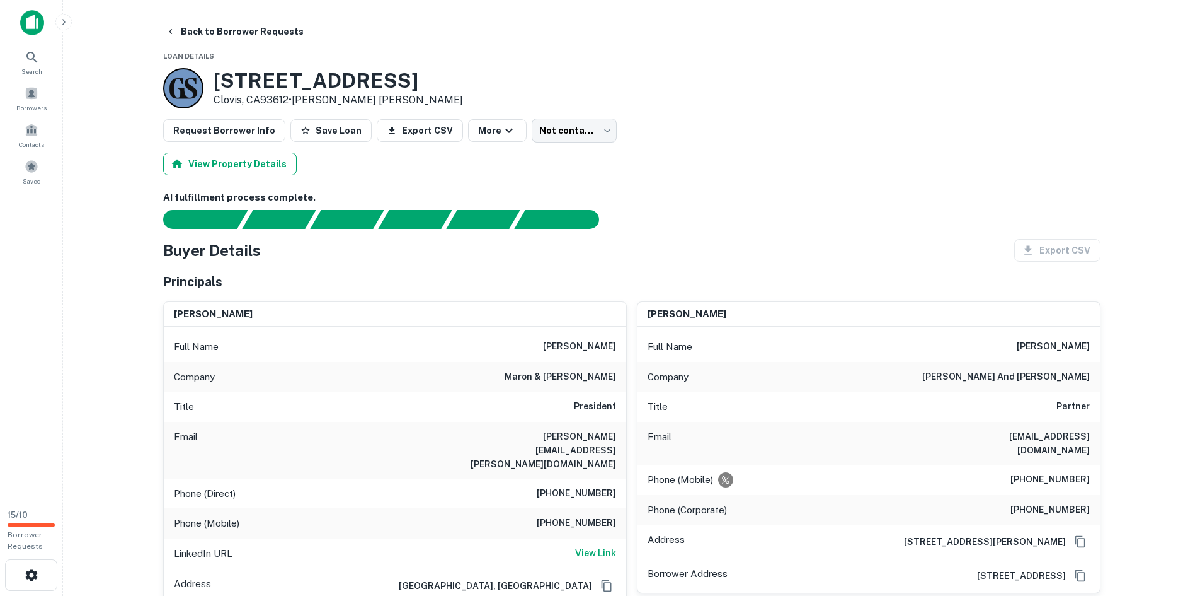
click at [231, 166] on button "View Property Details" at bounding box center [230, 164] width 134 height 23
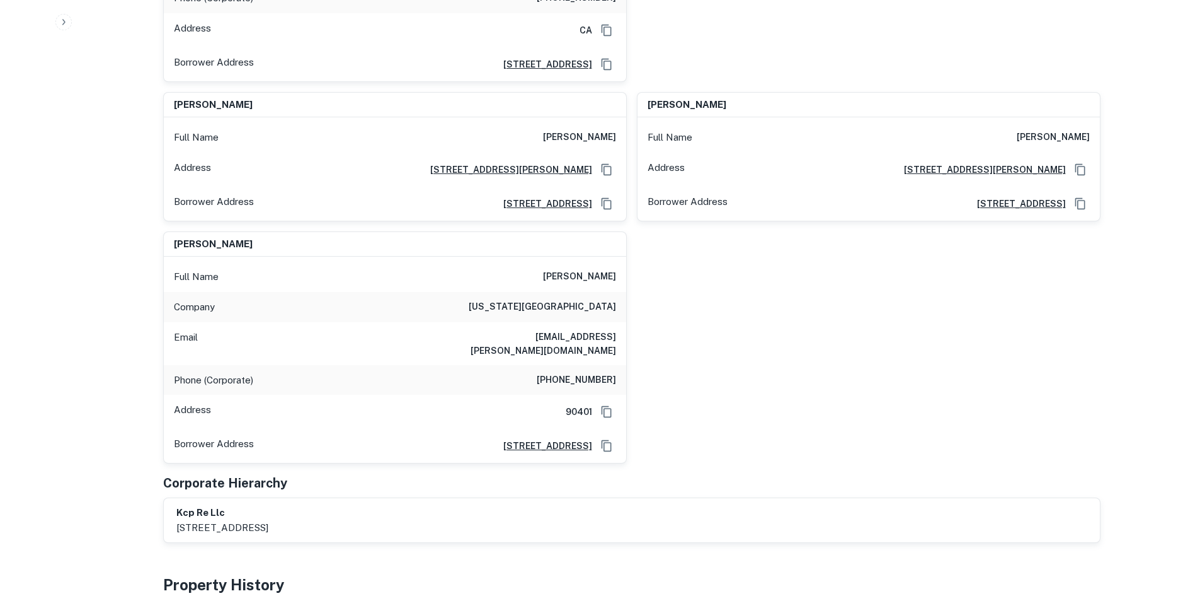
scroll to position [2773, 0]
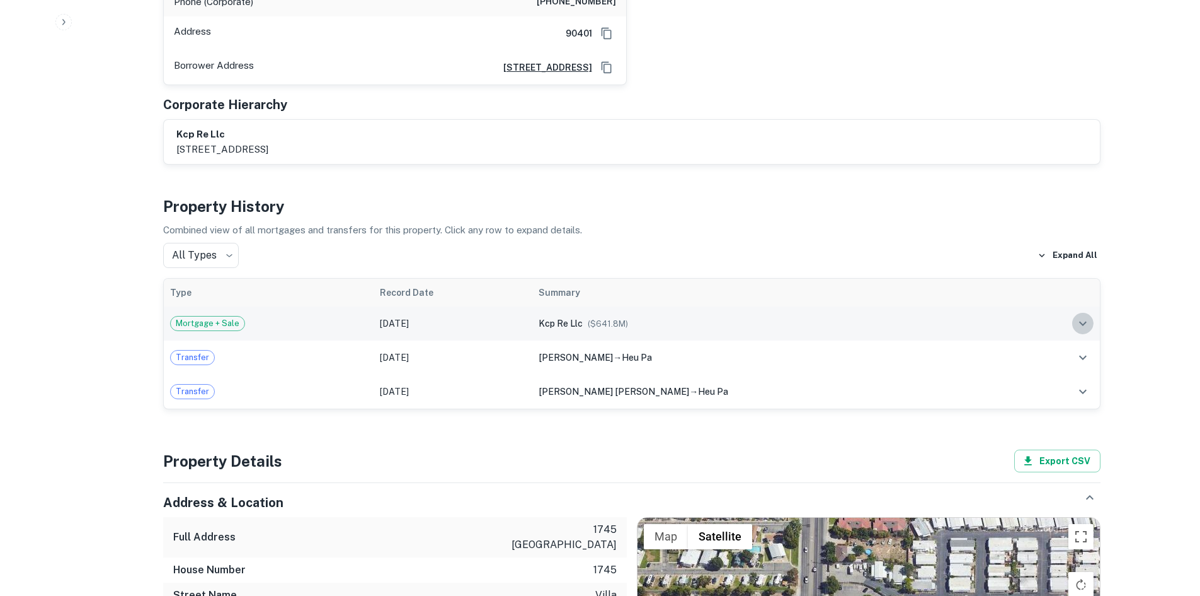
click at [1078, 316] on icon "expand row" at bounding box center [1083, 323] width 15 height 15
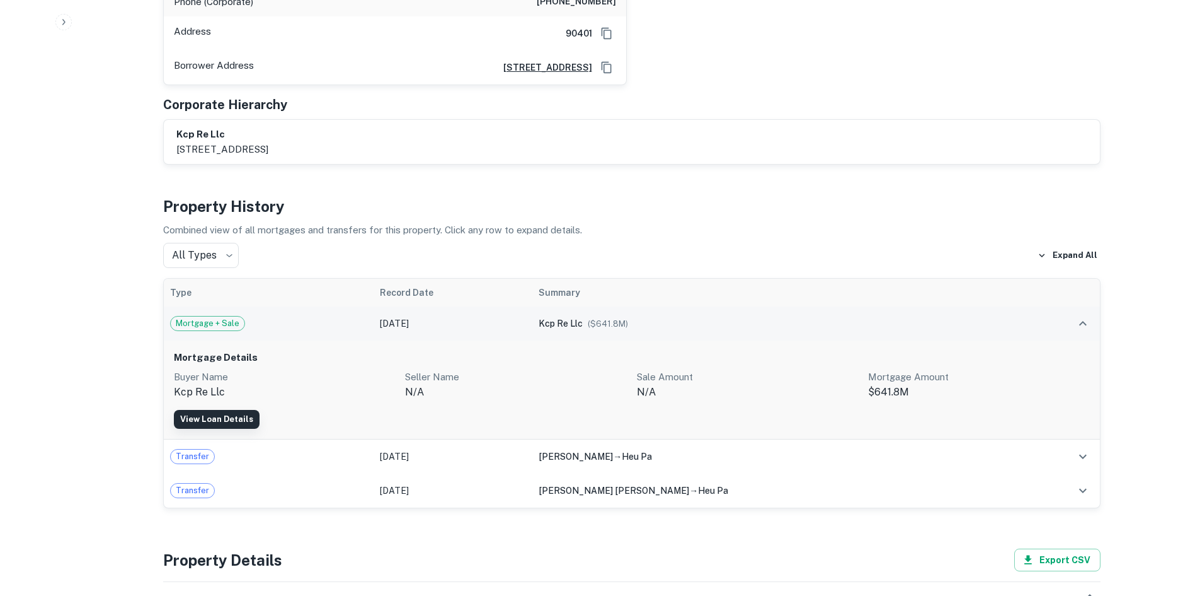
click at [219, 410] on link "View Loan Details" at bounding box center [217, 419] width 86 height 19
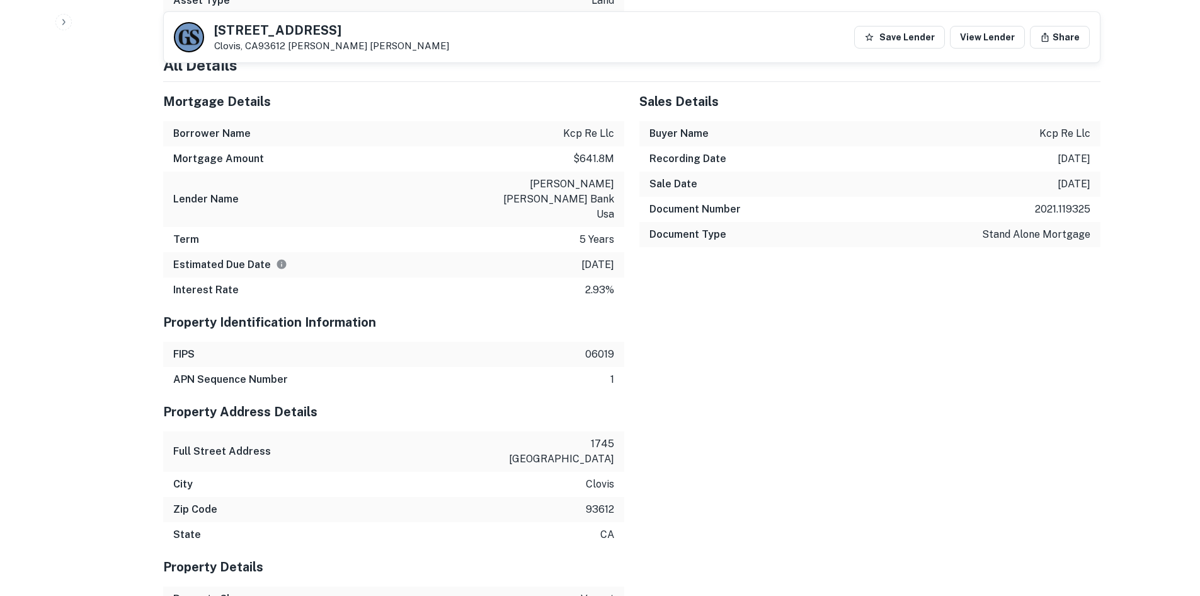
scroll to position [3521, 0]
